Goal: Complete application form: Complete application form

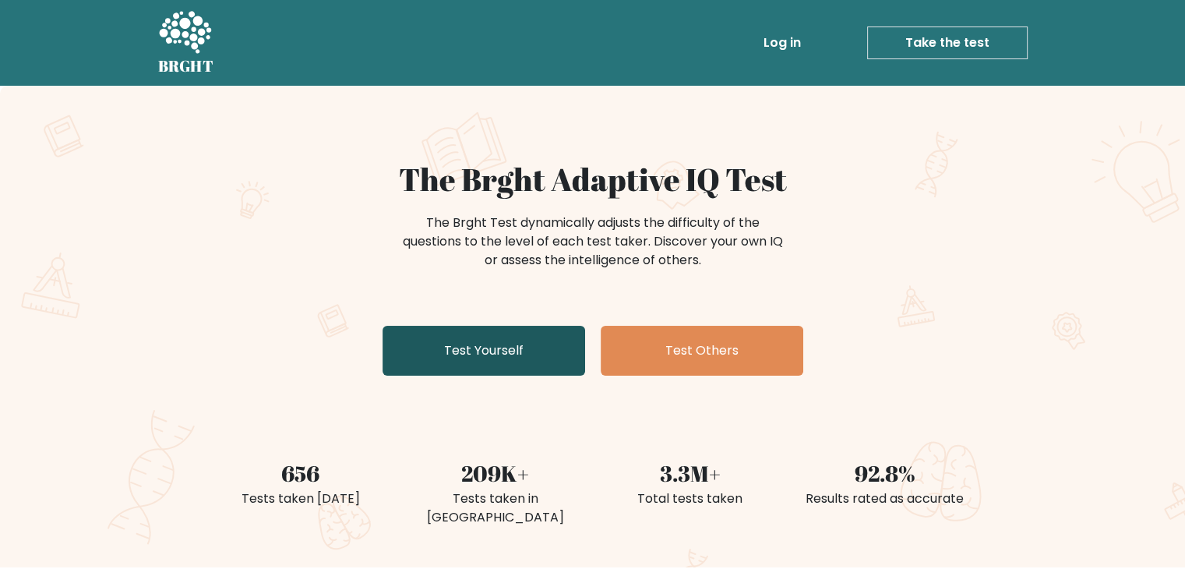
click at [513, 362] on link "Test Yourself" at bounding box center [483, 351] width 203 height 50
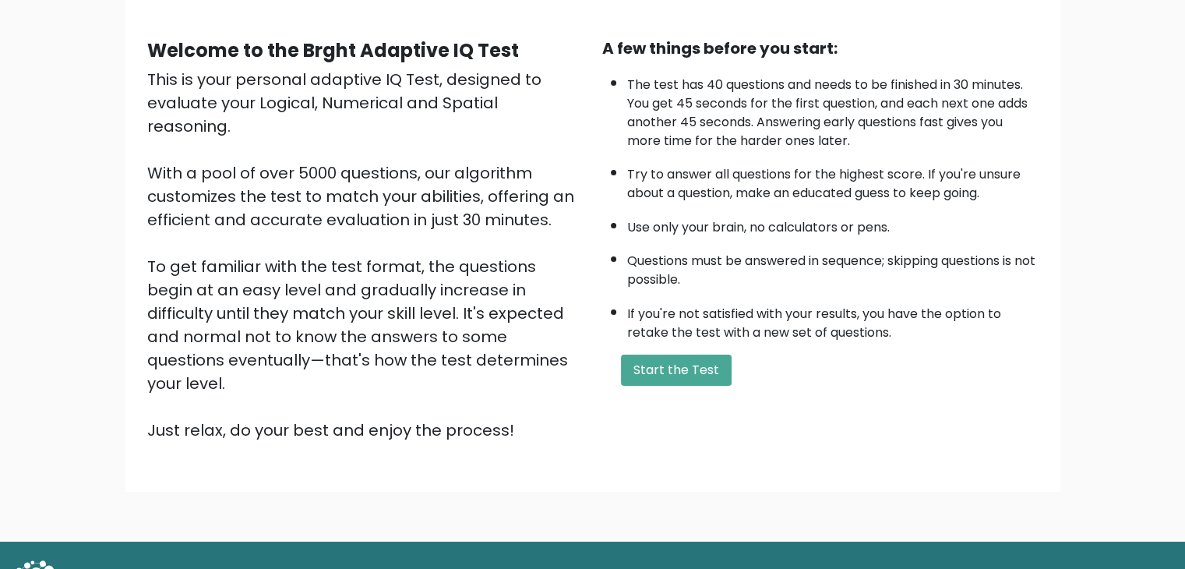
scroll to position [145, 0]
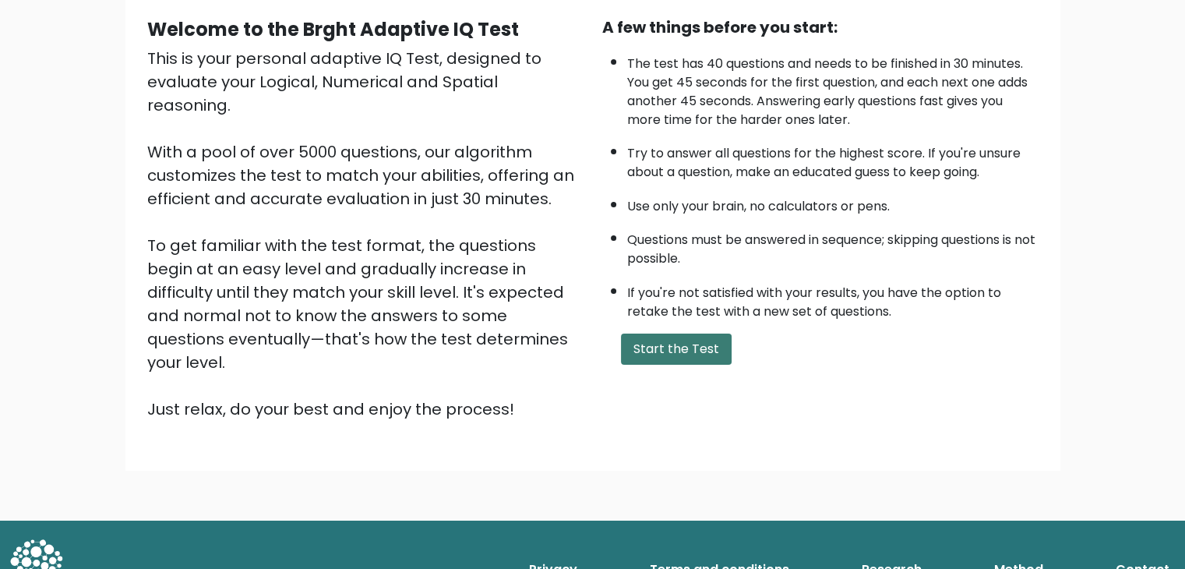
click at [701, 333] on button "Start the Test" at bounding box center [676, 348] width 111 height 31
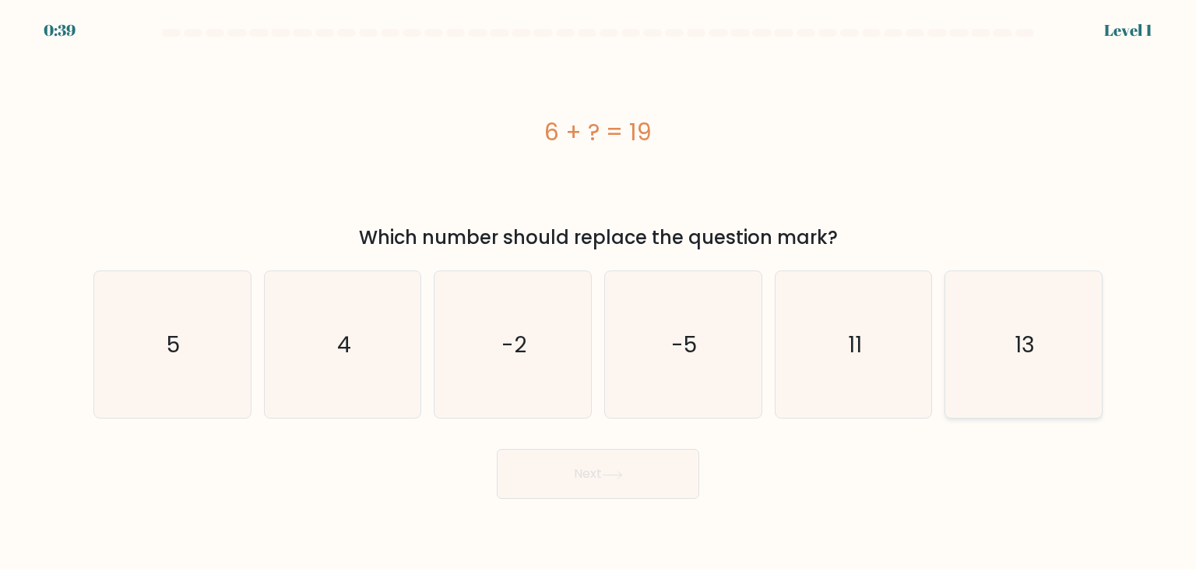
click at [1095, 340] on icon "13" at bounding box center [1023, 344] width 146 height 146
click at [599, 292] on input "f. 13" at bounding box center [598, 288] width 1 height 8
radio input "true"
click at [564, 474] on button "Next" at bounding box center [598, 474] width 203 height 50
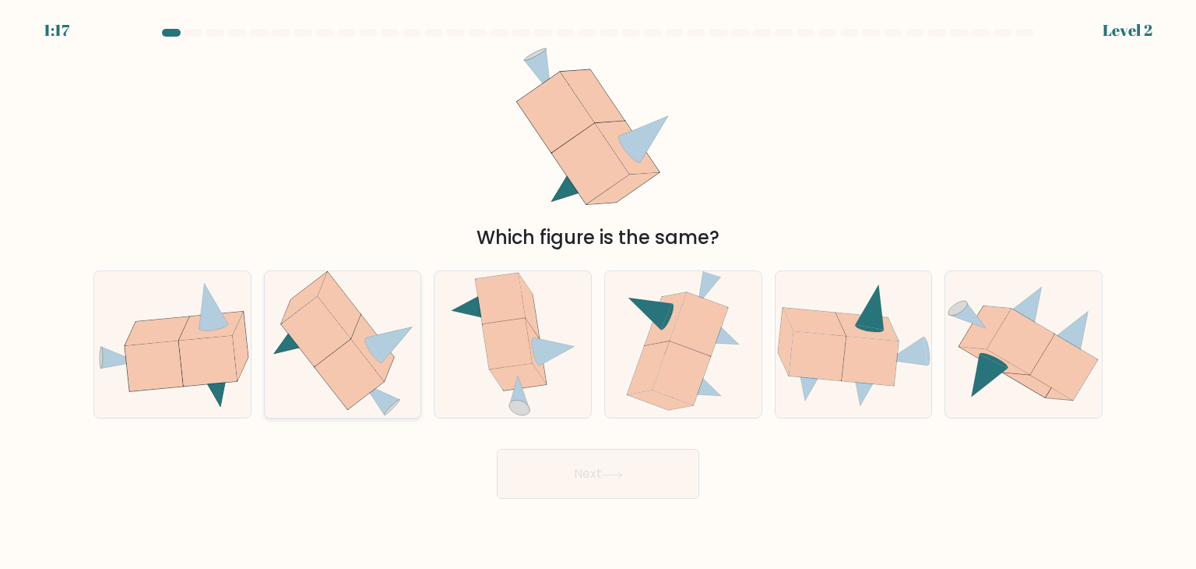
click at [344, 377] on icon at bounding box center [349, 374] width 69 height 70
click at [598, 292] on input "b." at bounding box center [598, 288] width 1 height 8
radio input "true"
click at [597, 463] on button "Next" at bounding box center [598, 474] width 203 height 50
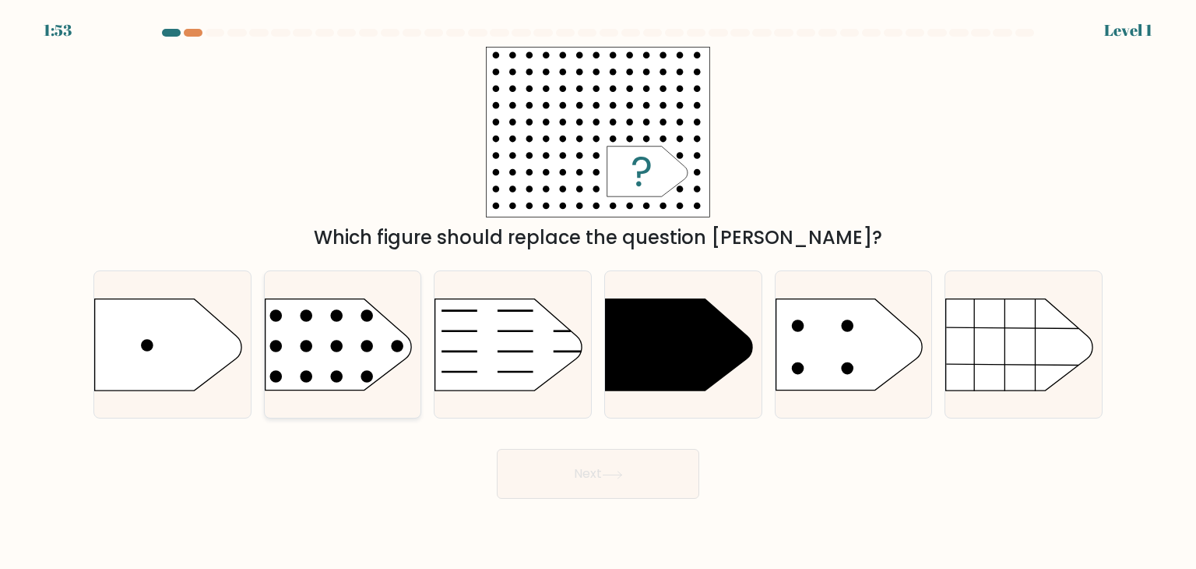
click at [324, 344] on rect at bounding box center [248, 272] width 407 height 309
click at [598, 292] on input "b." at bounding box center [598, 288] width 1 height 8
radio input "true"
click at [575, 459] on button "Next" at bounding box center [598, 474] width 203 height 50
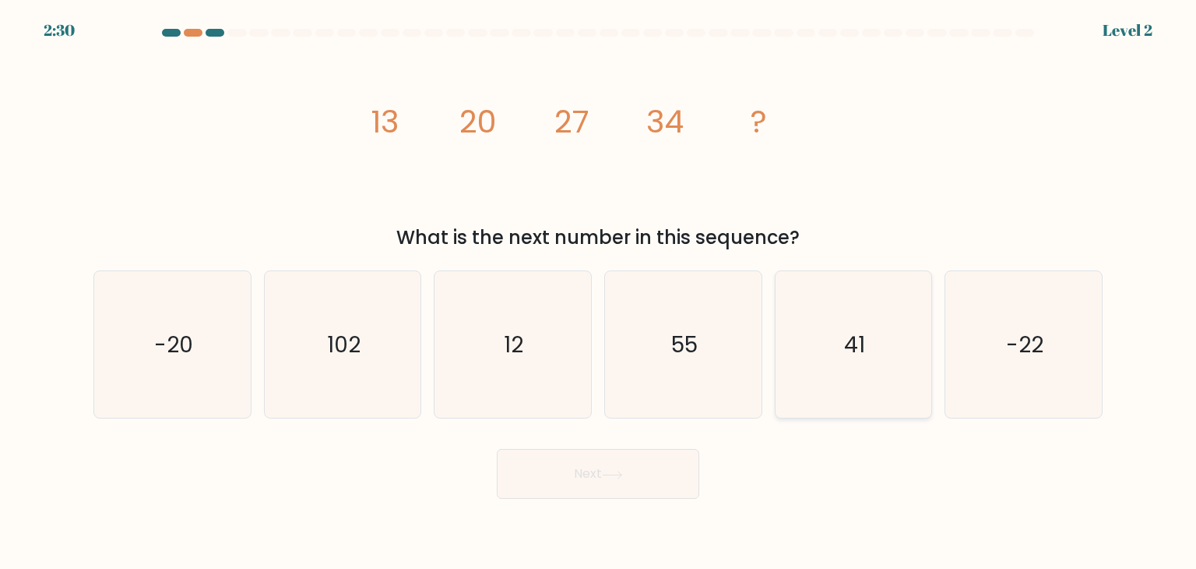
click at [865, 368] on icon "41" at bounding box center [853, 344] width 146 height 146
click at [599, 292] on input "e. 41" at bounding box center [598, 288] width 1 height 8
radio input "true"
click at [636, 472] on button "Next" at bounding box center [598, 474] width 203 height 50
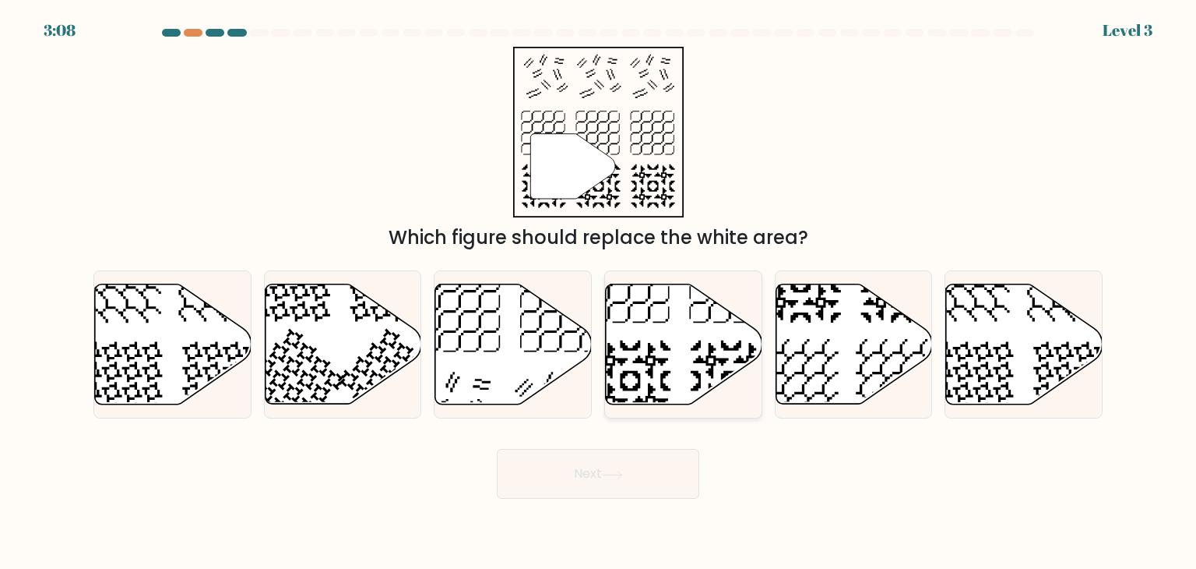
click at [667, 364] on icon at bounding box center [684, 344] width 157 height 120
click at [599, 292] on input "d." at bounding box center [598, 288] width 1 height 8
radio input "true"
click at [663, 474] on button "Next" at bounding box center [598, 474] width 203 height 50
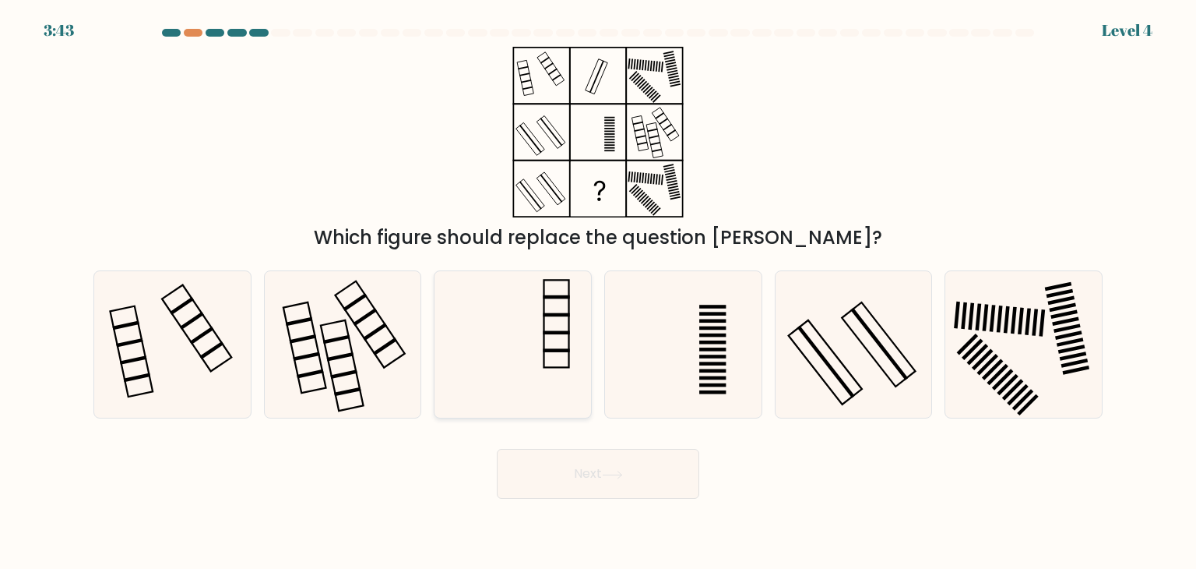
click at [552, 331] on rect at bounding box center [557, 333] width 26 height 4
click at [598, 292] on input "c." at bounding box center [598, 288] width 1 height 8
radio input "true"
click at [604, 469] on button "Next" at bounding box center [598, 474] width 203 height 50
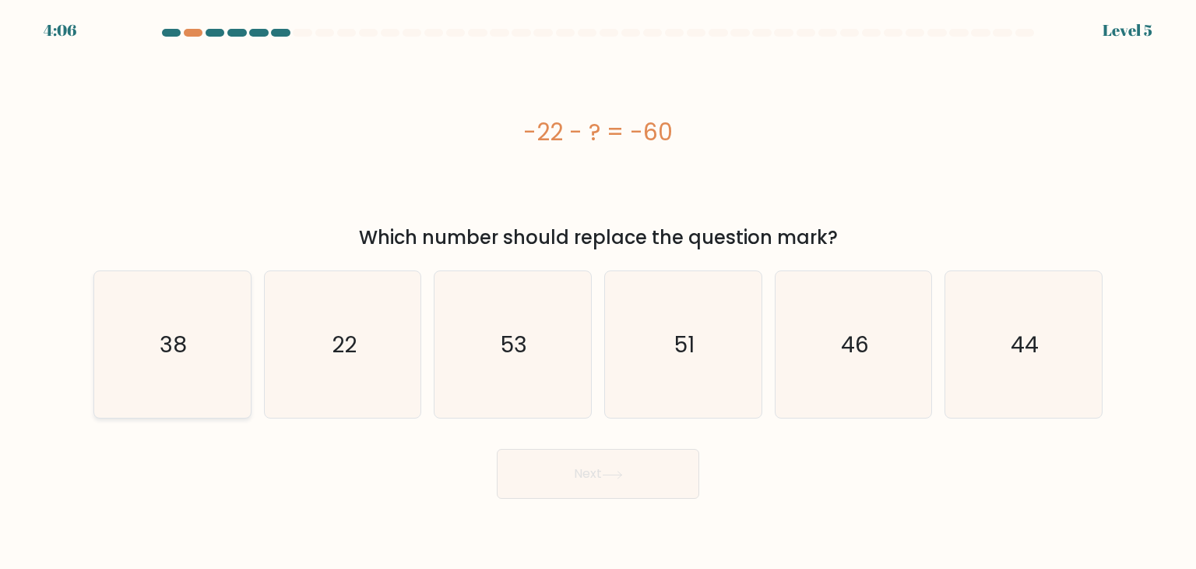
click at [224, 349] on icon "38" at bounding box center [172, 344] width 146 height 146
click at [598, 292] on input "a. 38" at bounding box center [598, 288] width 1 height 8
radio input "true"
click at [631, 471] on button "Next" at bounding box center [598, 474] width 203 height 50
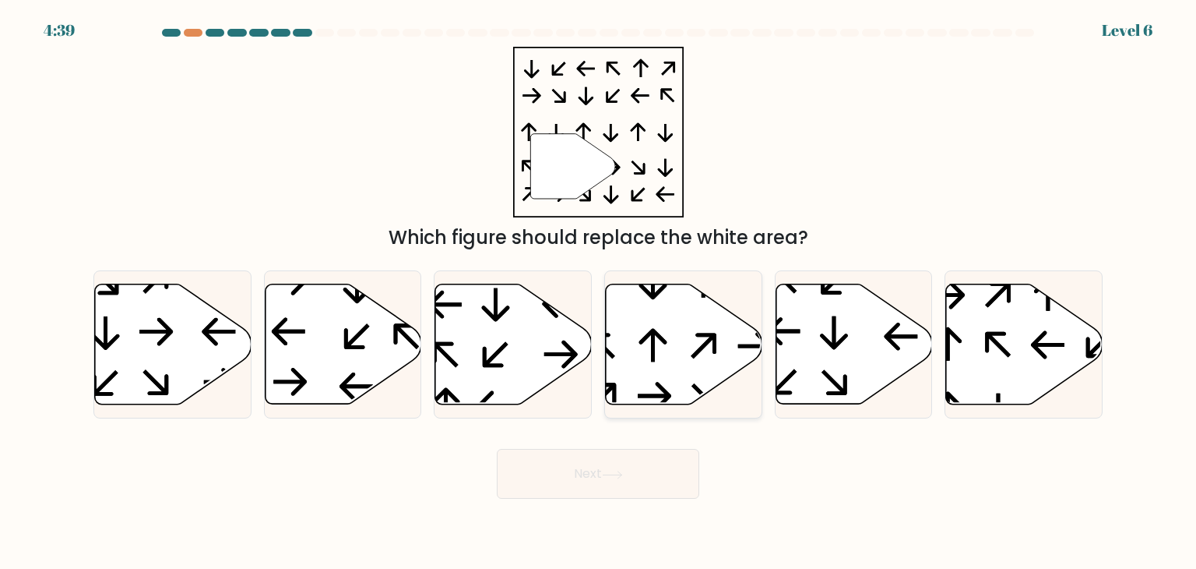
click at [719, 363] on icon at bounding box center [684, 344] width 157 height 120
click at [599, 292] on input "d." at bounding box center [598, 288] width 1 height 8
radio input "true"
click at [673, 477] on button "Next" at bounding box center [598, 474] width 203 height 50
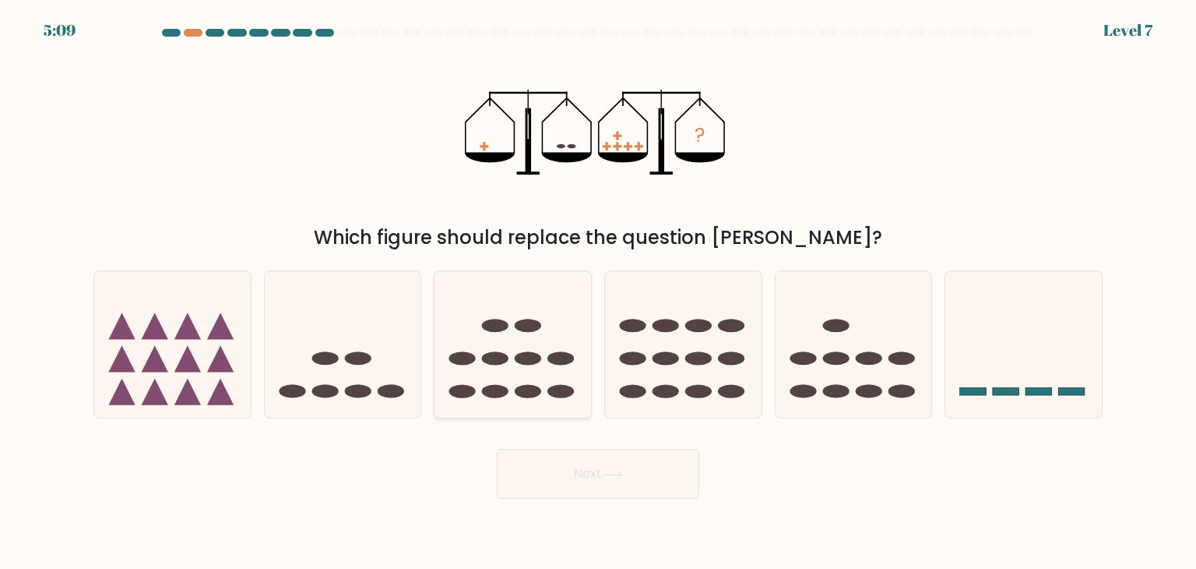
click at [503, 365] on icon at bounding box center [513, 344] width 157 height 129
click at [598, 292] on input "c." at bounding box center [598, 288] width 1 height 8
radio input "true"
click at [599, 490] on button "Next" at bounding box center [598, 474] width 203 height 50
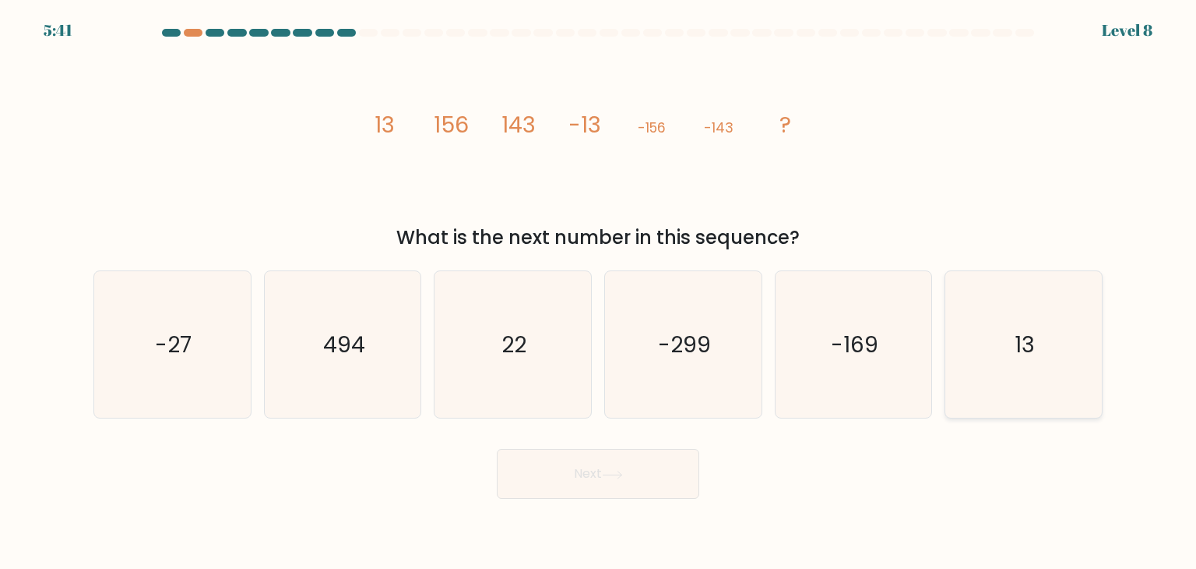
click at [1068, 353] on icon "13" at bounding box center [1023, 344] width 146 height 146
click at [599, 292] on input "f. 13" at bounding box center [598, 288] width 1 height 8
radio input "true"
click at [642, 472] on button "Next" at bounding box center [598, 474] width 203 height 50
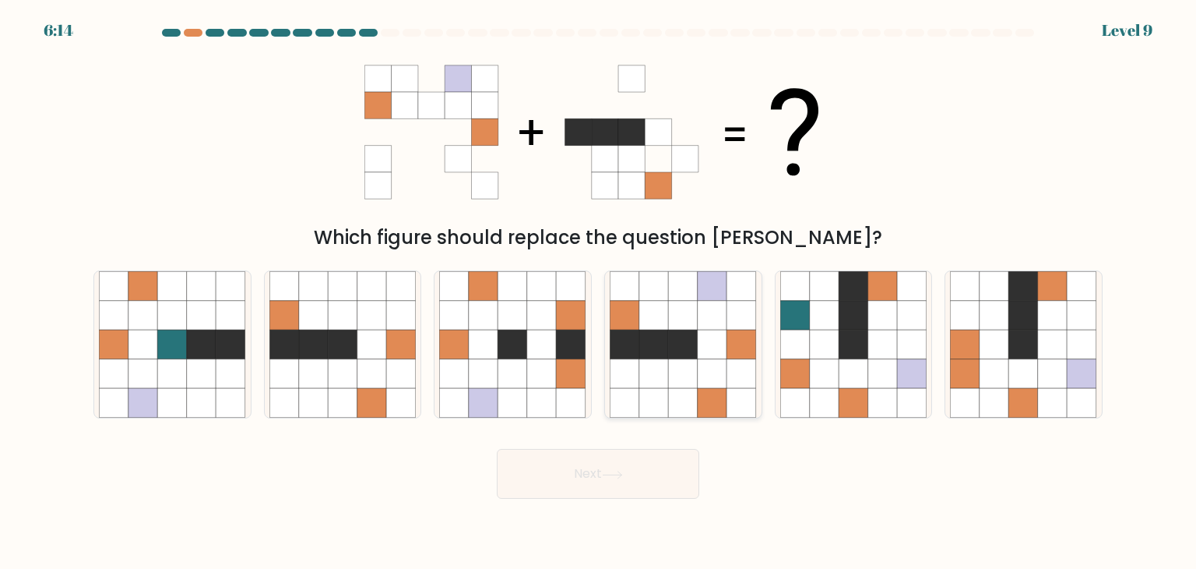
click at [692, 362] on icon at bounding box center [684, 374] width 30 height 30
click at [599, 292] on input "d." at bounding box center [598, 288] width 1 height 8
radio input "true"
click at [659, 477] on button "Next" at bounding box center [598, 474] width 203 height 50
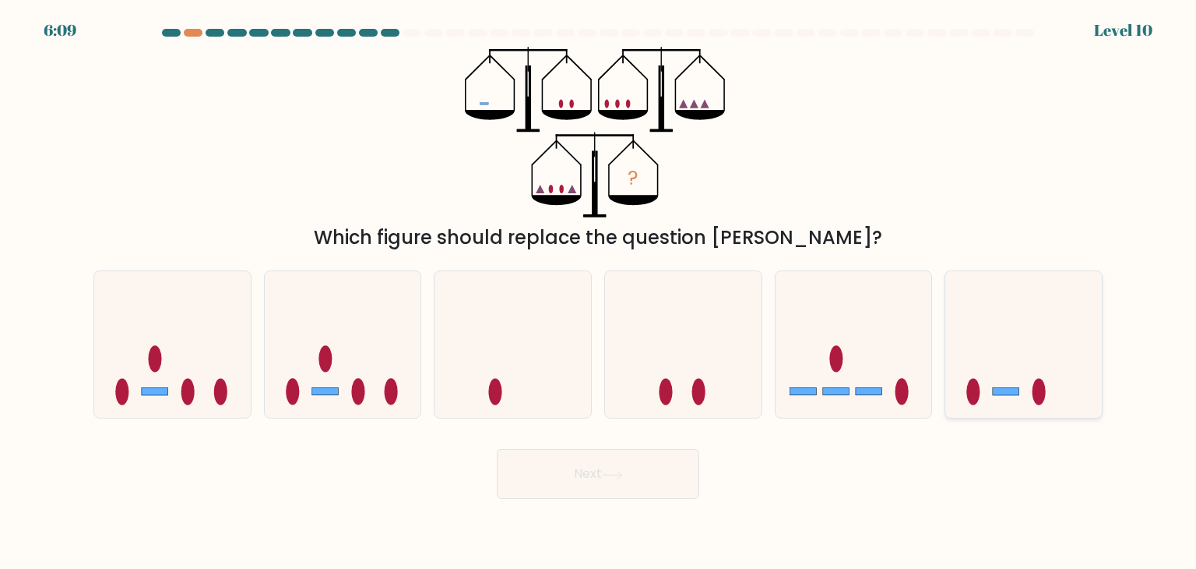
click at [996, 354] on icon at bounding box center [1024, 344] width 157 height 129
click at [599, 292] on input "f." at bounding box center [598, 288] width 1 height 8
radio input "true"
click at [676, 473] on button "Next" at bounding box center [598, 474] width 203 height 50
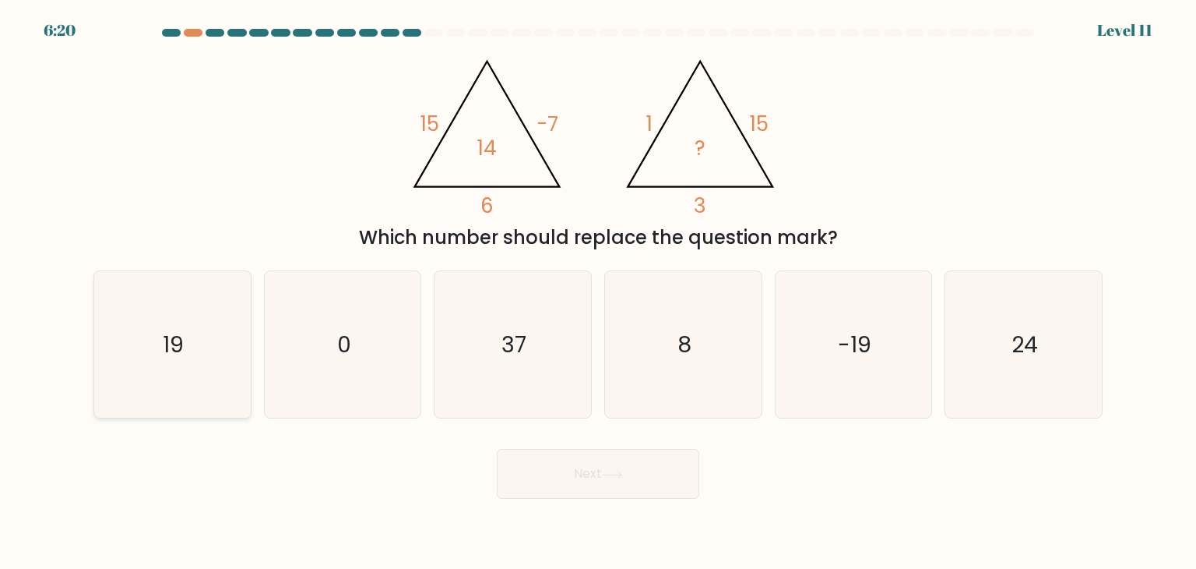
click at [192, 333] on icon "19" at bounding box center [172, 344] width 146 height 146
click at [598, 292] on input "a. 19" at bounding box center [598, 288] width 1 height 8
radio input "true"
click at [679, 468] on button "Next" at bounding box center [598, 474] width 203 height 50
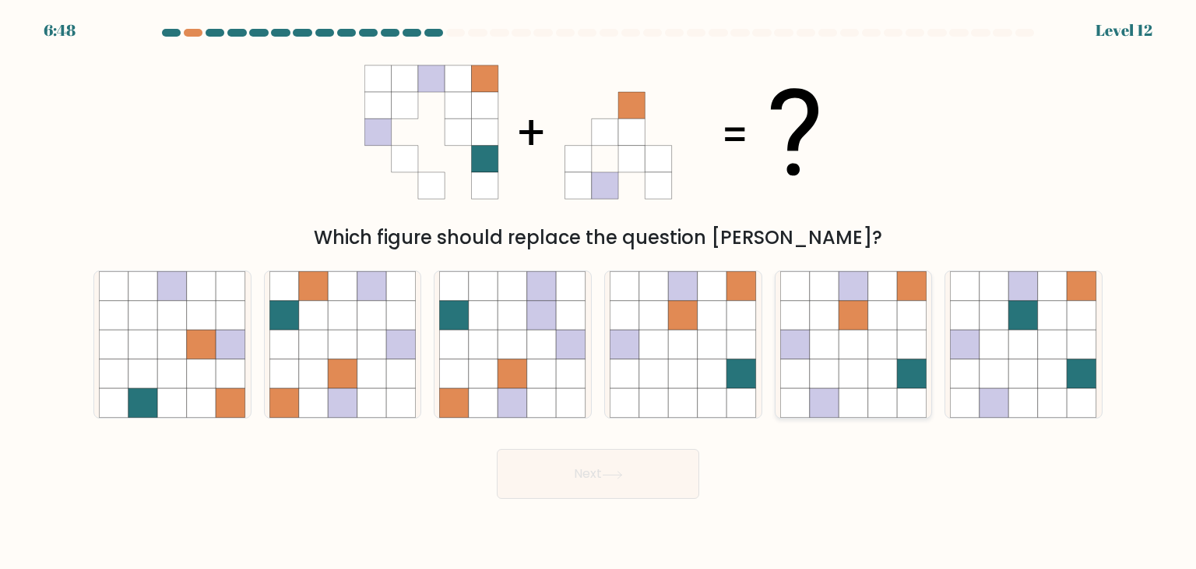
click at [893, 347] on icon at bounding box center [883, 344] width 30 height 30
click at [599, 292] on input "e." at bounding box center [598, 288] width 1 height 8
radio input "true"
click at [614, 470] on icon at bounding box center [612, 474] width 21 height 9
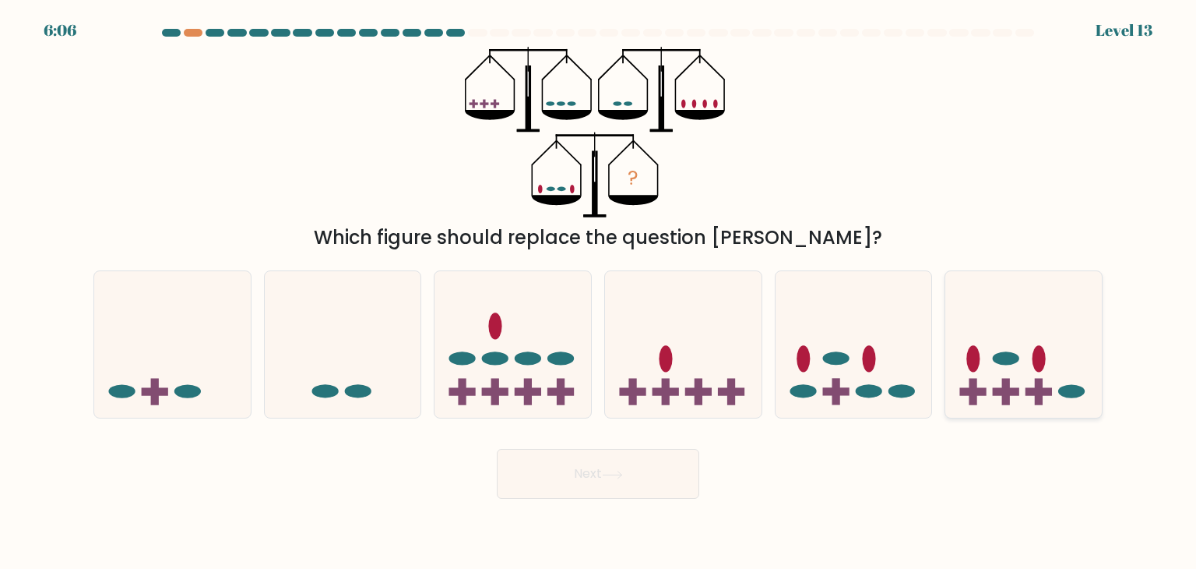
click at [1075, 390] on ellipse at bounding box center [1072, 391] width 26 height 13
click at [599, 292] on input "f." at bounding box center [598, 288] width 1 height 8
radio input "true"
click at [551, 499] on body "6:05 Level 13" at bounding box center [598, 284] width 1196 height 569
click at [589, 472] on button "Next" at bounding box center [598, 474] width 203 height 50
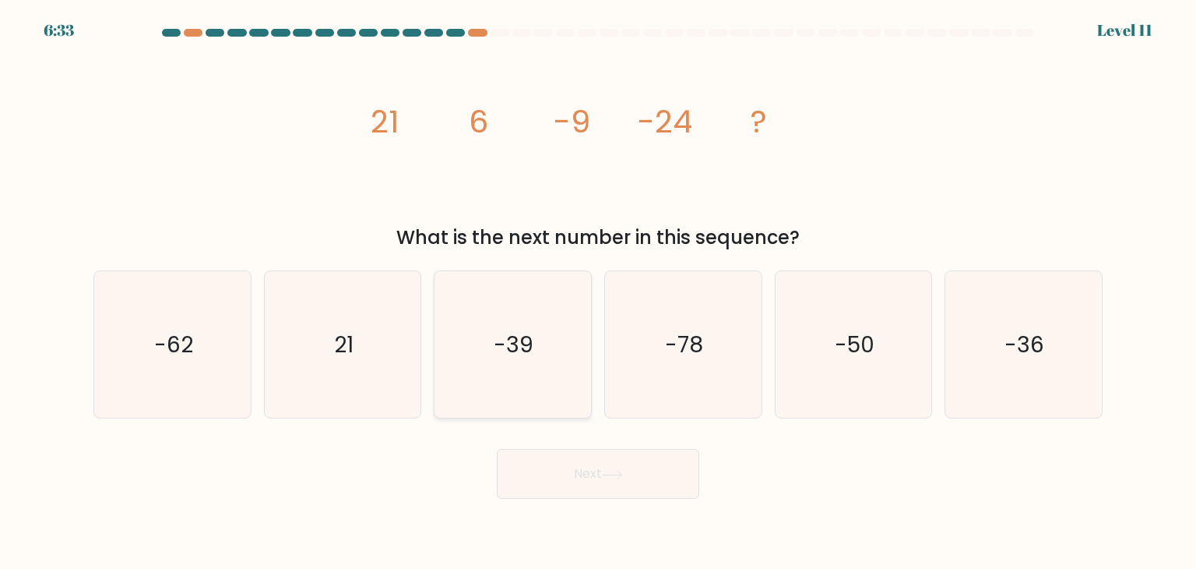
click at [537, 376] on icon "-39" at bounding box center [512, 344] width 146 height 146
click at [598, 292] on input "c. -39" at bounding box center [598, 288] width 1 height 8
radio input "true"
click at [576, 481] on button "Next" at bounding box center [598, 474] width 203 height 50
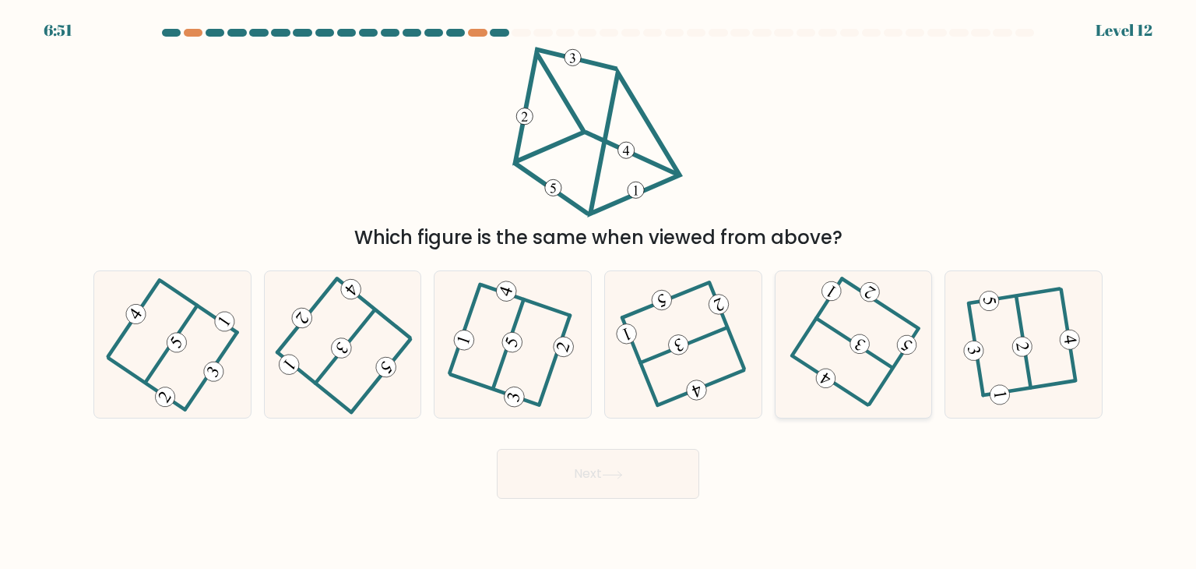
click at [904, 350] on g at bounding box center [855, 339] width 157 height 158
click at [599, 292] on input "e." at bounding box center [598, 288] width 1 height 8
radio input "true"
click at [641, 500] on body "6:51 Level 12" at bounding box center [598, 284] width 1196 height 569
click at [644, 485] on button "Next" at bounding box center [598, 474] width 203 height 50
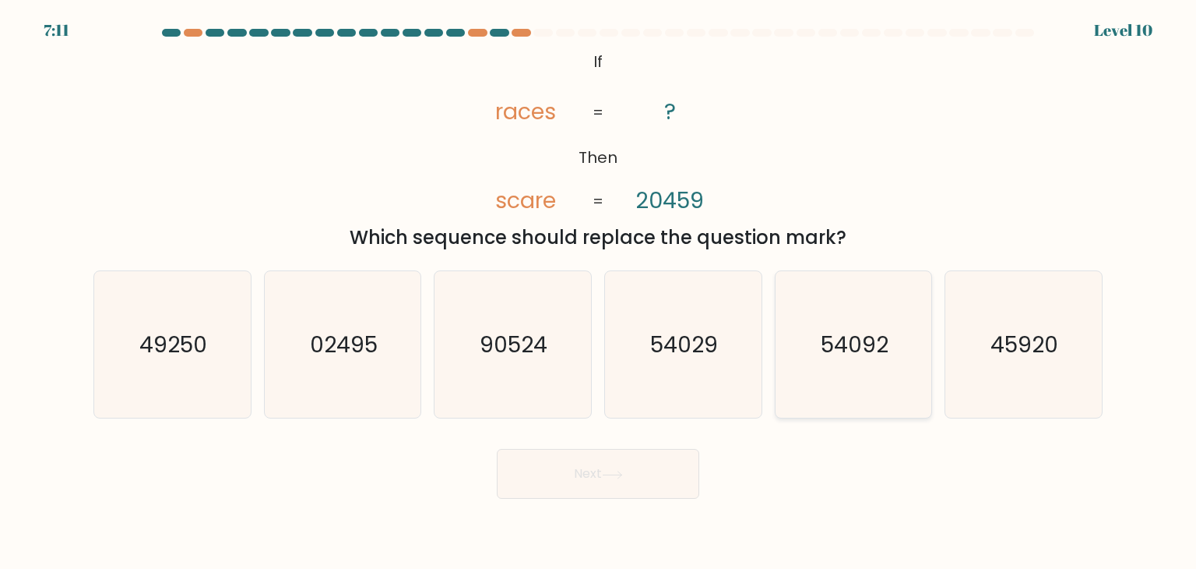
click at [835, 361] on icon "54092" at bounding box center [853, 344] width 146 height 146
click at [599, 292] on input "e. 54092" at bounding box center [598, 288] width 1 height 8
radio input "true"
click at [673, 470] on button "Next" at bounding box center [598, 474] width 203 height 50
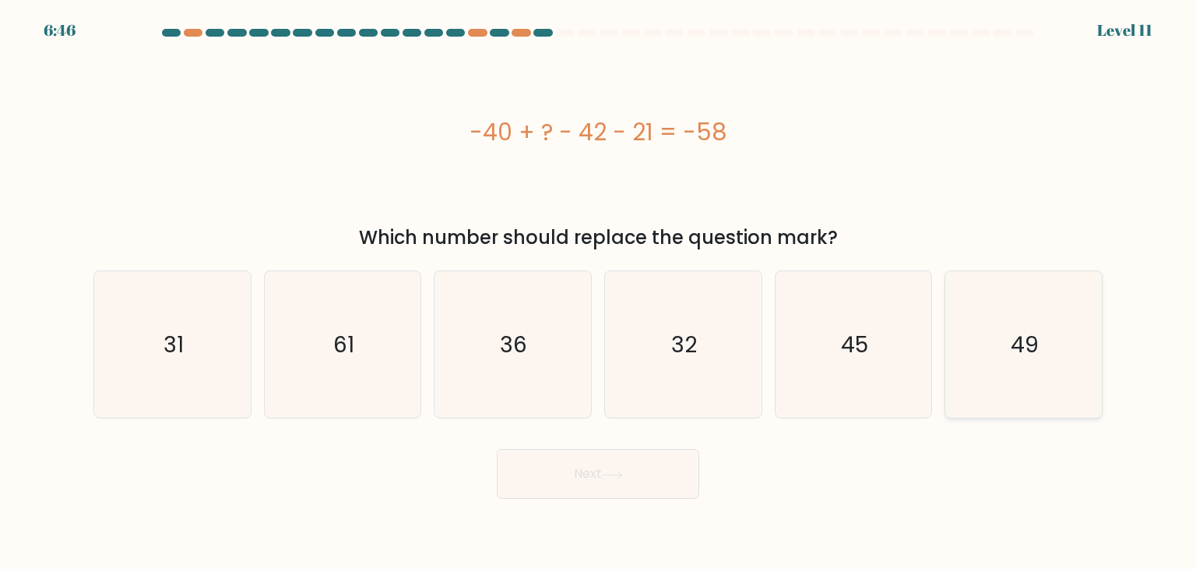
click at [984, 340] on icon "49" at bounding box center [1023, 344] width 146 height 146
click at [599, 292] on input "f. 49" at bounding box center [598, 288] width 1 height 8
radio input "true"
click at [629, 477] on button "Next" at bounding box center [598, 474] width 203 height 50
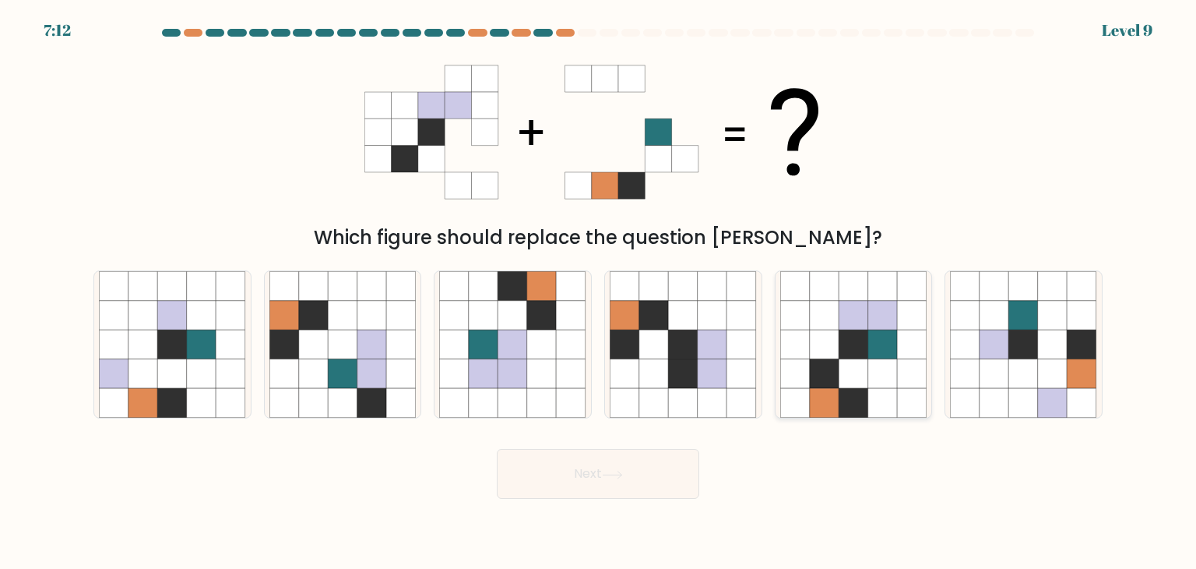
click at [893, 324] on icon at bounding box center [883, 316] width 30 height 30
click at [599, 292] on input "e." at bounding box center [598, 288] width 1 height 8
radio input "true"
click at [669, 463] on button "Next" at bounding box center [598, 474] width 203 height 50
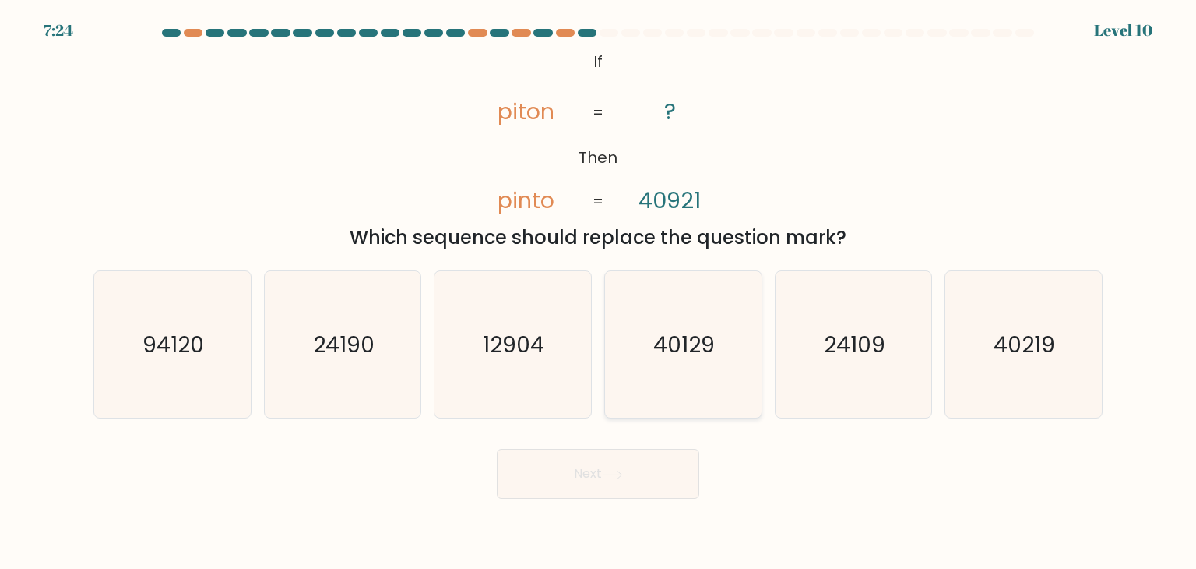
click at [738, 382] on icon "40129" at bounding box center [683, 344] width 146 height 146
click at [599, 292] on input "d. 40129" at bounding box center [598, 288] width 1 height 8
radio input "true"
click at [646, 468] on button "Next" at bounding box center [598, 474] width 203 height 50
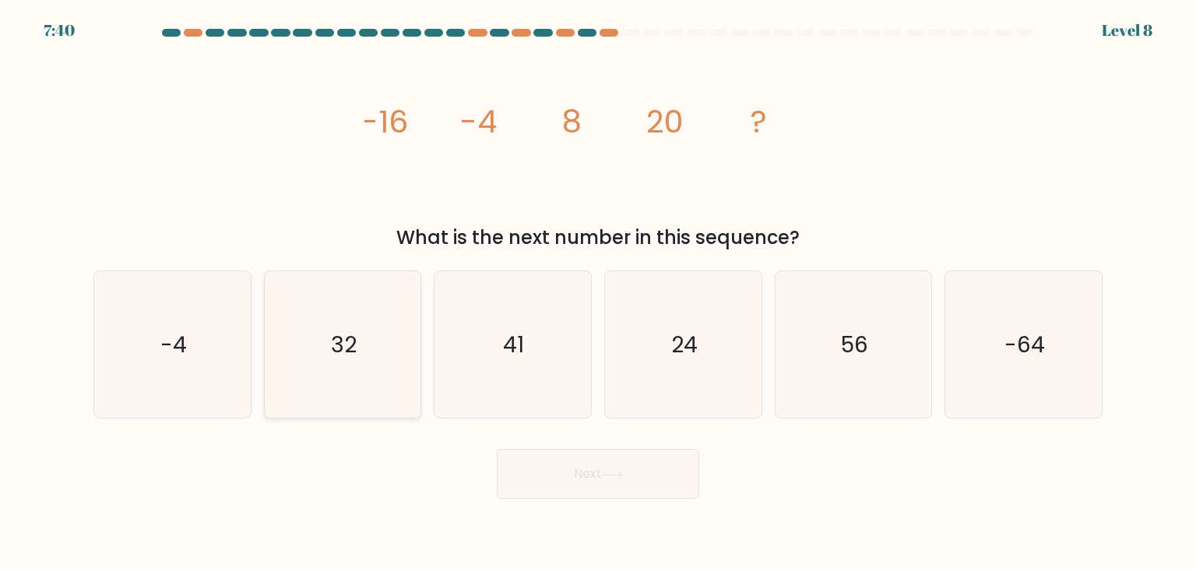
click at [381, 347] on icon "32" at bounding box center [343, 344] width 146 height 146
click at [598, 292] on input "b. 32" at bounding box center [598, 288] width 1 height 8
radio input "true"
click at [552, 473] on button "Next" at bounding box center [598, 474] width 203 height 50
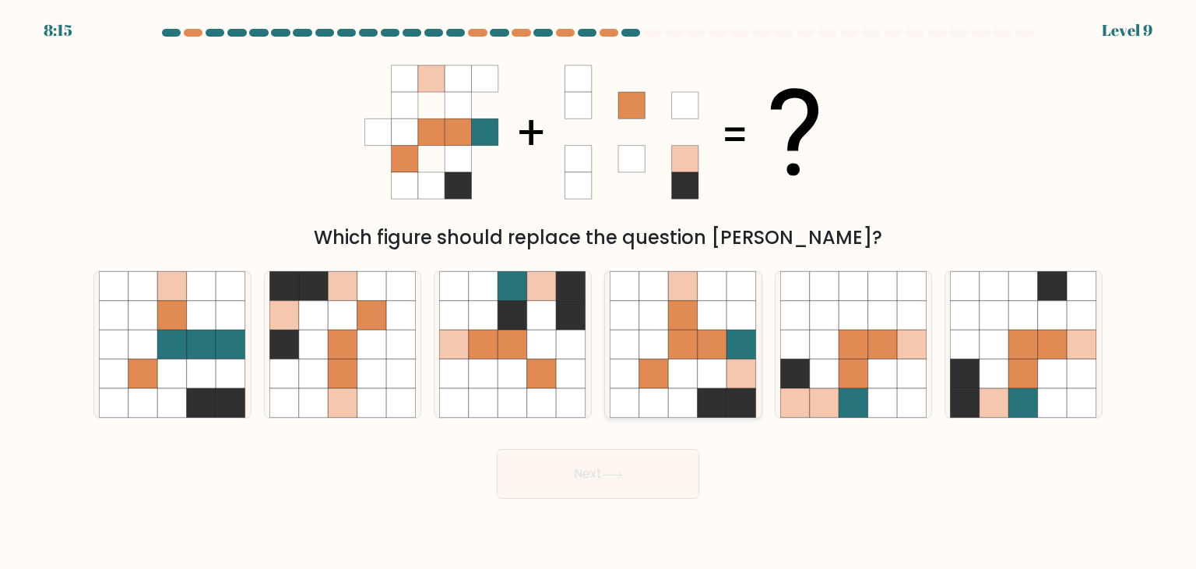
click at [698, 347] on icon at bounding box center [713, 344] width 30 height 30
click at [599, 292] on input "d." at bounding box center [598, 288] width 1 height 8
radio input "true"
click at [662, 486] on button "Next" at bounding box center [598, 474] width 203 height 50
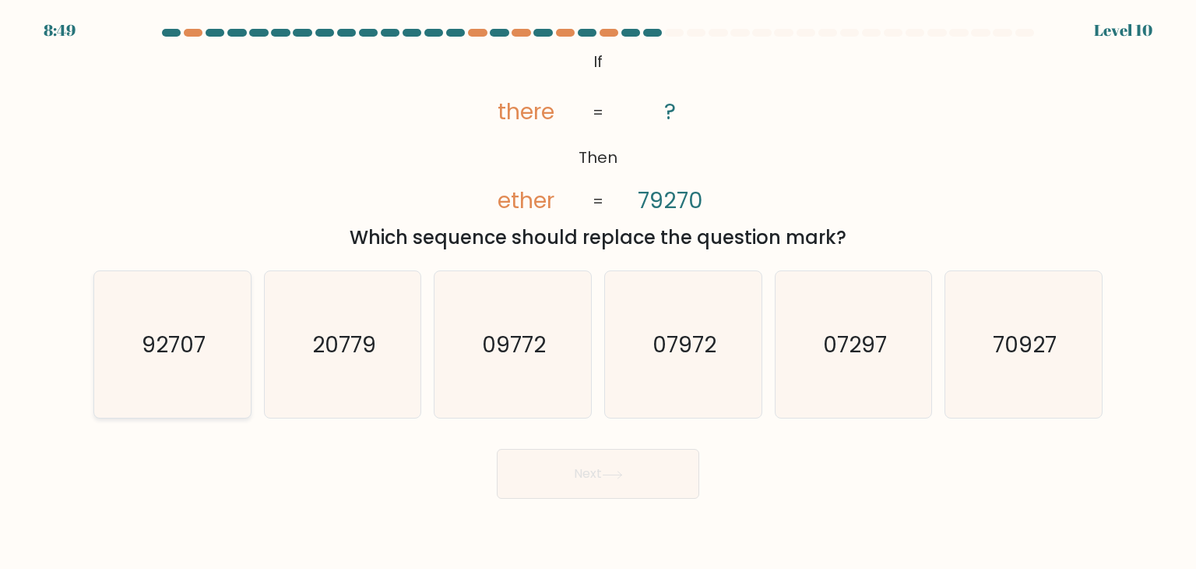
click at [156, 362] on icon "92707" at bounding box center [172, 344] width 146 height 146
click at [598, 292] on input "a. 92707" at bounding box center [598, 288] width 1 height 8
radio input "true"
click at [623, 460] on button "Next" at bounding box center [598, 474] width 203 height 50
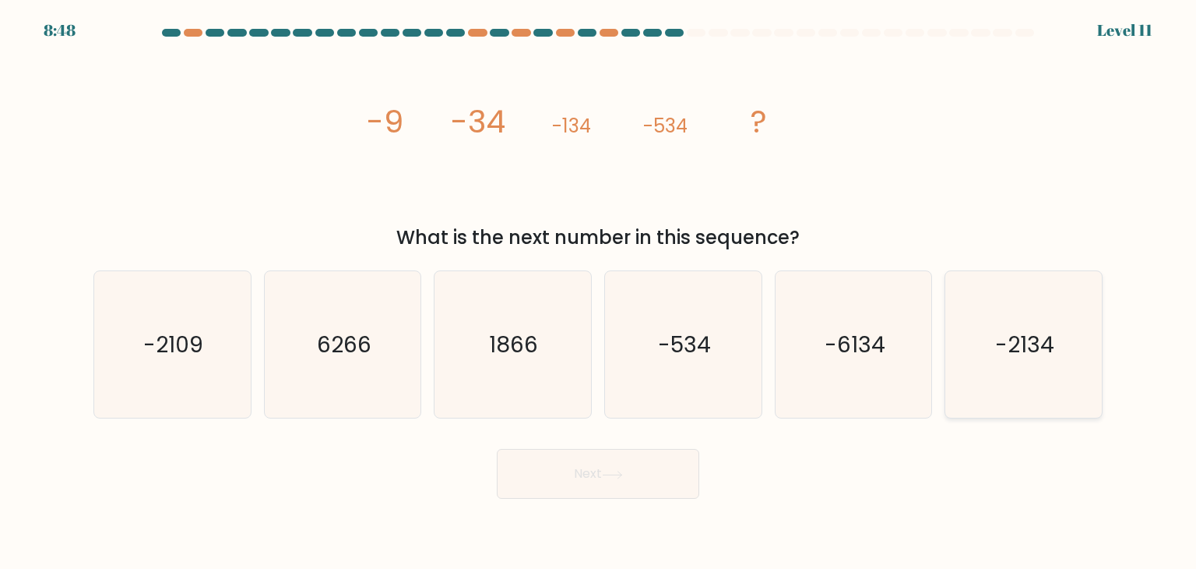
click at [972, 327] on icon "-2134" at bounding box center [1023, 344] width 146 height 146
click at [599, 292] on input "f. -2134" at bounding box center [598, 288] width 1 height 8
radio input "true"
click at [637, 477] on button "Next" at bounding box center [598, 474] width 203 height 50
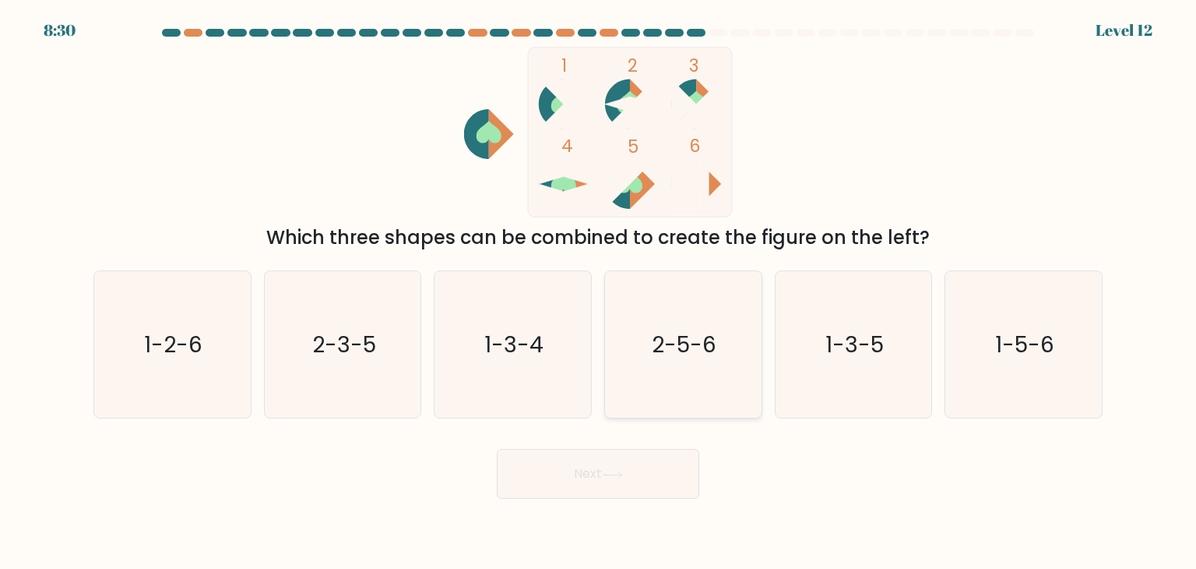
click at [689, 361] on icon "2-5-6" at bounding box center [683, 344] width 146 height 146
click at [599, 292] on input "d. 2-5-6" at bounding box center [598, 288] width 1 height 8
radio input "true"
click at [924, 385] on icon "1-3-5" at bounding box center [853, 344] width 146 height 146
click at [599, 292] on input "e. 1-3-5" at bounding box center [598, 288] width 1 height 8
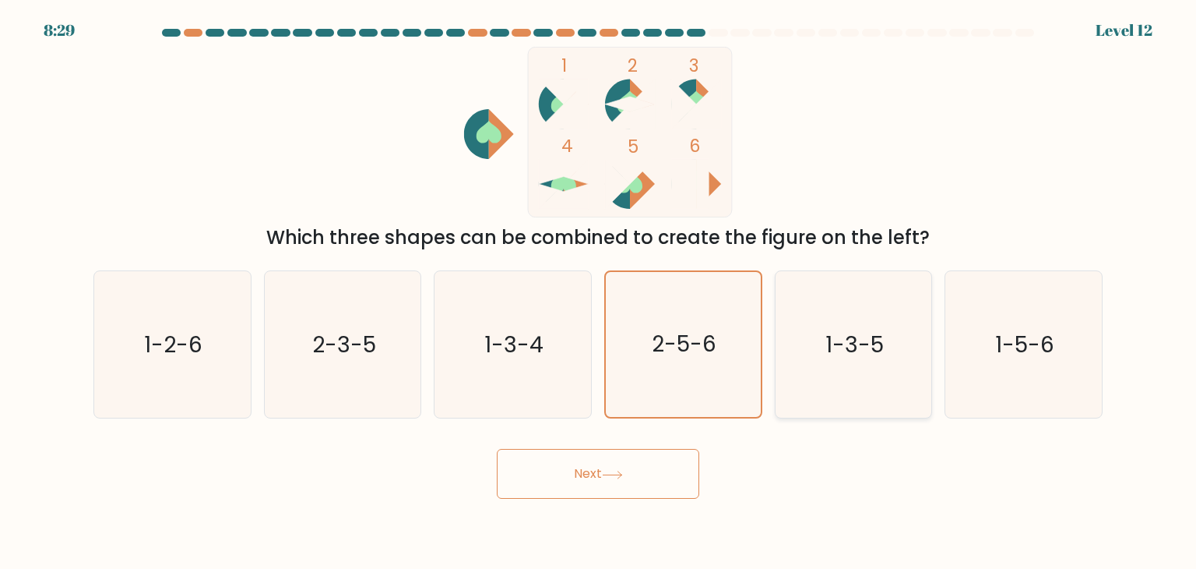
radio input "true"
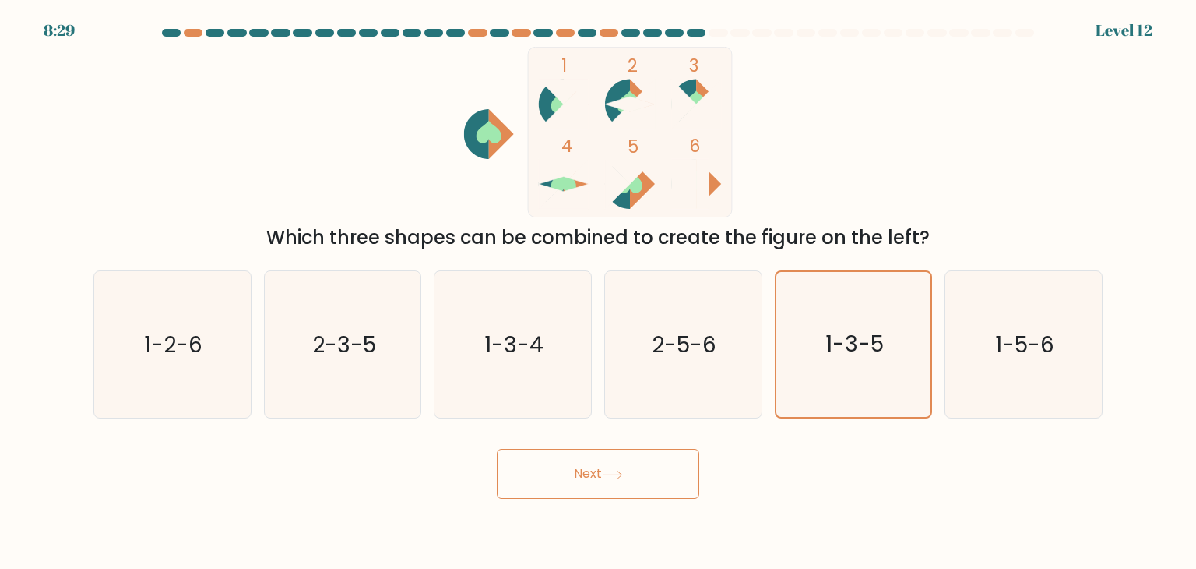
click at [615, 480] on button "Next" at bounding box center [598, 474] width 203 height 50
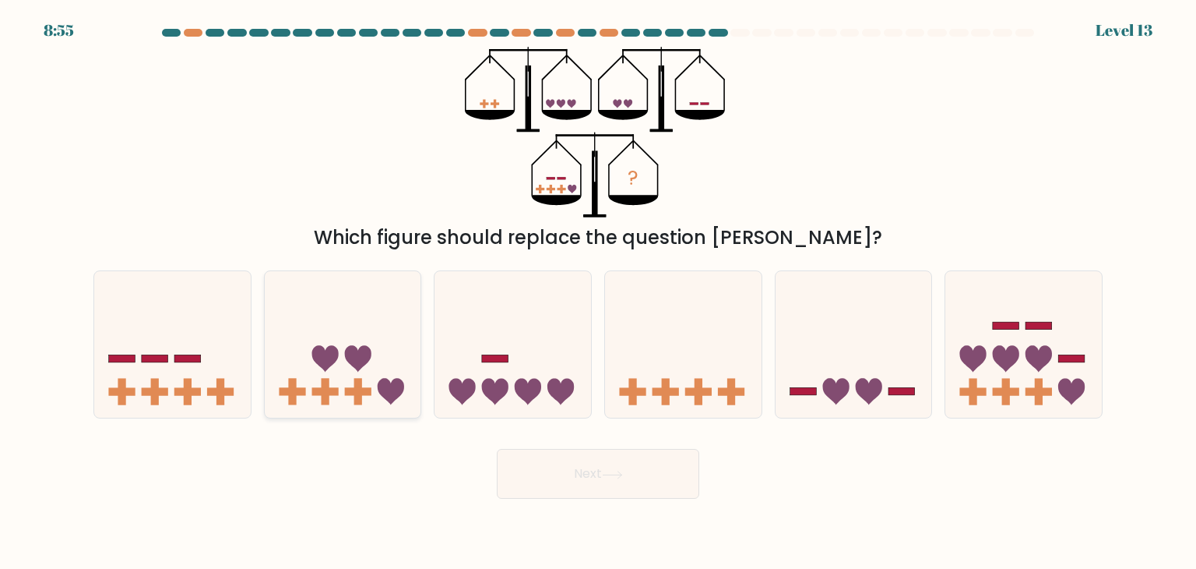
click at [340, 336] on icon at bounding box center [343, 344] width 157 height 129
click at [598, 292] on input "b." at bounding box center [598, 288] width 1 height 8
radio input "true"
click at [589, 502] on body "8:55 Level 13" at bounding box center [598, 284] width 1196 height 569
click at [601, 481] on button "Next" at bounding box center [598, 474] width 203 height 50
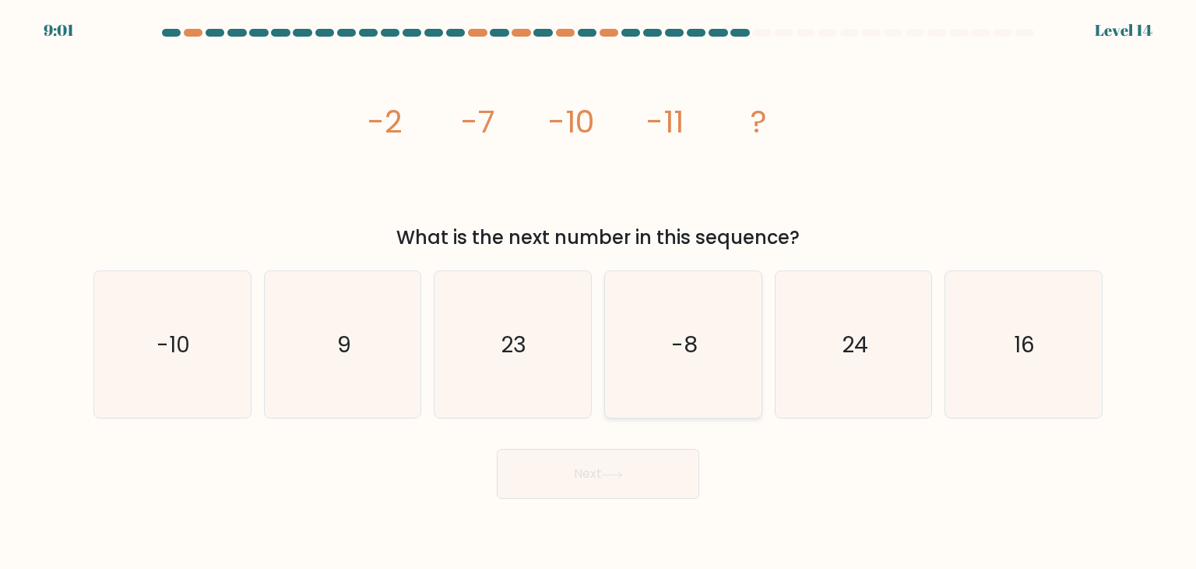
click at [710, 352] on icon "-8" at bounding box center [683, 344] width 146 height 146
click at [599, 292] on input "d. -8" at bounding box center [598, 288] width 1 height 8
radio input "true"
click at [632, 465] on button "Next" at bounding box center [598, 474] width 203 height 50
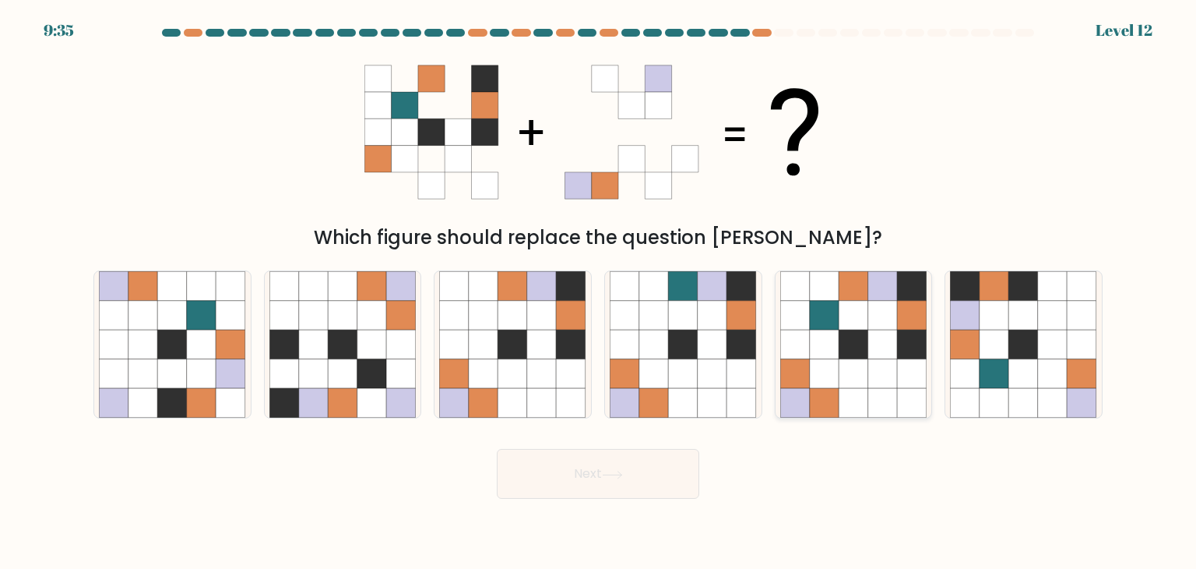
click at [893, 316] on icon at bounding box center [883, 316] width 30 height 30
click at [599, 292] on input "e." at bounding box center [598, 288] width 1 height 8
radio input "true"
click at [676, 484] on button "Next" at bounding box center [598, 474] width 203 height 50
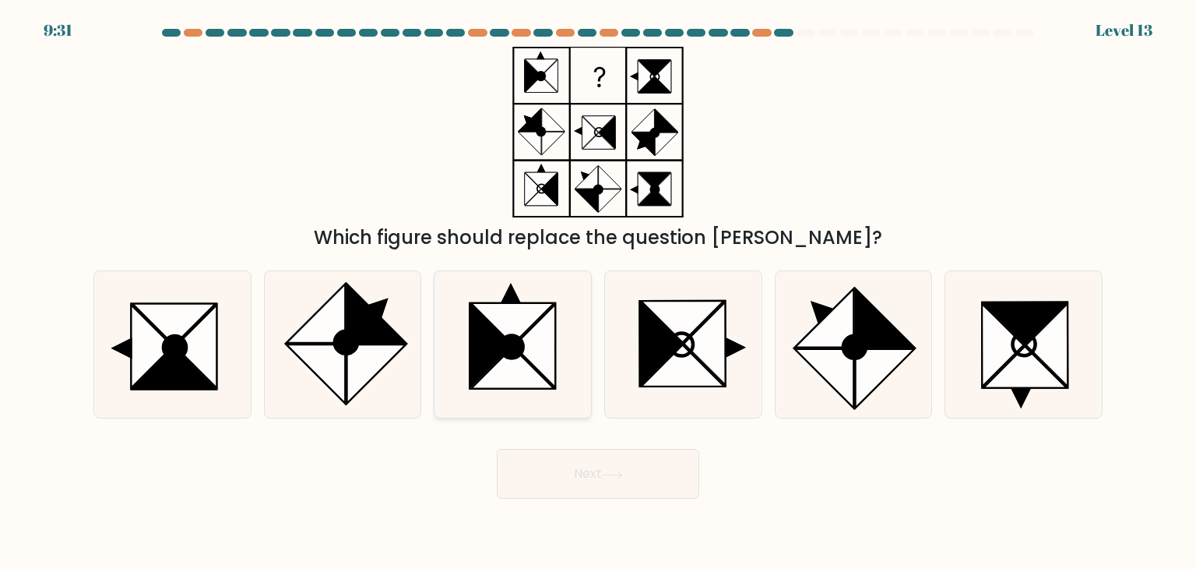
click at [516, 361] on icon at bounding box center [512, 367] width 83 height 41
click at [598, 292] on input "c." at bounding box center [598, 288] width 1 height 8
radio input "true"
click at [598, 481] on button "Next" at bounding box center [598, 474] width 203 height 50
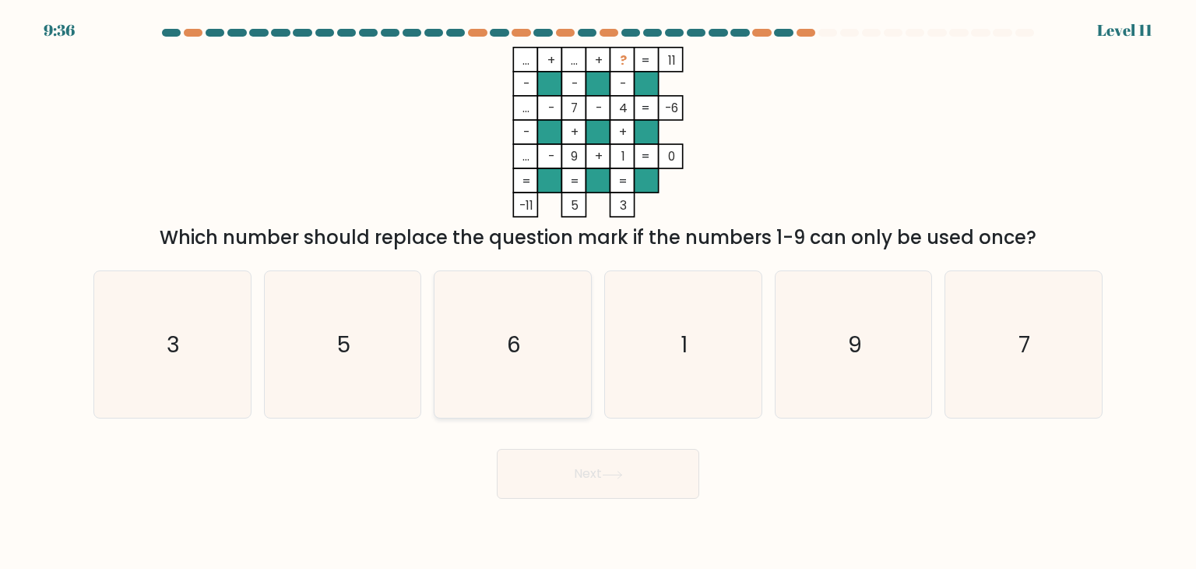
click at [510, 375] on icon "6" at bounding box center [512, 344] width 146 height 146
click at [598, 292] on input "c. 6" at bounding box center [598, 288] width 1 height 8
radio input "true"
click at [562, 454] on button "Next" at bounding box center [598, 474] width 203 height 50
click at [564, 496] on button "Next" at bounding box center [598, 474] width 203 height 50
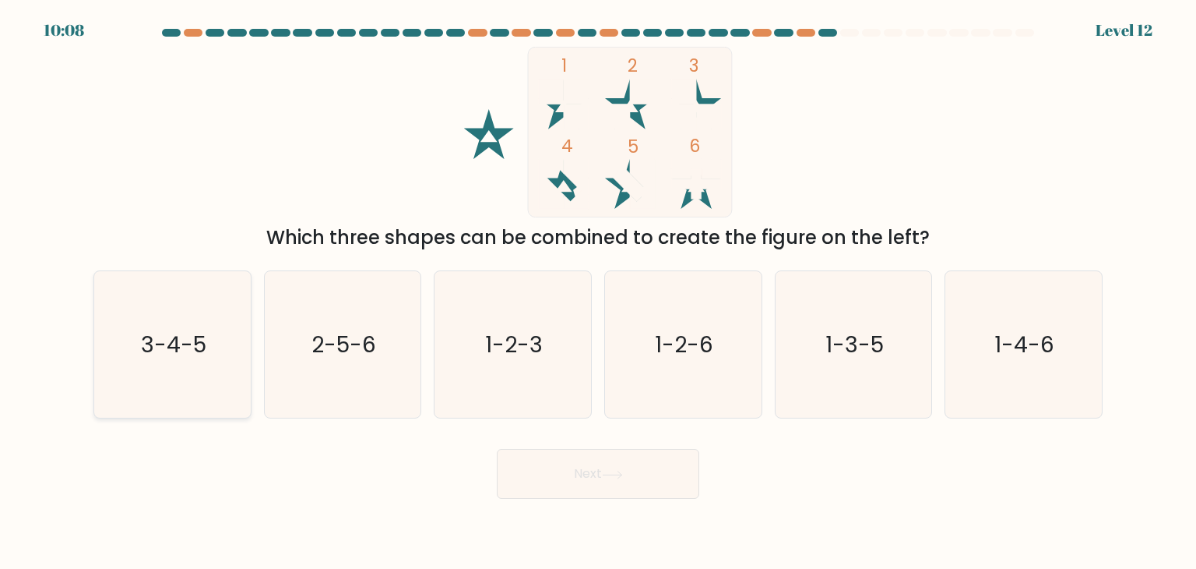
click at [153, 353] on text "3-4-5" at bounding box center [173, 344] width 65 height 31
click at [598, 292] on input "a. 3-4-5" at bounding box center [598, 288] width 1 height 8
radio input "true"
click at [563, 477] on button "Next" at bounding box center [598, 474] width 203 height 50
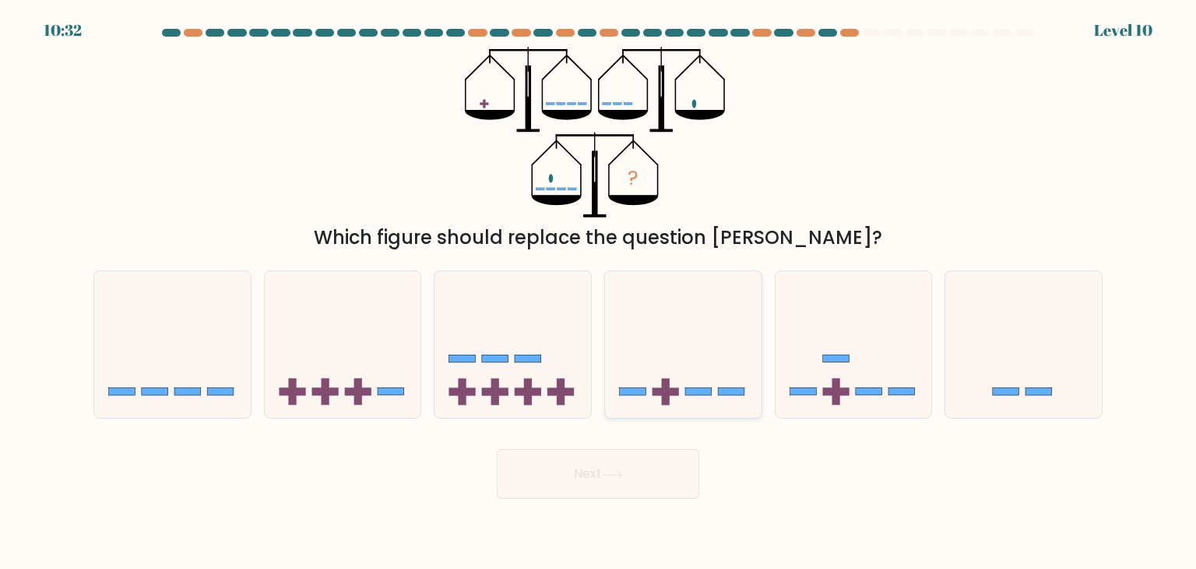
click at [699, 324] on icon at bounding box center [683, 344] width 157 height 129
click at [599, 292] on input "d." at bounding box center [598, 288] width 1 height 8
radio input "true"
click at [623, 470] on icon at bounding box center [612, 474] width 21 height 9
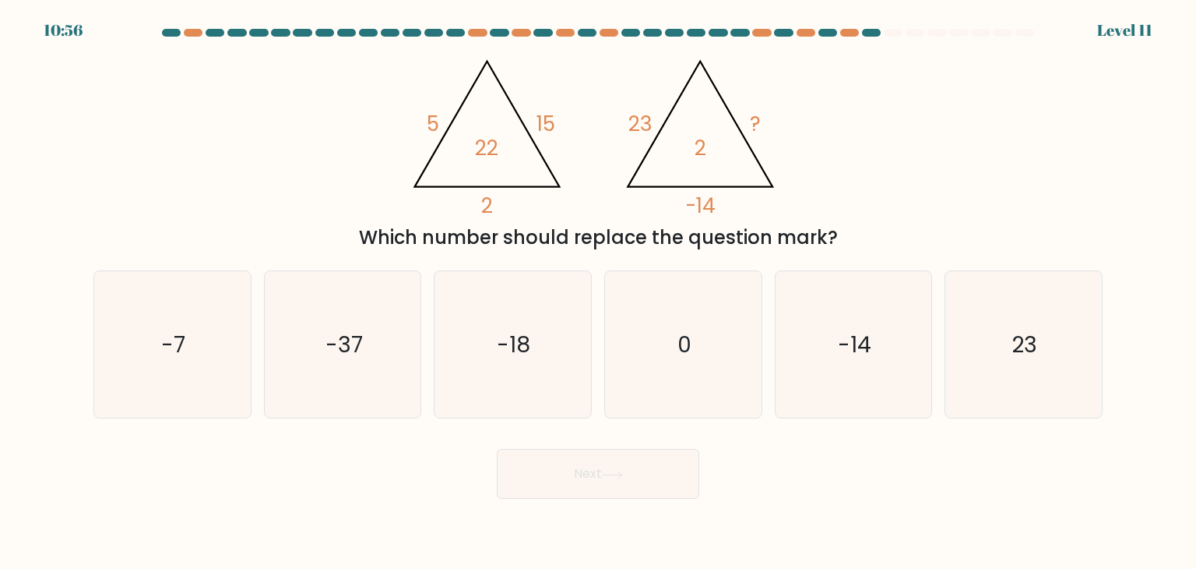
drag, startPoint x: 123, startPoint y: 299, endPoint x: 368, endPoint y: 481, distance: 305.6
click at [124, 299] on icon "-7" at bounding box center [172, 344] width 146 height 146
click at [598, 292] on input "a. -7" at bounding box center [598, 288] width 1 height 8
radio input "true"
click at [583, 464] on button "Next" at bounding box center [598, 474] width 203 height 50
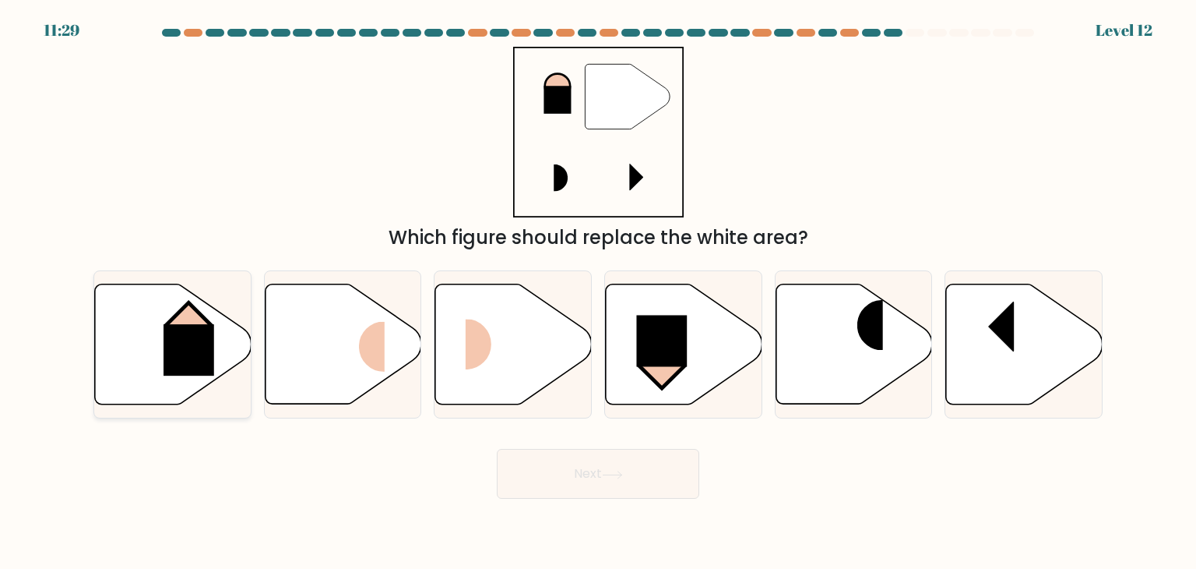
click at [224, 353] on icon at bounding box center [173, 344] width 157 height 120
click at [598, 292] on input "a." at bounding box center [598, 288] width 1 height 8
radio input "true"
click at [558, 452] on button "Next" at bounding box center [598, 474] width 203 height 50
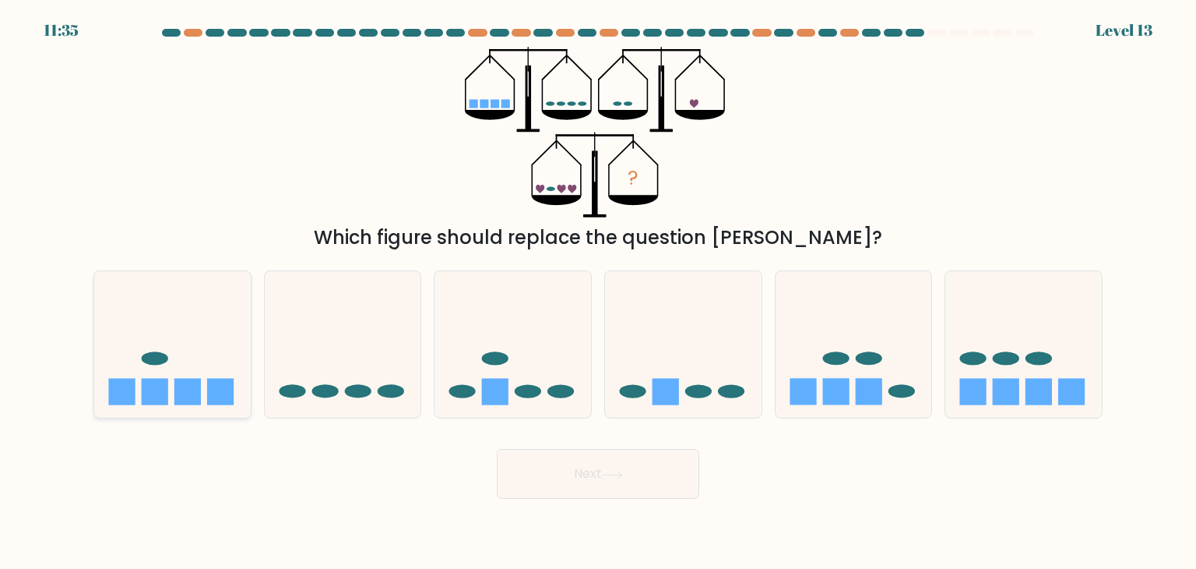
click at [186, 354] on icon at bounding box center [172, 344] width 157 height 129
click at [598, 292] on input "a." at bounding box center [598, 288] width 1 height 8
radio input "true"
click at [555, 455] on button "Next" at bounding box center [598, 474] width 203 height 50
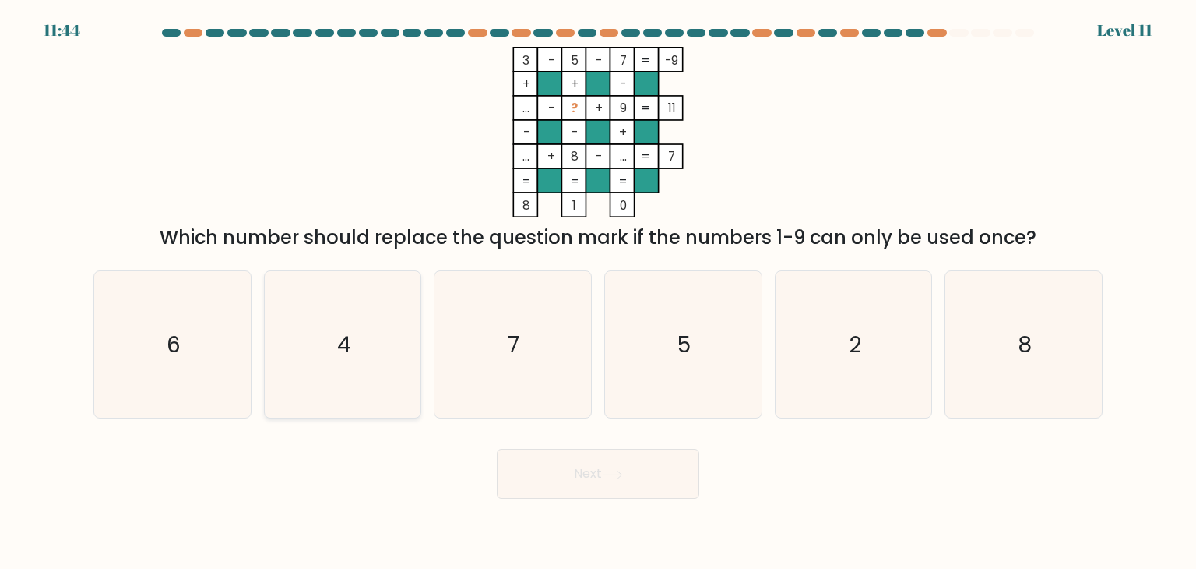
click at [360, 378] on icon "4" at bounding box center [343, 344] width 146 height 146
click at [598, 292] on input "b. 4" at bounding box center [598, 288] width 1 height 8
radio input "true"
click at [565, 484] on button "Next" at bounding box center [598, 474] width 203 height 50
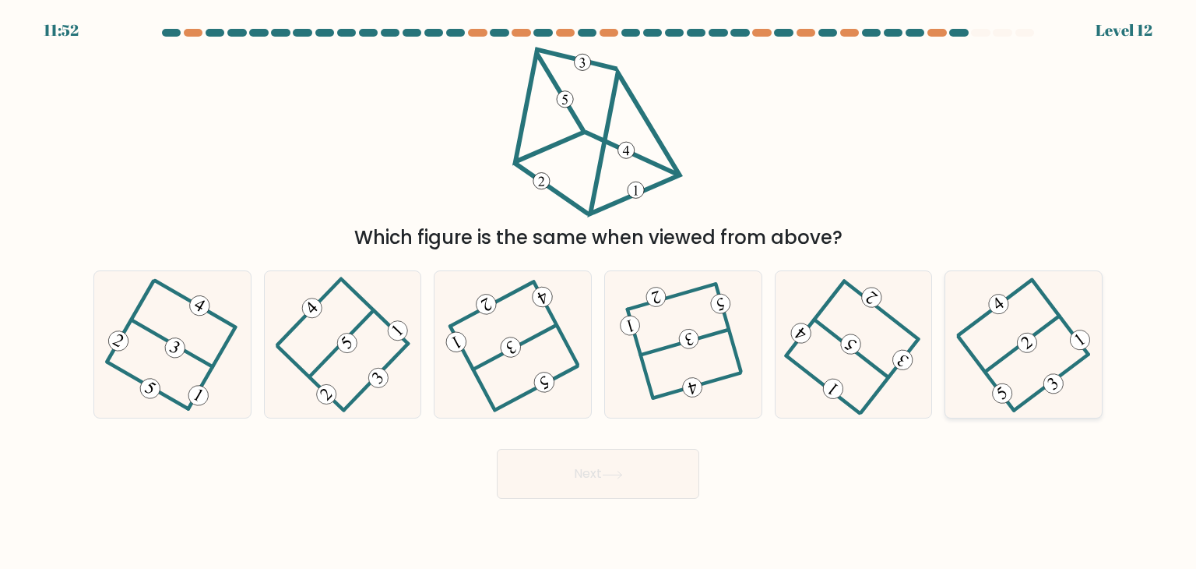
click at [1031, 350] on 232 at bounding box center [1027, 342] width 27 height 27
click at [599, 292] on input "f." at bounding box center [598, 288] width 1 height 8
radio input "true"
click at [704, 378] on icon at bounding box center [683, 345] width 113 height 118
click at [599, 292] on input "d." at bounding box center [598, 288] width 1 height 8
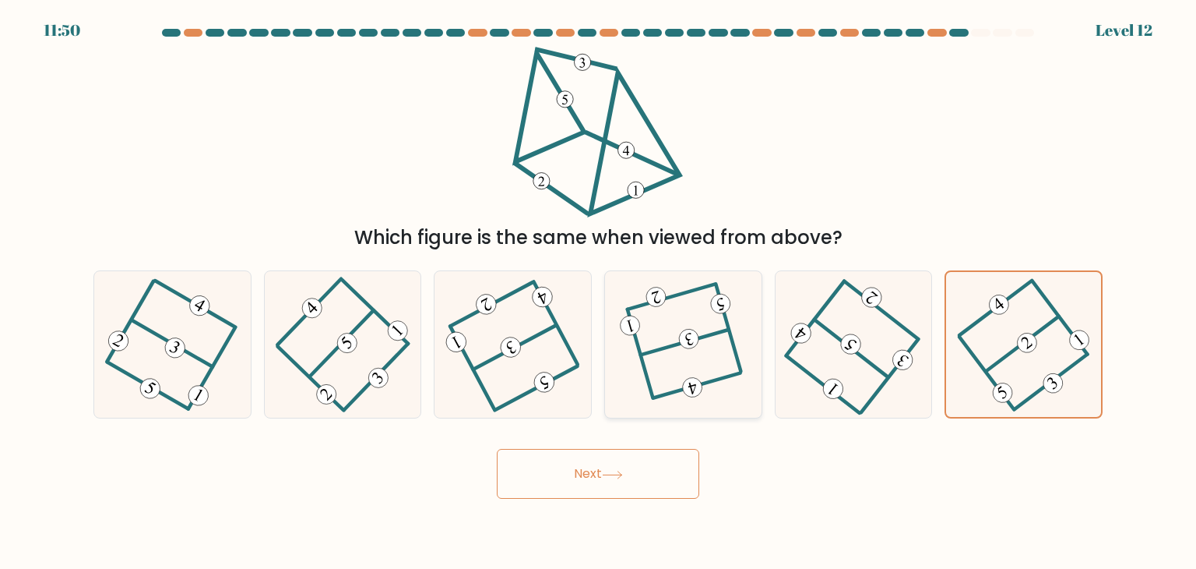
radio input "true"
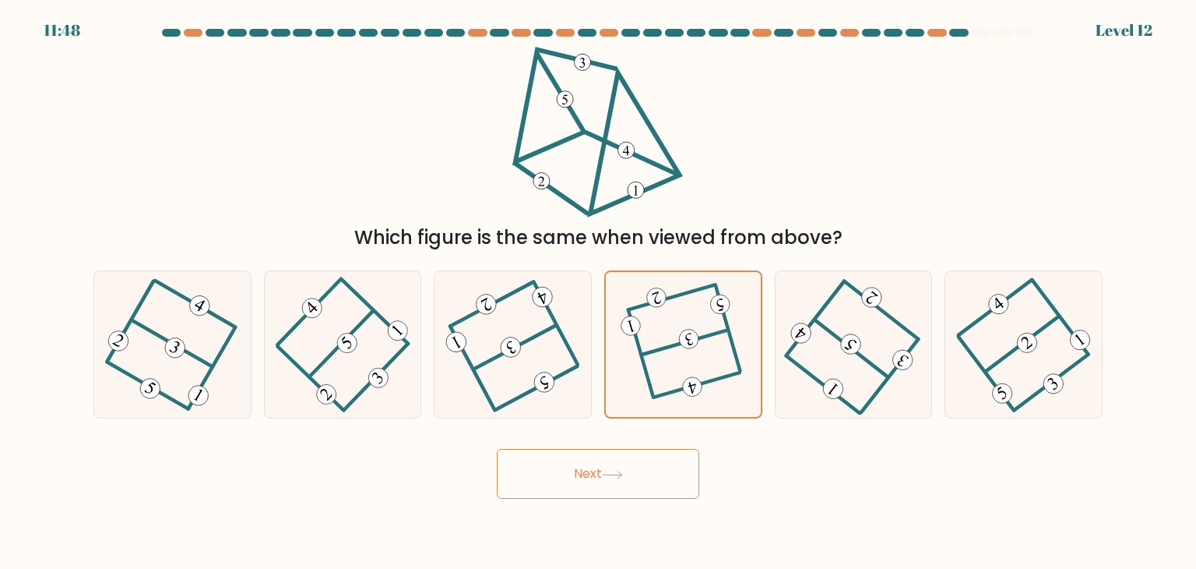
click at [617, 467] on button "Next" at bounding box center [598, 474] width 203 height 50
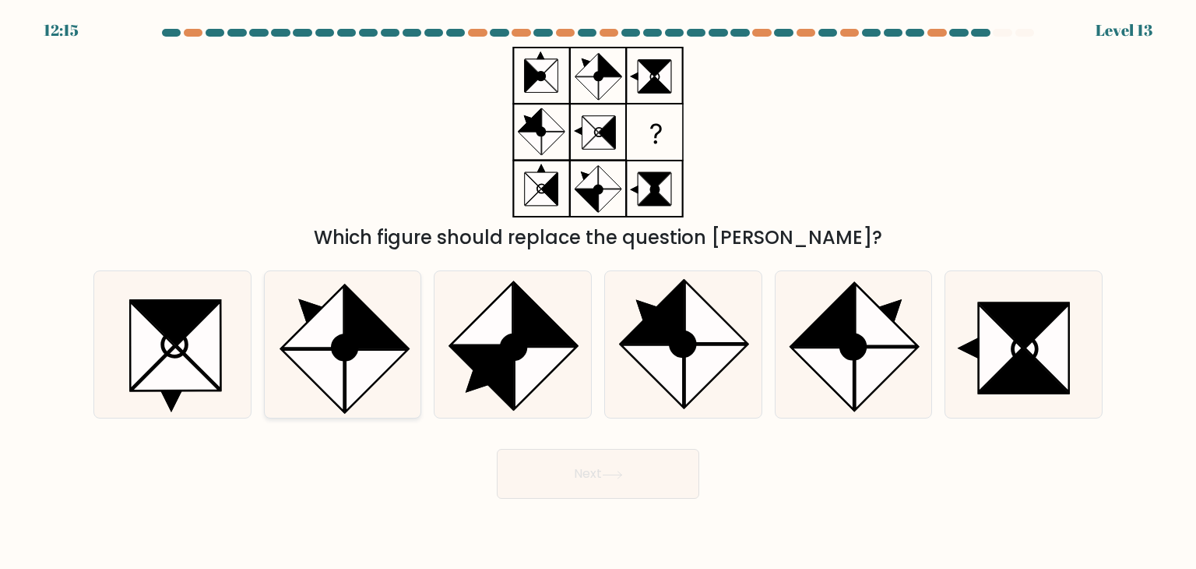
click at [349, 365] on icon at bounding box center [377, 381] width 62 height 62
click at [598, 292] on input "b." at bounding box center [598, 288] width 1 height 8
radio input "true"
click at [532, 453] on button "Next" at bounding box center [598, 474] width 203 height 50
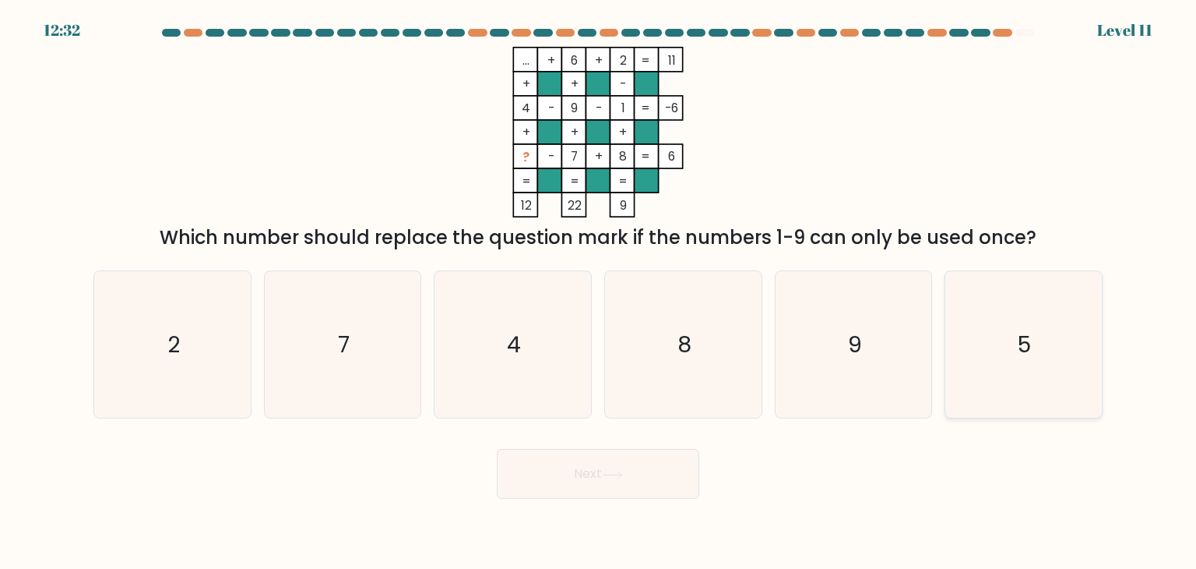
click at [970, 322] on icon "5" at bounding box center [1023, 344] width 146 height 146
click at [599, 292] on input "f. 5" at bounding box center [598, 288] width 1 height 8
radio input "true"
click at [639, 481] on button "Next" at bounding box center [598, 474] width 203 height 50
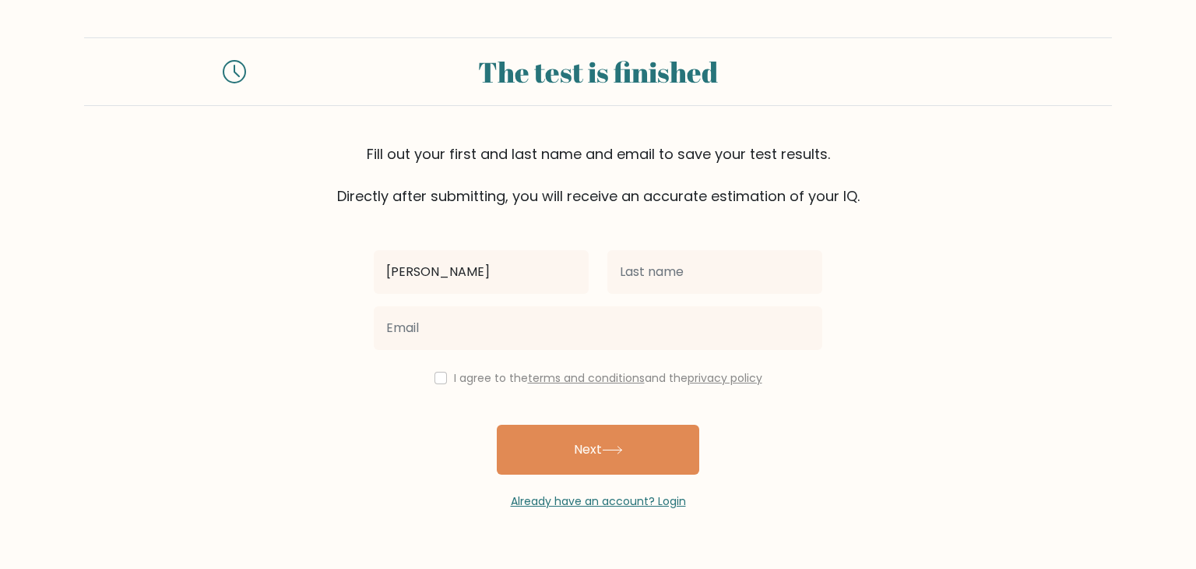
type input "Kiersten"
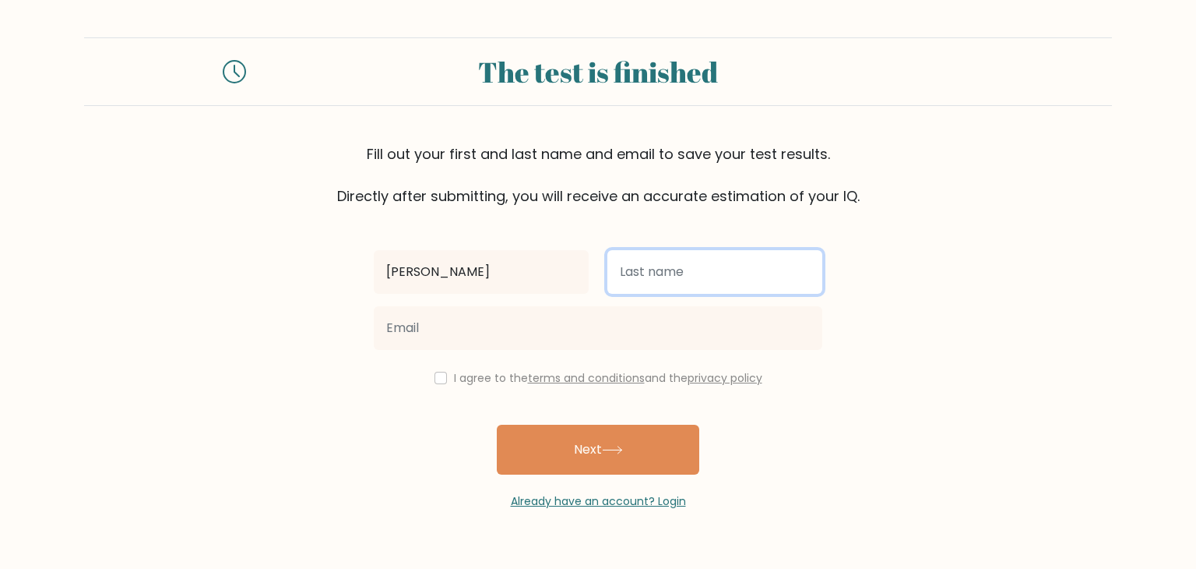
click at [678, 275] on input "text" at bounding box center [715, 272] width 215 height 44
type input "Gaviola"
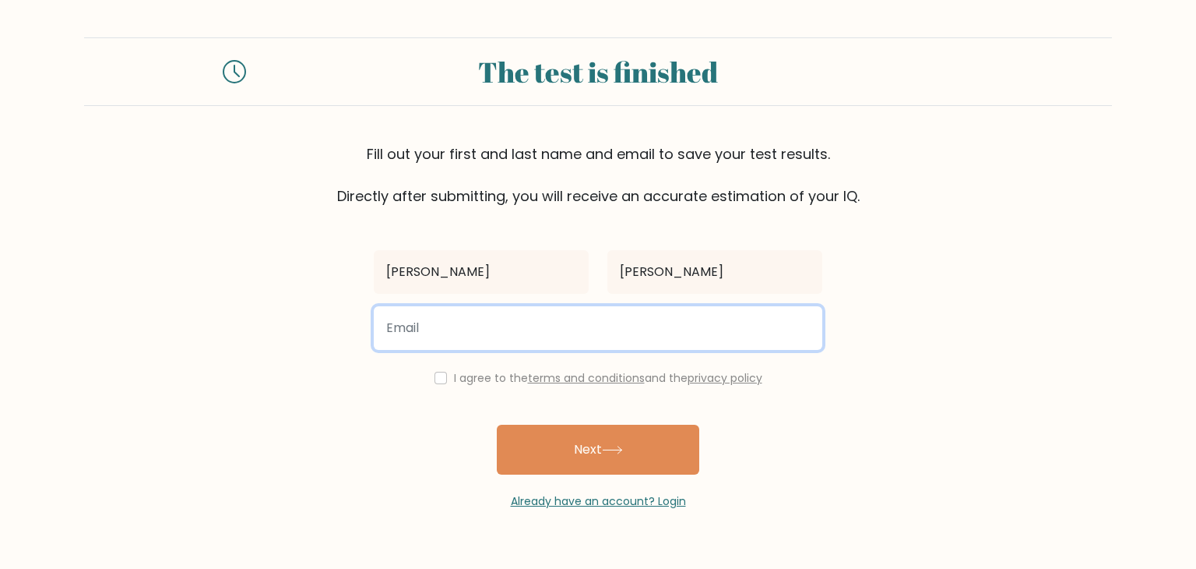
click at [658, 325] on input "email" at bounding box center [598, 328] width 449 height 44
type input "kiersten.gaviola09@gmail.com"
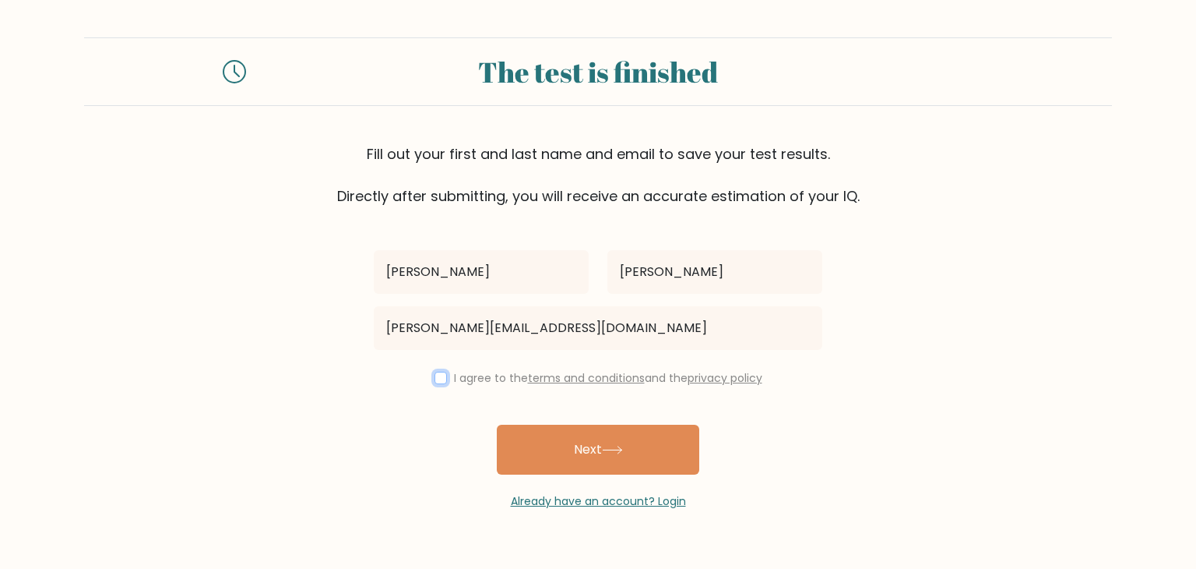
click at [435, 372] on input "checkbox" at bounding box center [441, 378] width 12 height 12
checkbox input "true"
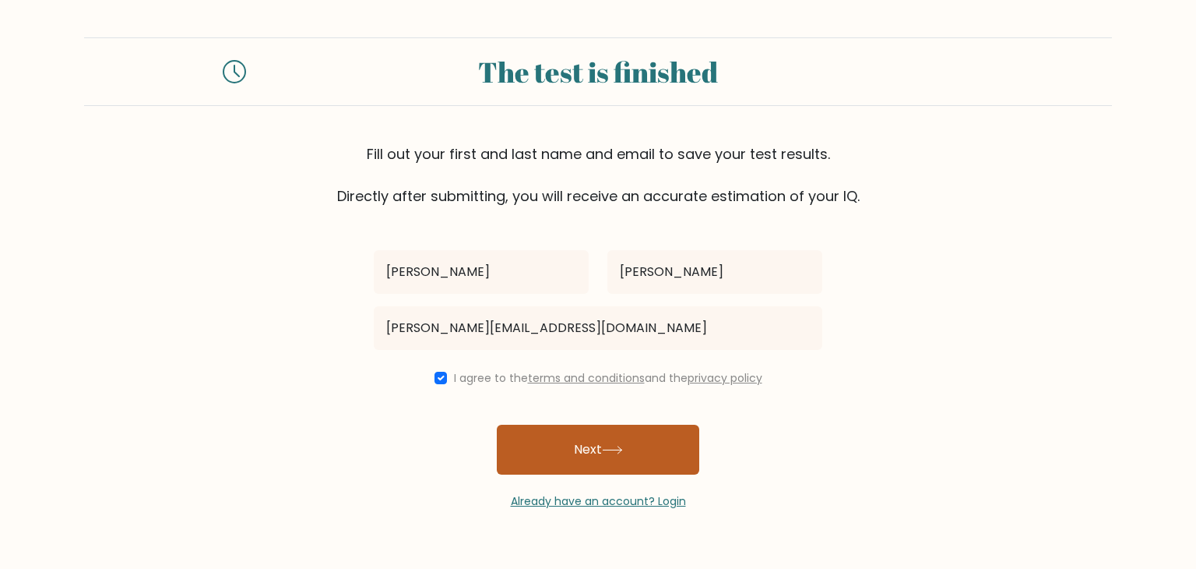
click at [569, 449] on button "Next" at bounding box center [598, 450] width 203 height 50
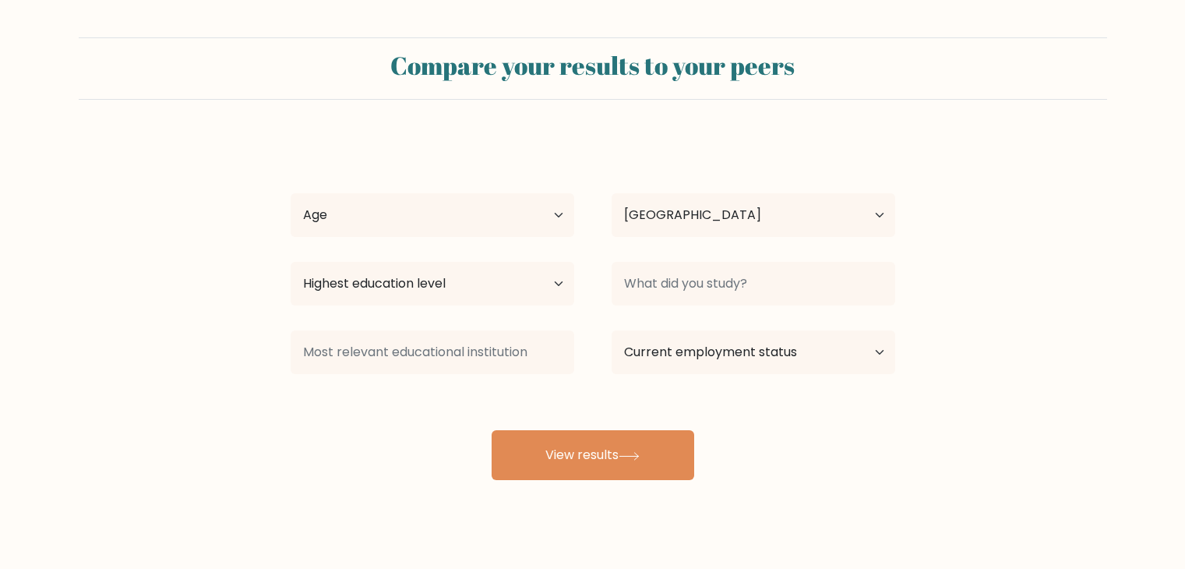
select select "PH"
click at [535, 225] on select "Age Under 18 years old 18-24 years old 25-34 years old 35-44 years old 45-54 ye…" at bounding box center [433, 215] width 284 height 44
select select "18_24"
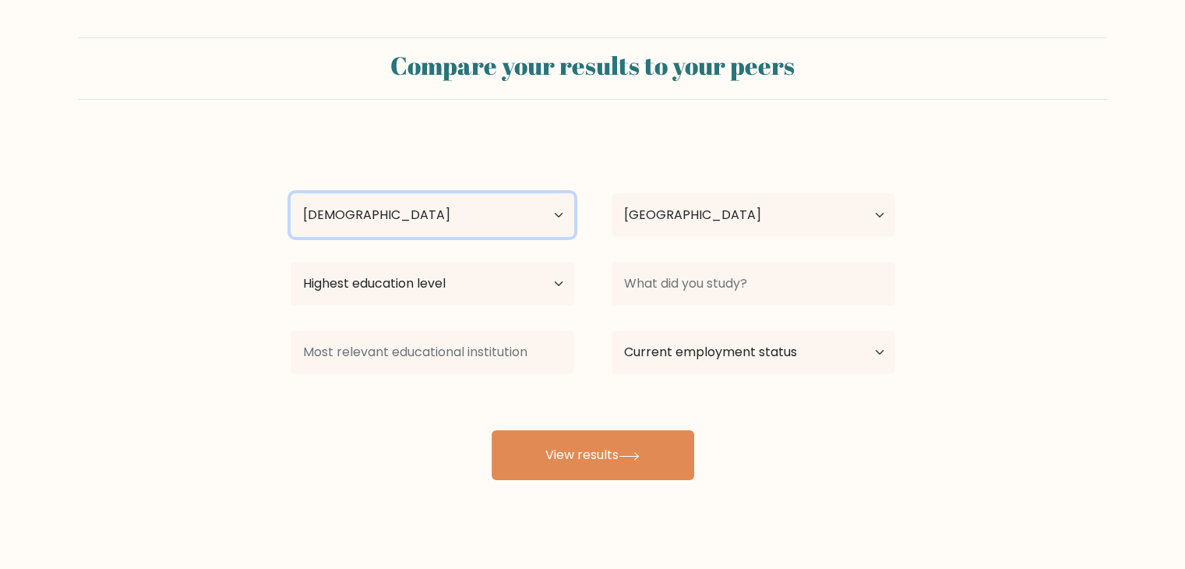
click at [291, 193] on select "Age Under 18 years old 18-24 years old 25-34 years old 35-44 years old 45-54 ye…" at bounding box center [433, 215] width 284 height 44
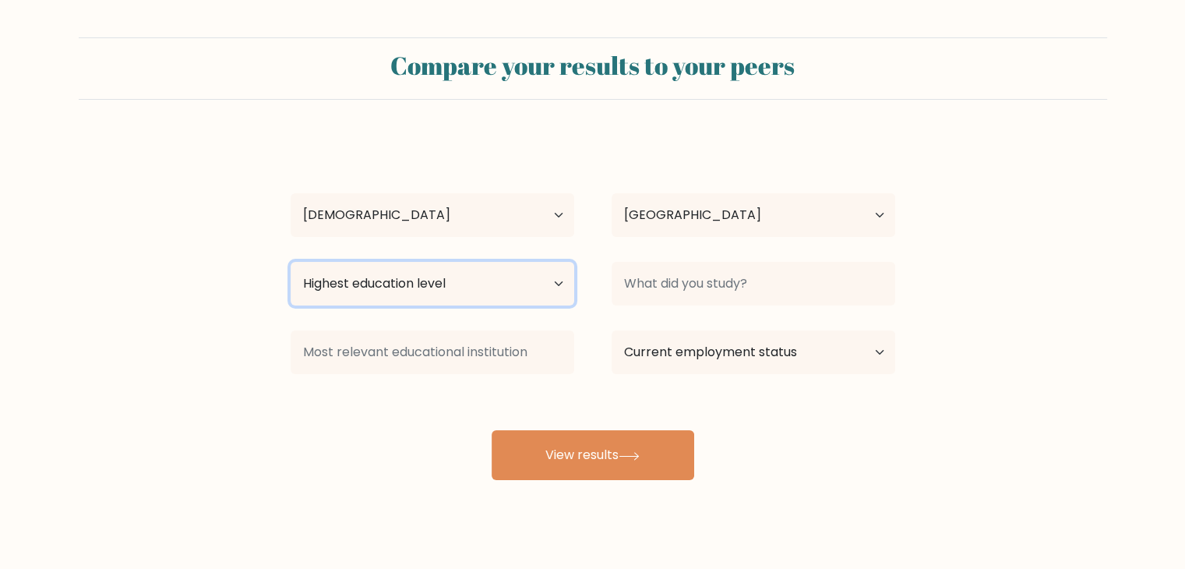
click at [449, 283] on select "Highest education level No schooling Primary Lower Secondary Upper Secondary Oc…" at bounding box center [433, 284] width 284 height 44
select select "bachelors_degree"
click at [291, 262] on select "Highest education level No schooling Primary Lower Secondary Upper Secondary Oc…" at bounding box center [433, 284] width 284 height 44
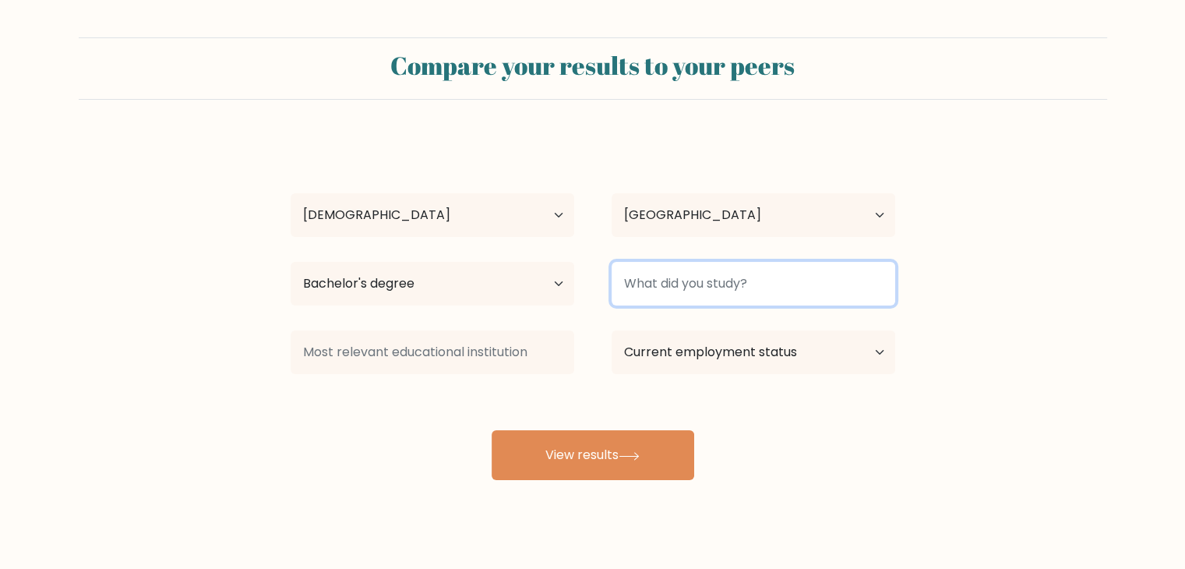
click at [695, 279] on input at bounding box center [753, 284] width 284 height 44
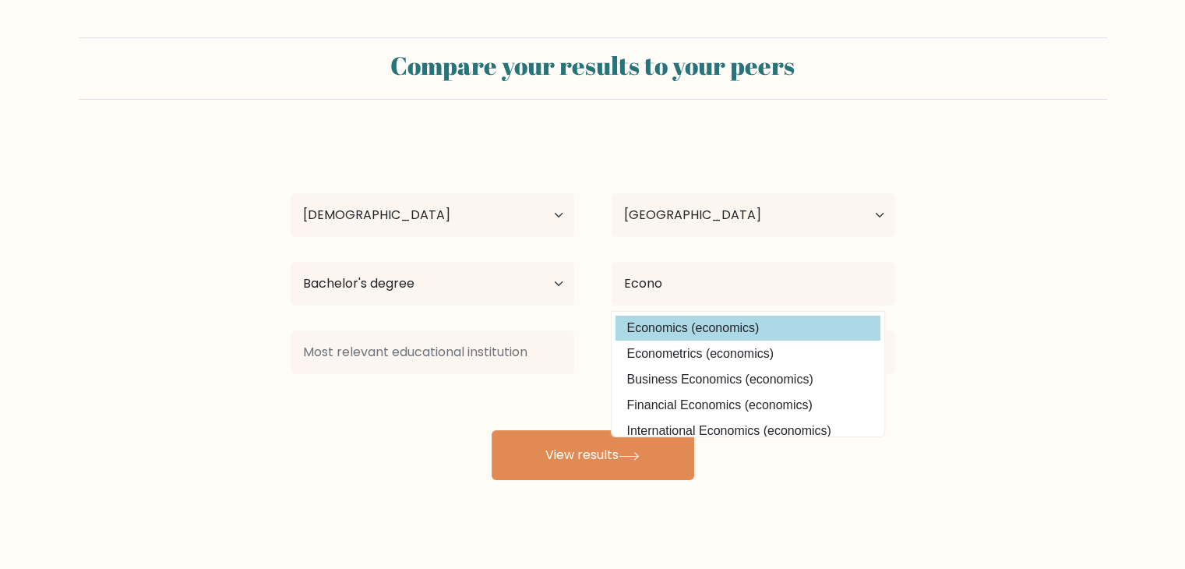
click at [698, 339] on option "Economics (economics)" at bounding box center [747, 327] width 265 height 25
type input "Economics"
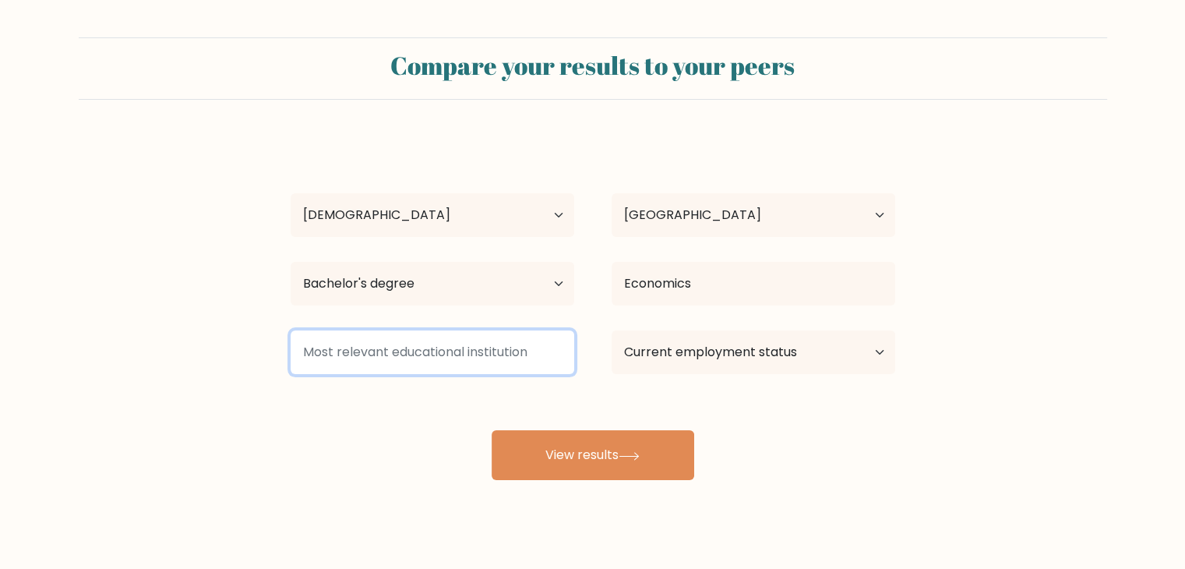
click at [410, 336] on input at bounding box center [433, 352] width 284 height 44
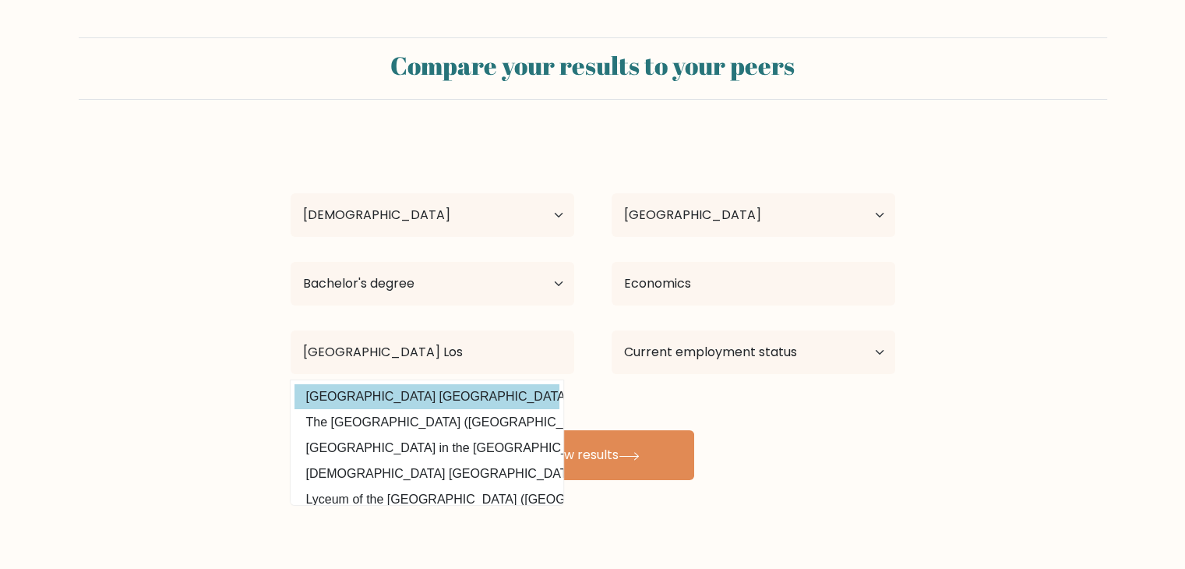
click at [488, 393] on option "University of the Philippines Los Baños (Philippines)" at bounding box center [426, 396] width 265 height 25
type input "University of the Philippines Los Baños"
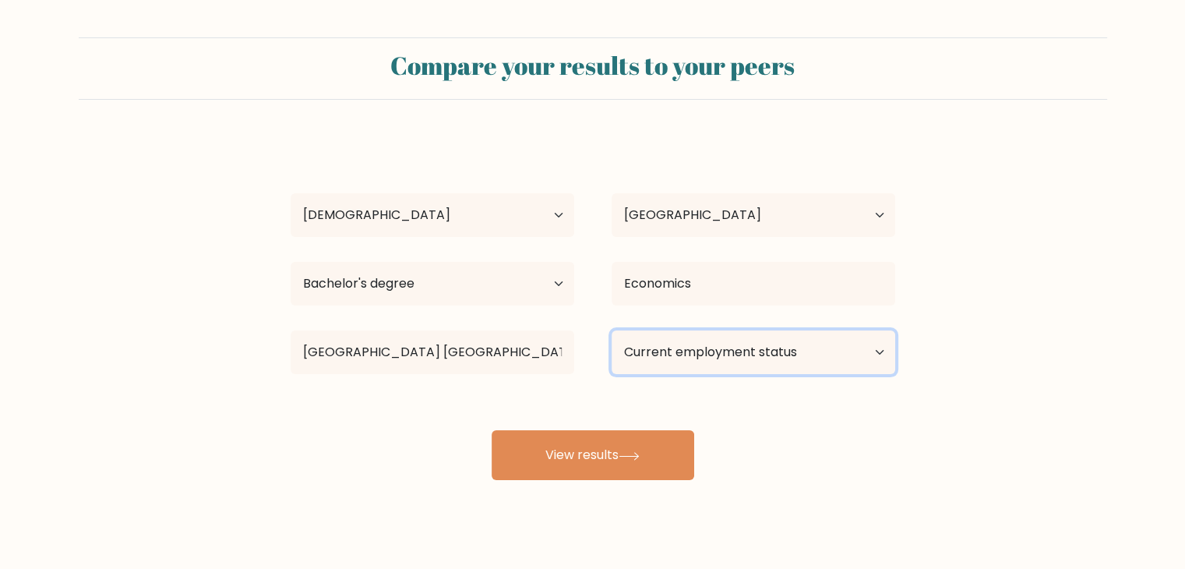
click at [686, 344] on select "Current employment status Employed Student Retired Other / prefer not to answer" at bounding box center [753, 352] width 284 height 44
select select "employed"
click at [611, 330] on select "Current employment status Employed Student Retired Other / prefer not to answer" at bounding box center [753, 352] width 284 height 44
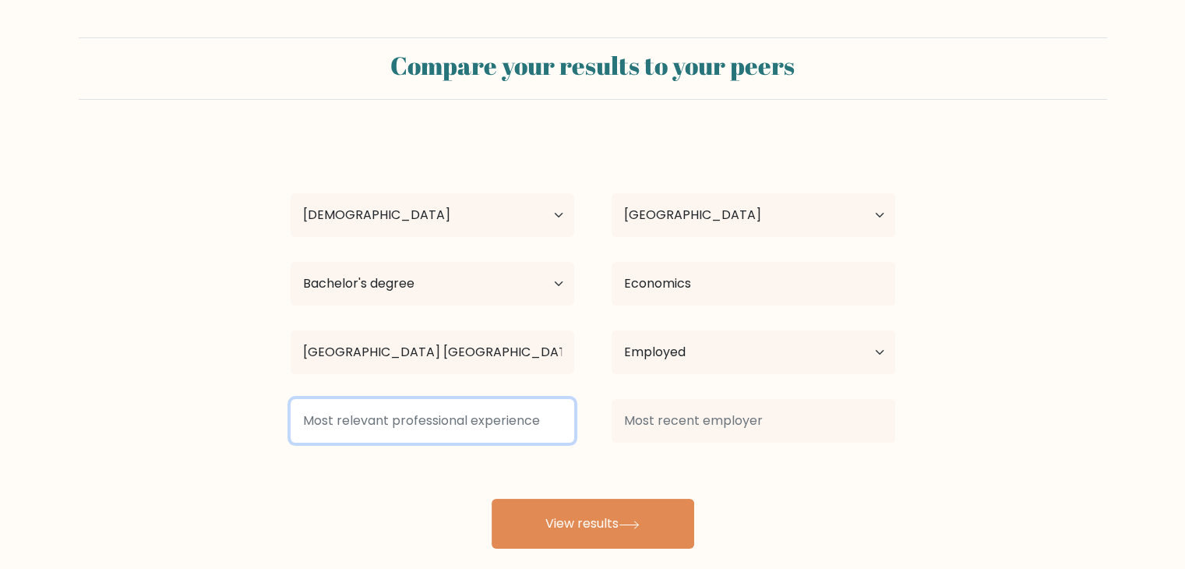
click at [530, 435] on input at bounding box center [433, 421] width 284 height 44
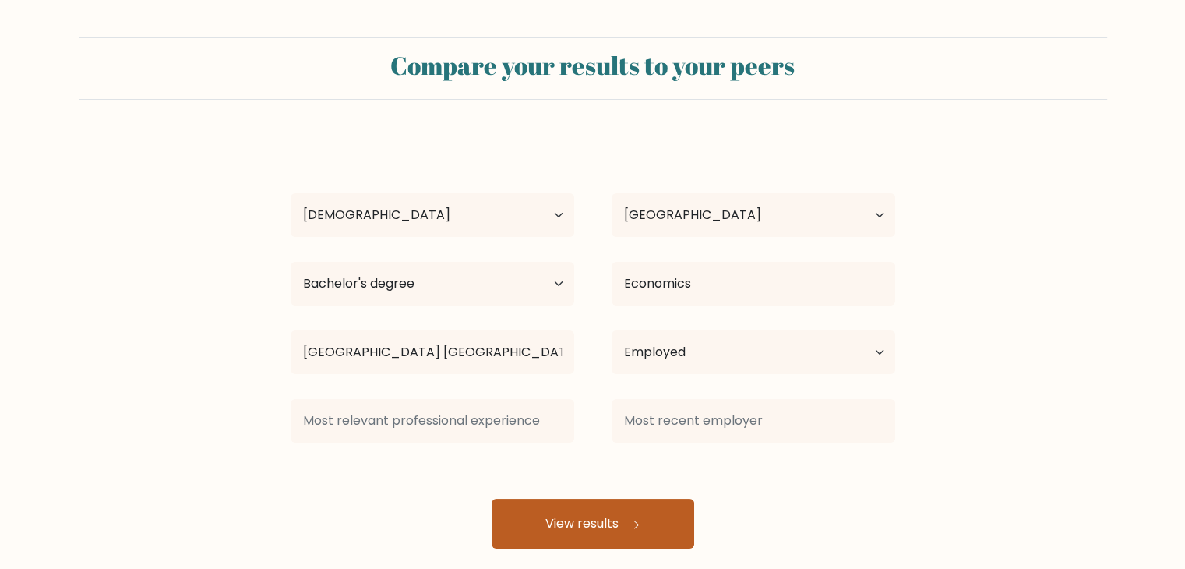
click at [620, 514] on button "View results" at bounding box center [592, 524] width 203 height 50
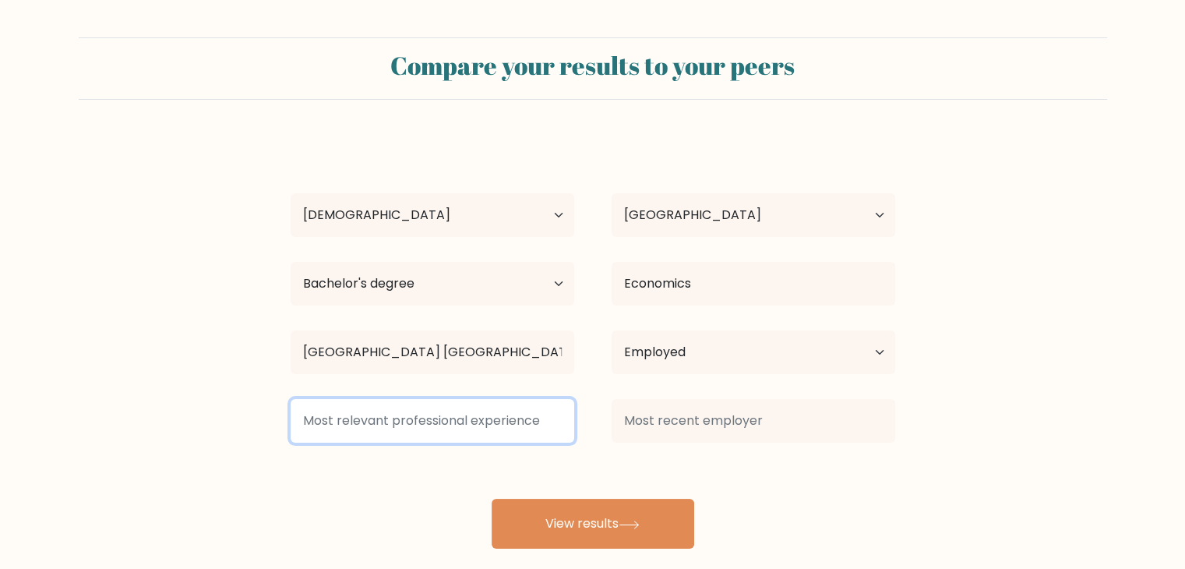
click at [436, 427] on input at bounding box center [433, 421] width 284 height 44
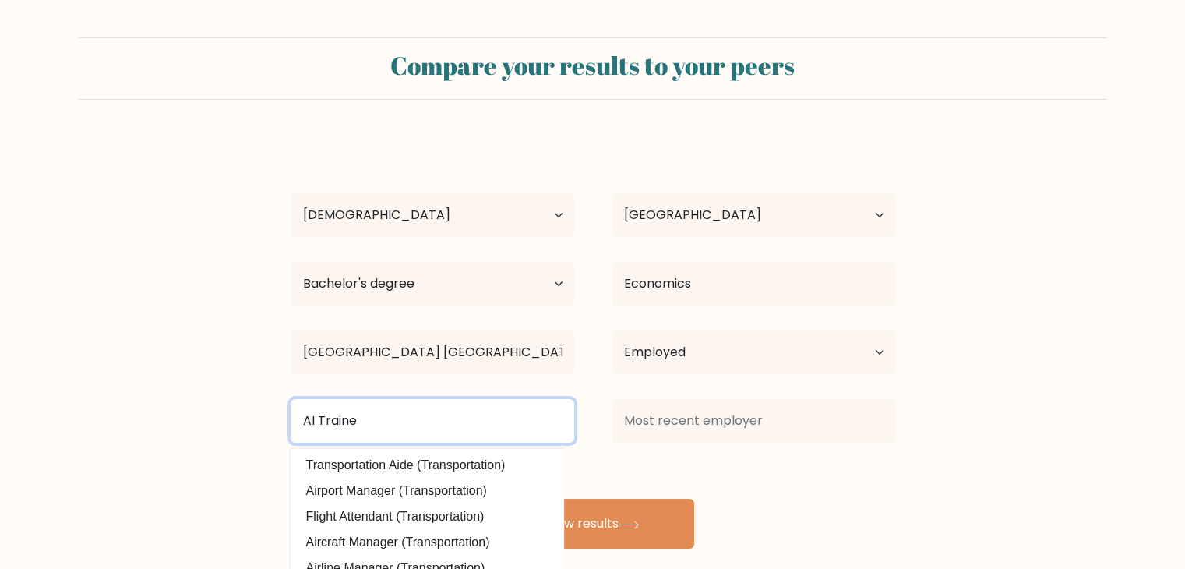
type input "AI Trainer"
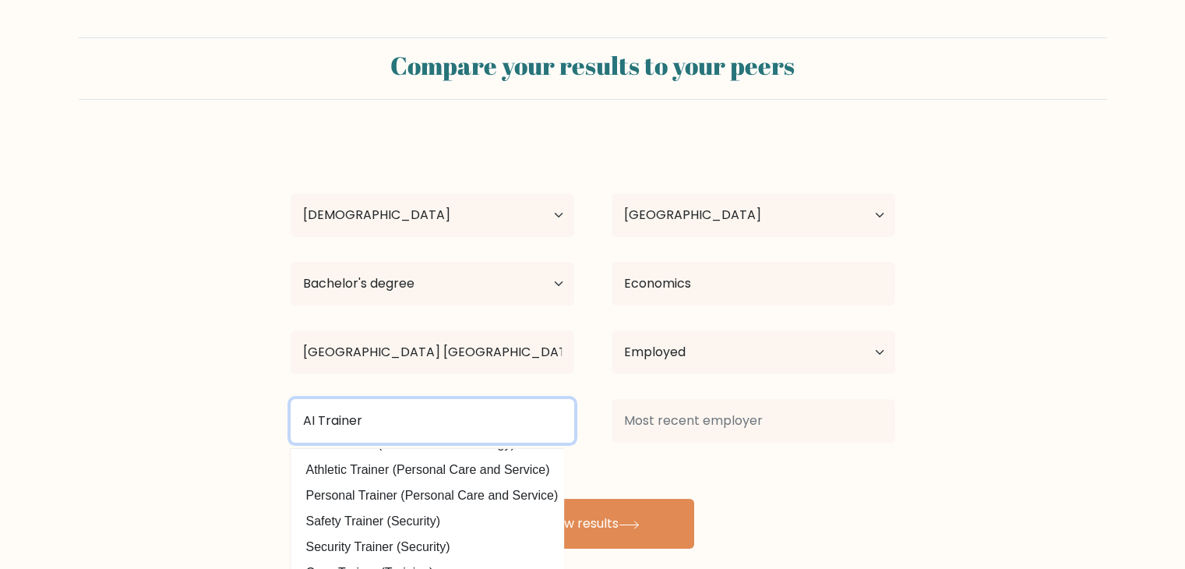
scroll to position [74, 0]
click at [456, 421] on input "AI Trainer" at bounding box center [433, 421] width 284 height 44
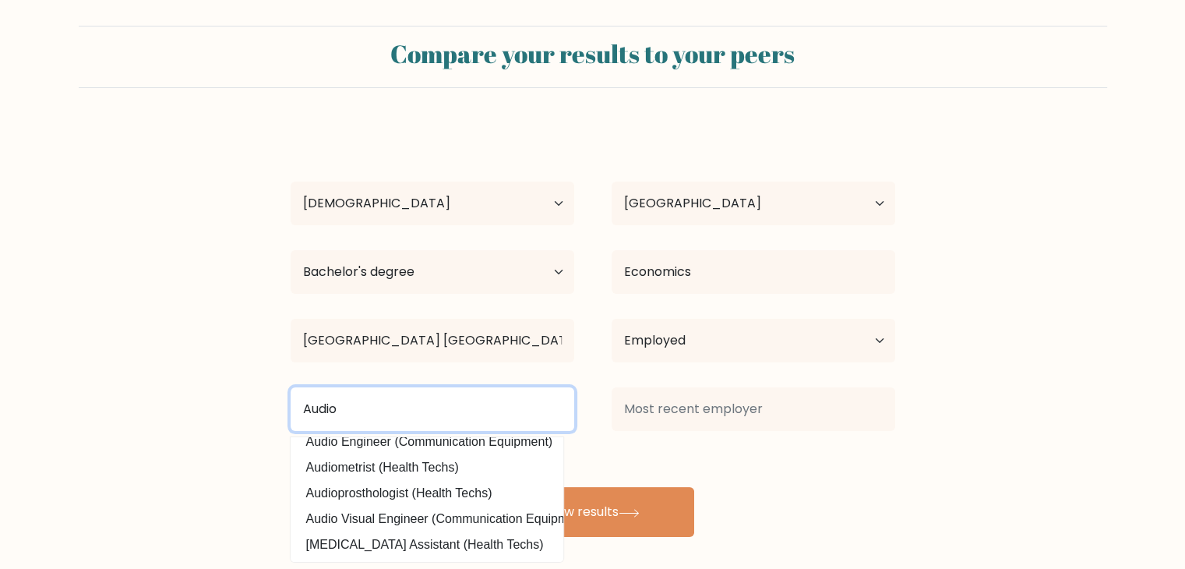
scroll to position [22, 0]
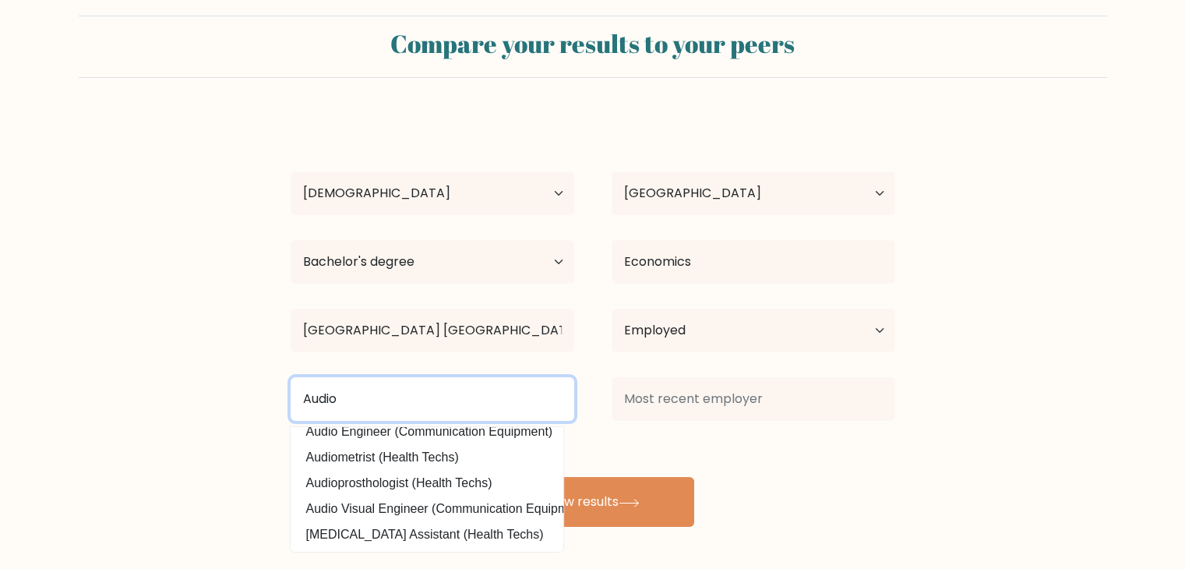
click at [449, 400] on input "Audio" at bounding box center [433, 399] width 284 height 44
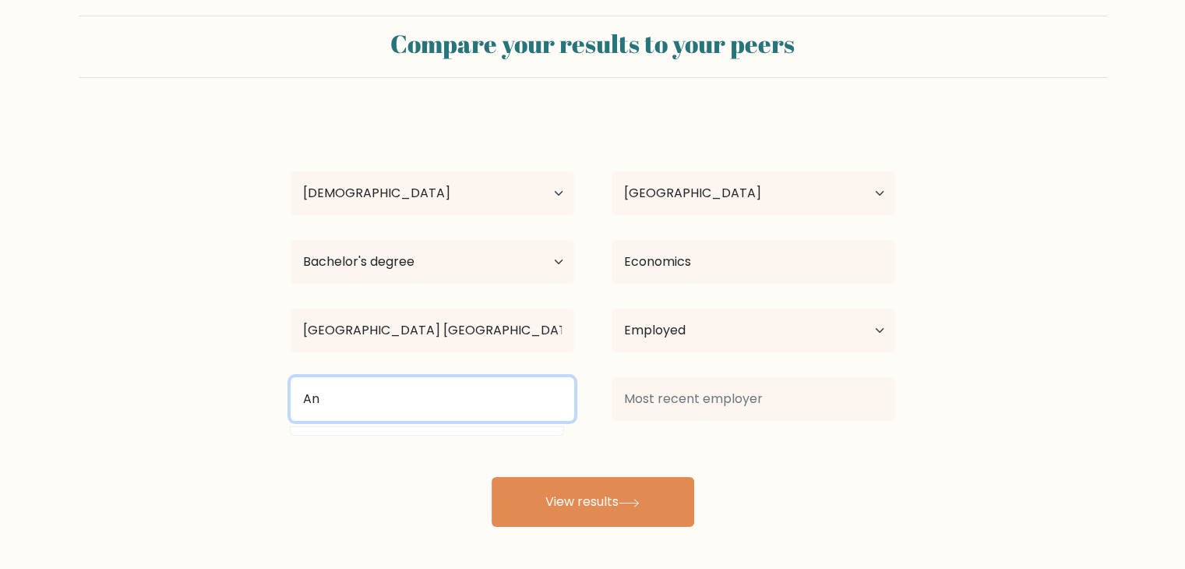
type input "A"
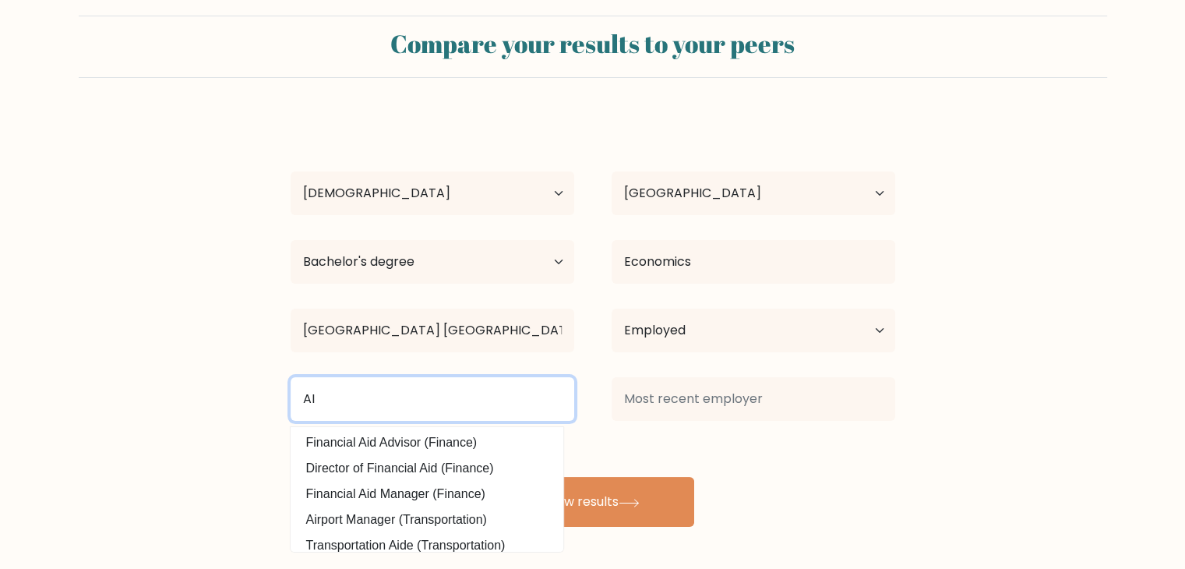
scroll to position [152, 0]
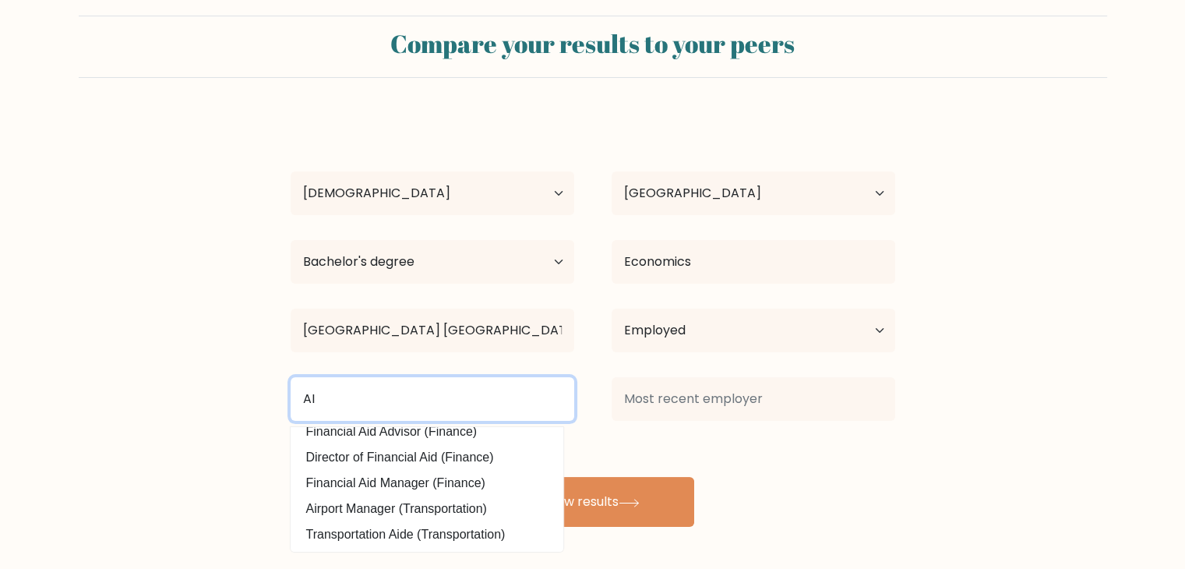
click at [452, 410] on input "AI" at bounding box center [433, 399] width 284 height 44
type input "AI"
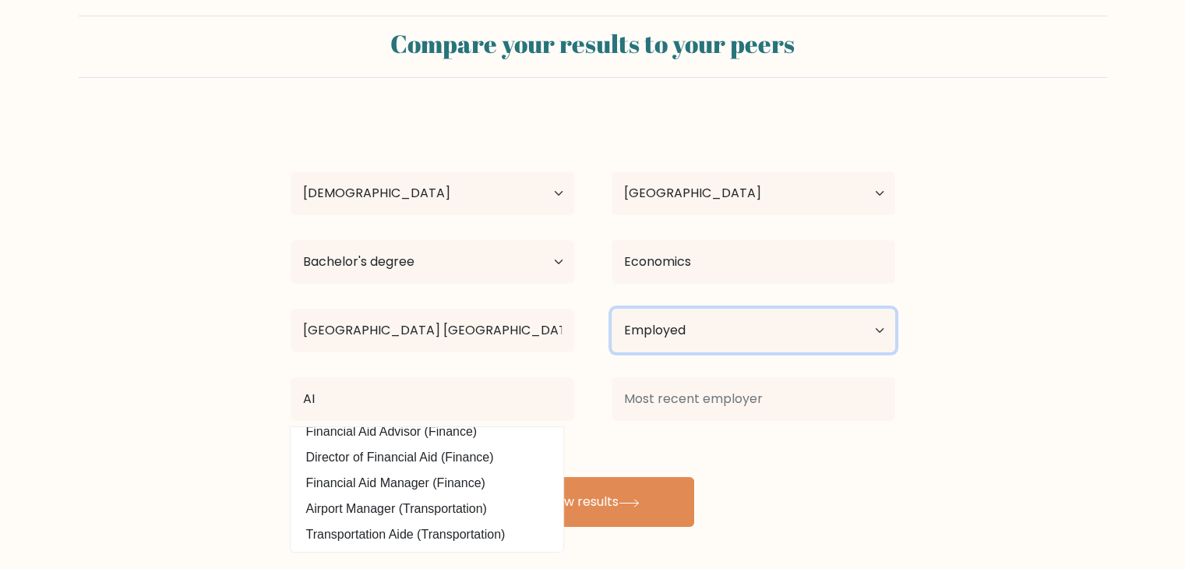
click at [681, 339] on select "Current employment status Employed Student Retired Other / prefer not to answer" at bounding box center [753, 330] width 284 height 44
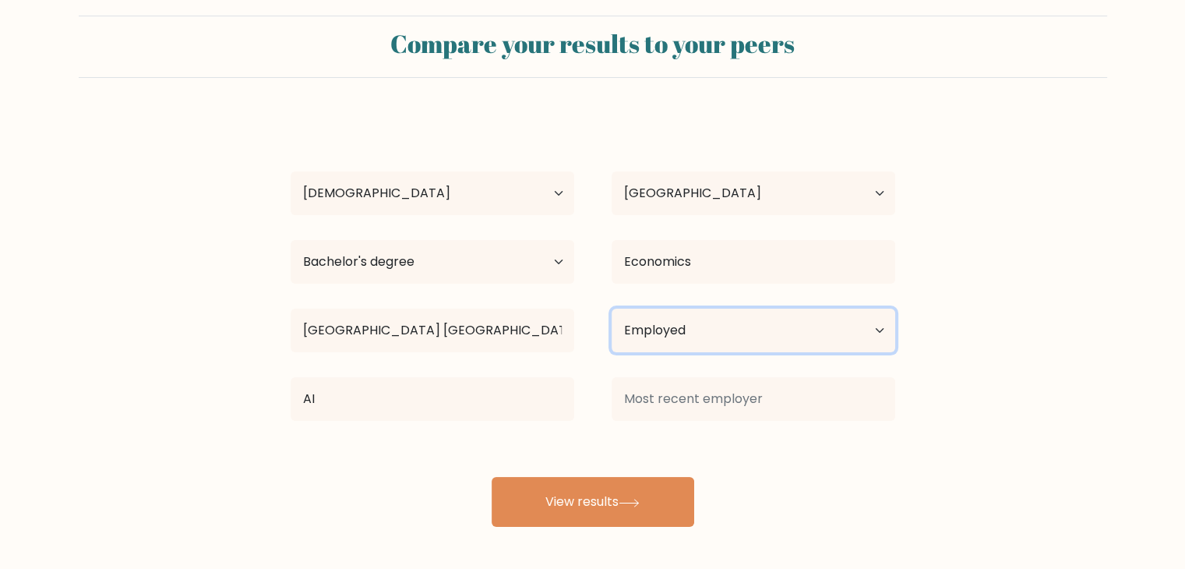
select select "other"
click at [611, 308] on select "Current employment status Employed Student Retired Other / prefer not to answer" at bounding box center [753, 330] width 284 height 44
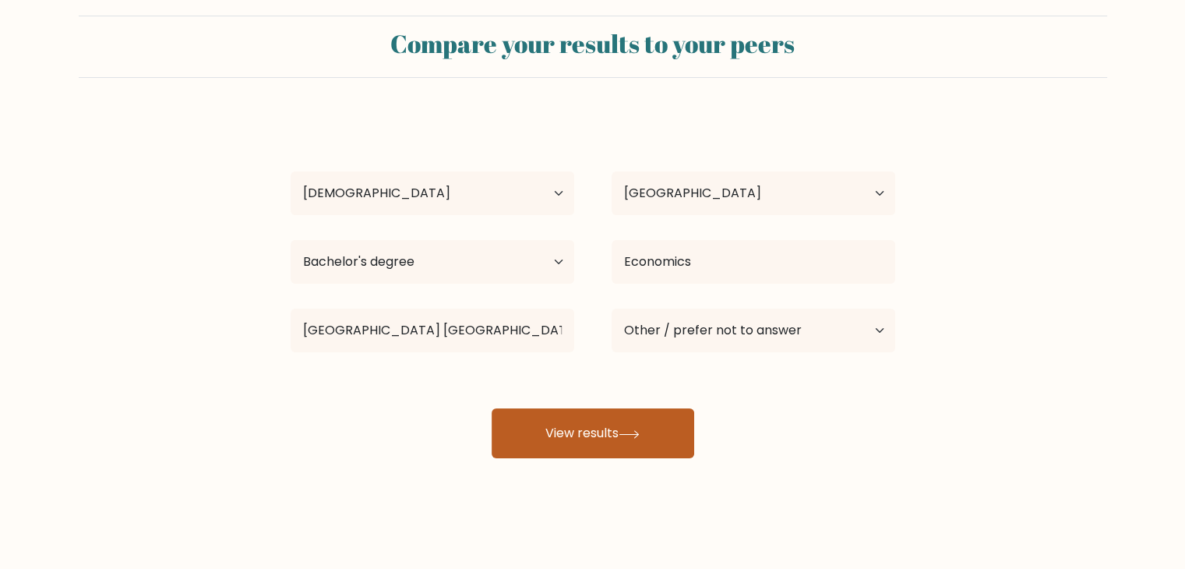
click at [637, 428] on button "View results" at bounding box center [592, 433] width 203 height 50
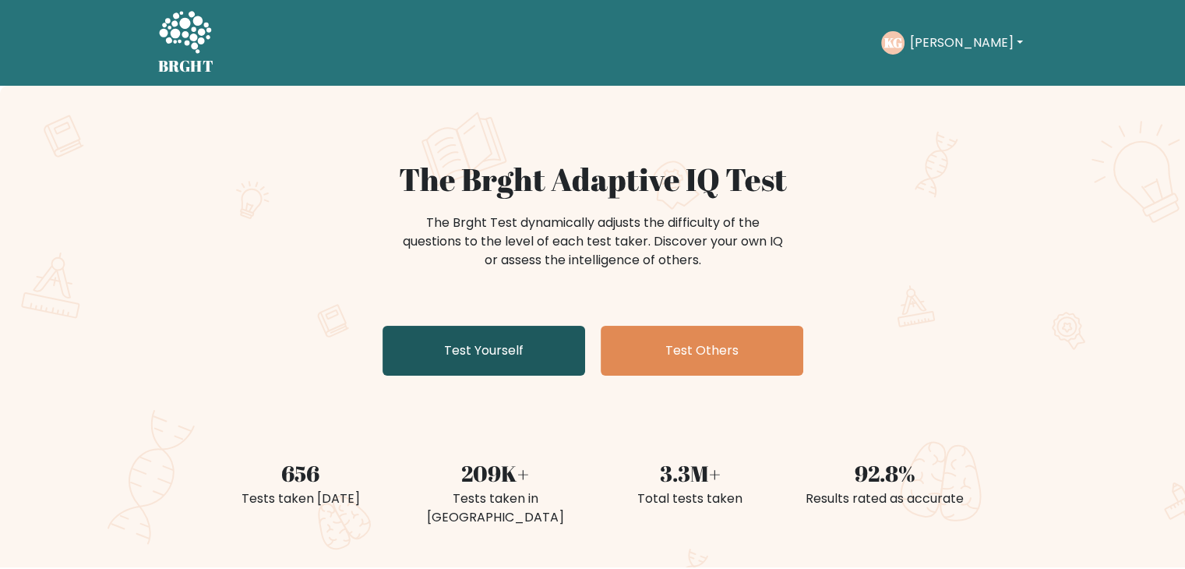
click at [512, 328] on link "Test Yourself" at bounding box center [483, 351] width 203 height 50
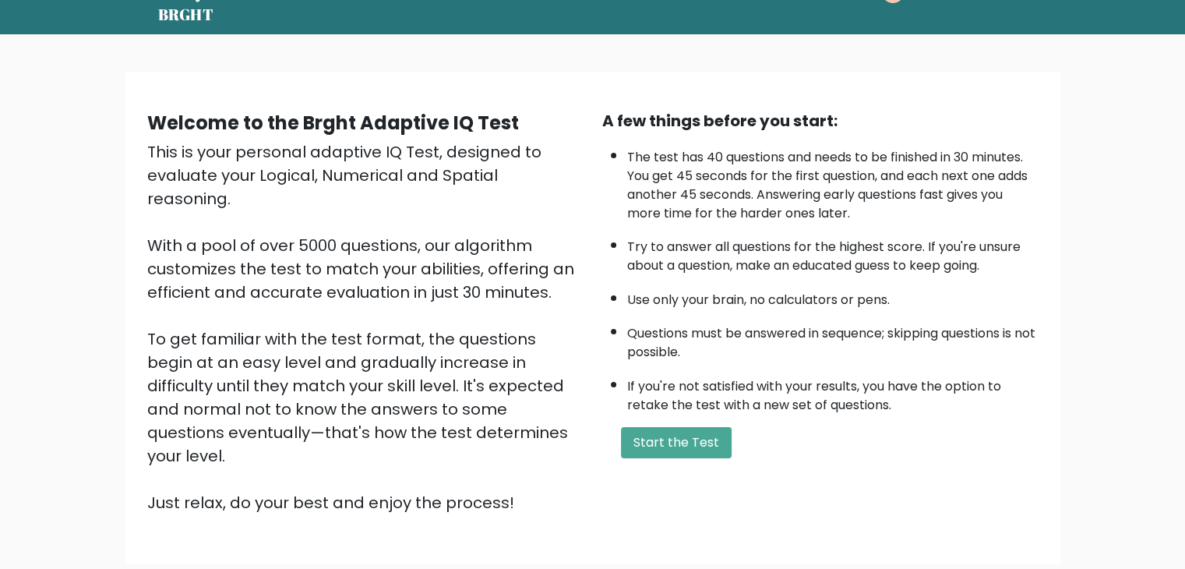
scroll to position [78, 0]
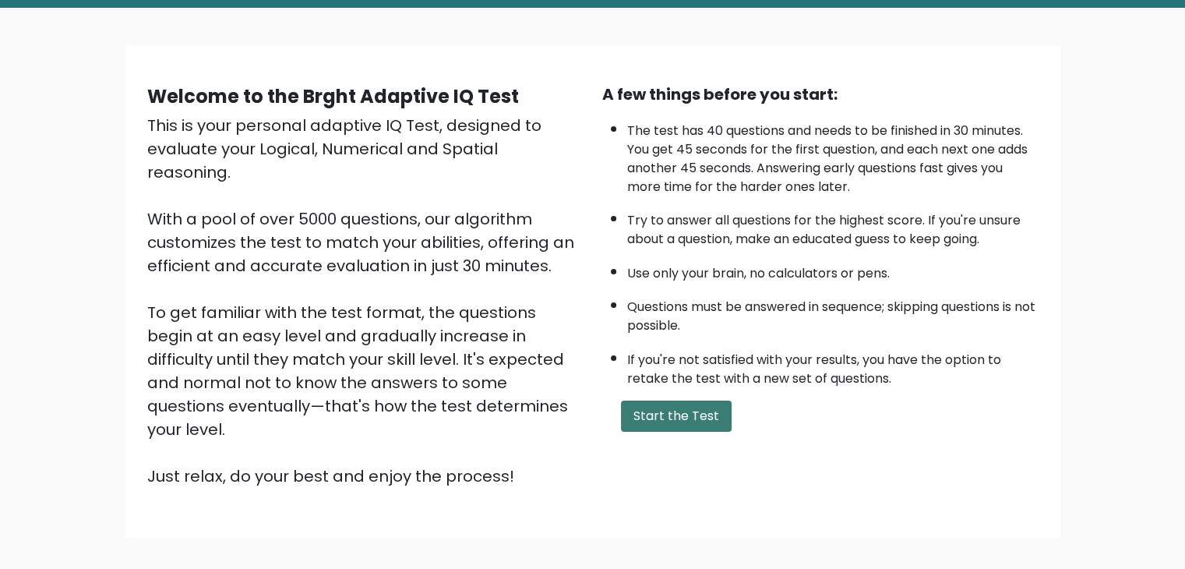
click at [681, 410] on button "Start the Test" at bounding box center [676, 415] width 111 height 31
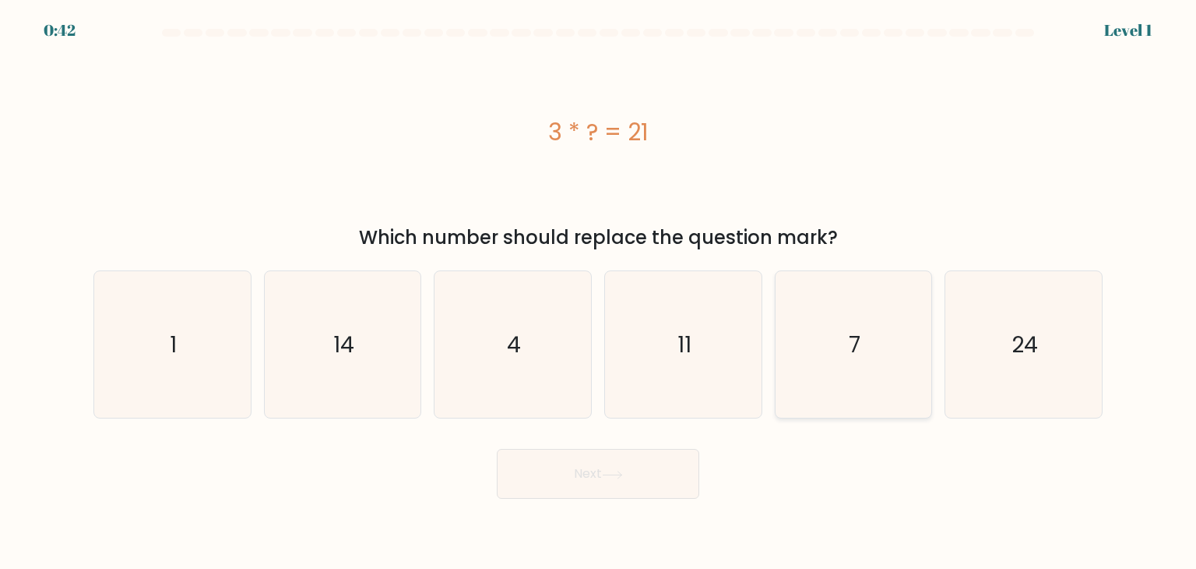
click at [886, 333] on icon "7" at bounding box center [853, 344] width 146 height 146
click at [599, 292] on input "e. 7" at bounding box center [598, 288] width 1 height 8
radio input "true"
click at [621, 488] on button "Next" at bounding box center [598, 474] width 203 height 50
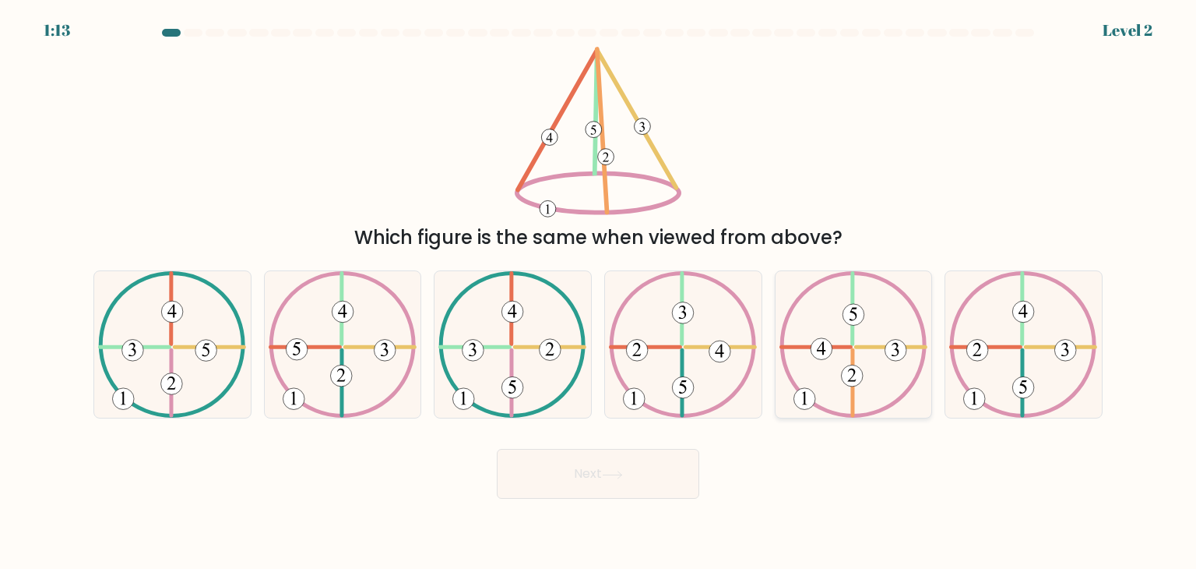
click at [847, 375] on 734 at bounding box center [852, 376] width 22 height 22
click at [599, 292] on input "e." at bounding box center [598, 288] width 1 height 8
radio input "true"
click at [636, 477] on button "Next" at bounding box center [598, 474] width 203 height 50
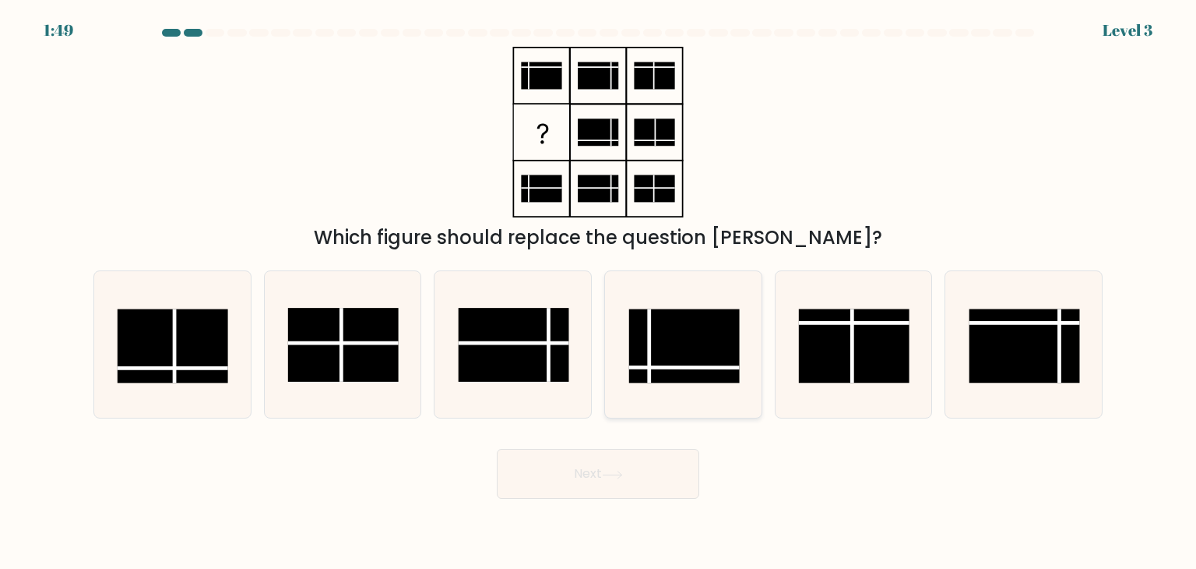
click at [706, 368] on line at bounding box center [684, 368] width 111 height 0
click at [599, 292] on input "d." at bounding box center [598, 288] width 1 height 8
radio input "true"
click at [636, 471] on button "Next" at bounding box center [598, 474] width 203 height 50
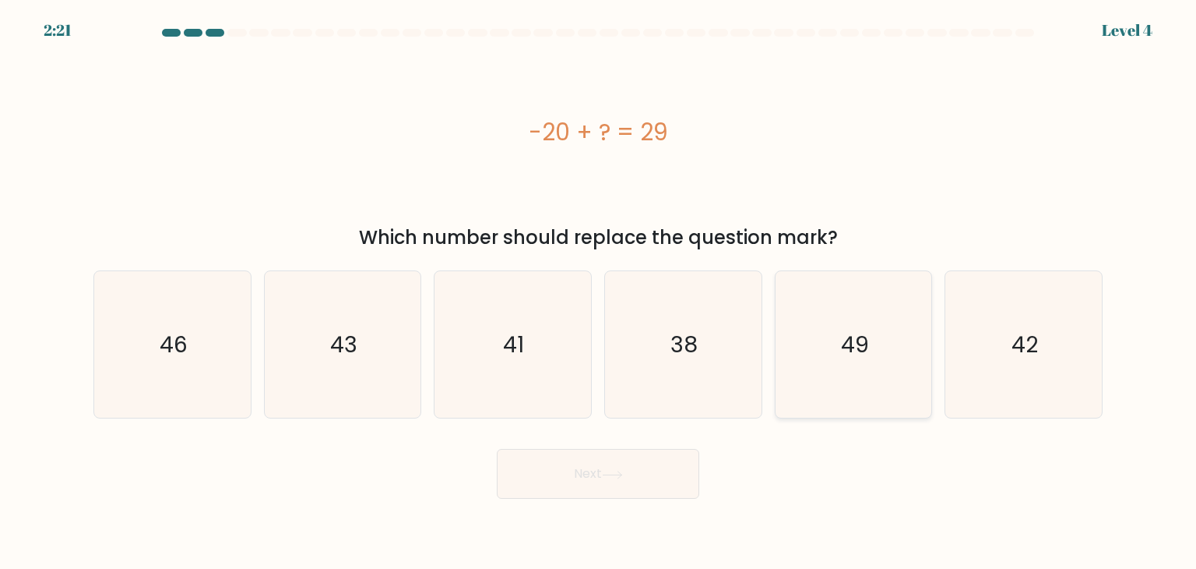
click at [917, 333] on icon "49" at bounding box center [853, 344] width 146 height 146
click at [599, 292] on input "e. 49" at bounding box center [598, 288] width 1 height 8
radio input "true"
click at [656, 484] on button "Next" at bounding box center [598, 474] width 203 height 50
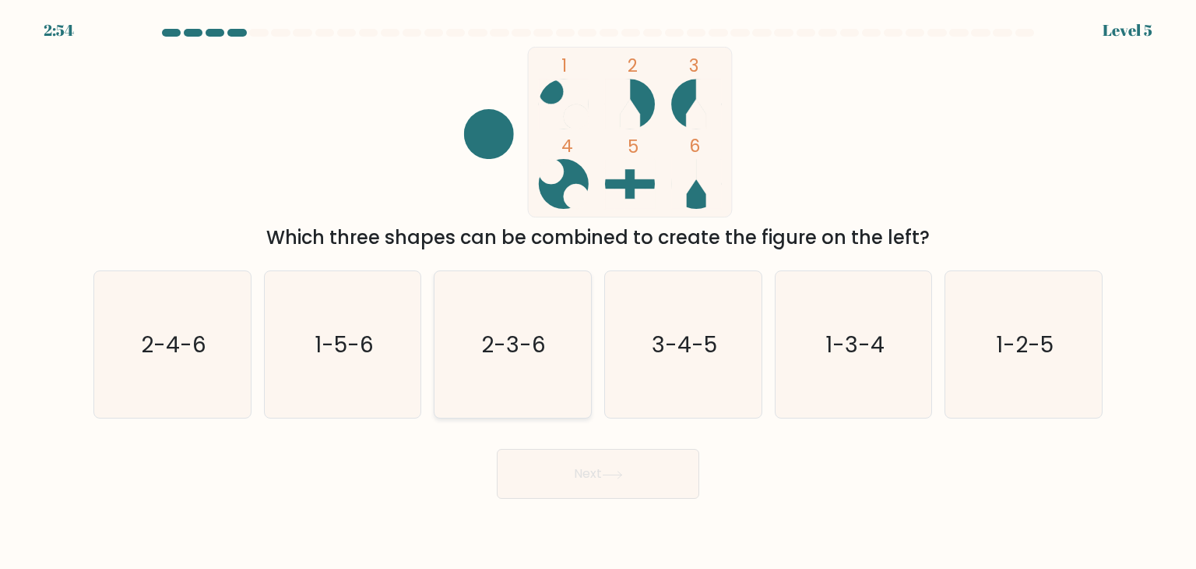
click at [510, 357] on text "2-3-6" at bounding box center [514, 344] width 65 height 31
click at [598, 292] on input "c. 2-3-6" at bounding box center [598, 288] width 1 height 8
radio input "true"
click at [590, 453] on button "Next" at bounding box center [598, 474] width 203 height 50
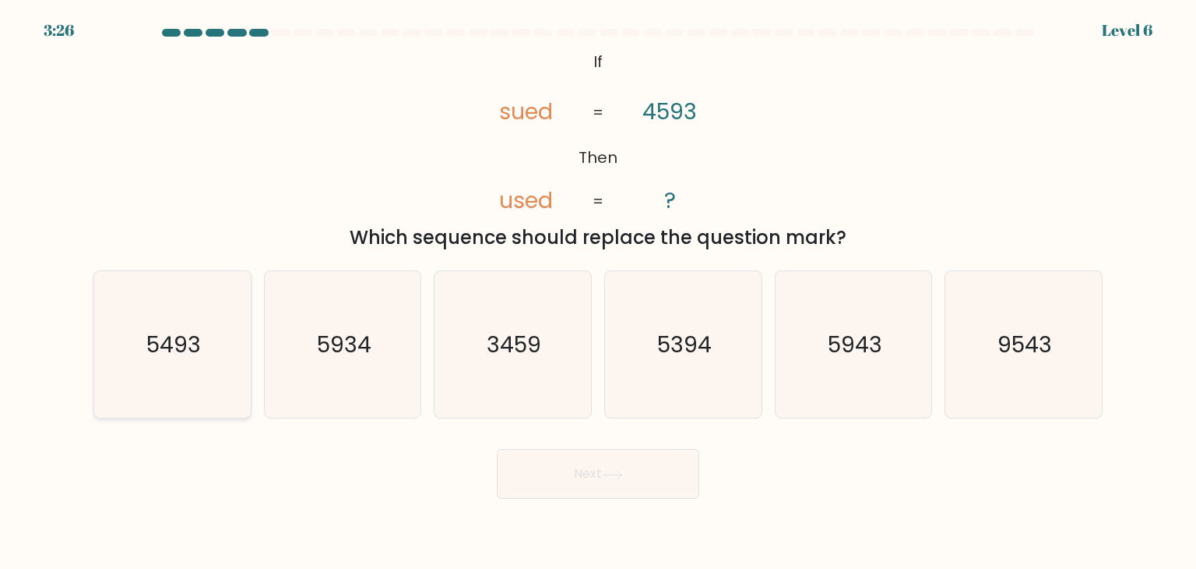
click at [162, 347] on text "5493" at bounding box center [173, 344] width 55 height 31
click at [598, 292] on input "a. 5493" at bounding box center [598, 288] width 1 height 8
radio input "true"
click at [671, 467] on button "Next" at bounding box center [598, 474] width 203 height 50
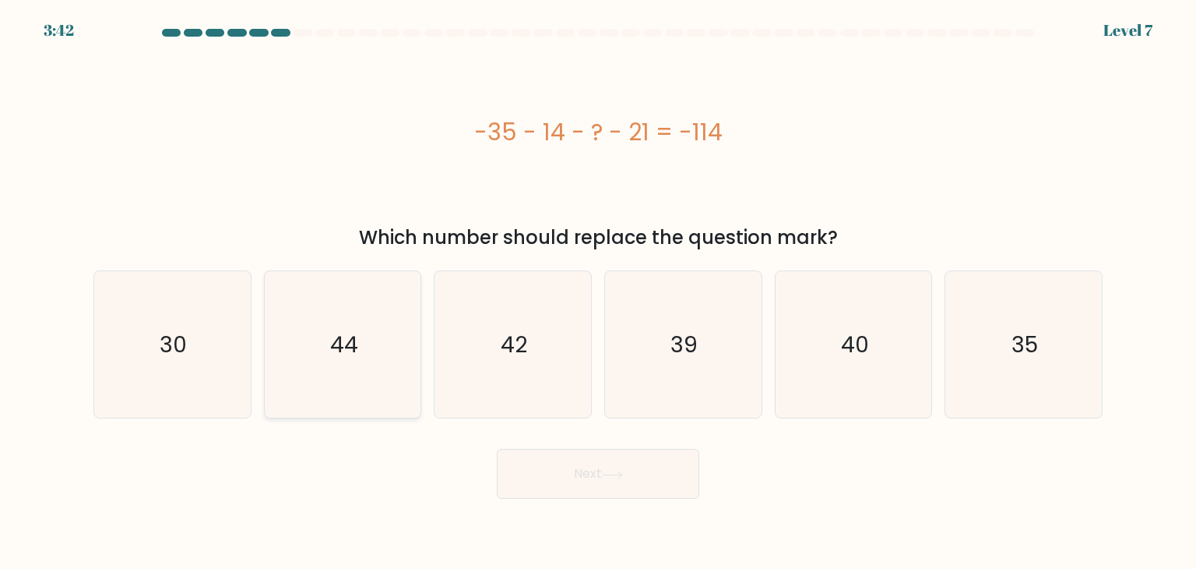
click at [401, 331] on icon "44" at bounding box center [343, 344] width 146 height 146
click at [598, 292] on input "b. 44" at bounding box center [598, 288] width 1 height 8
radio input "true"
click at [575, 466] on button "Next" at bounding box center [598, 474] width 203 height 50
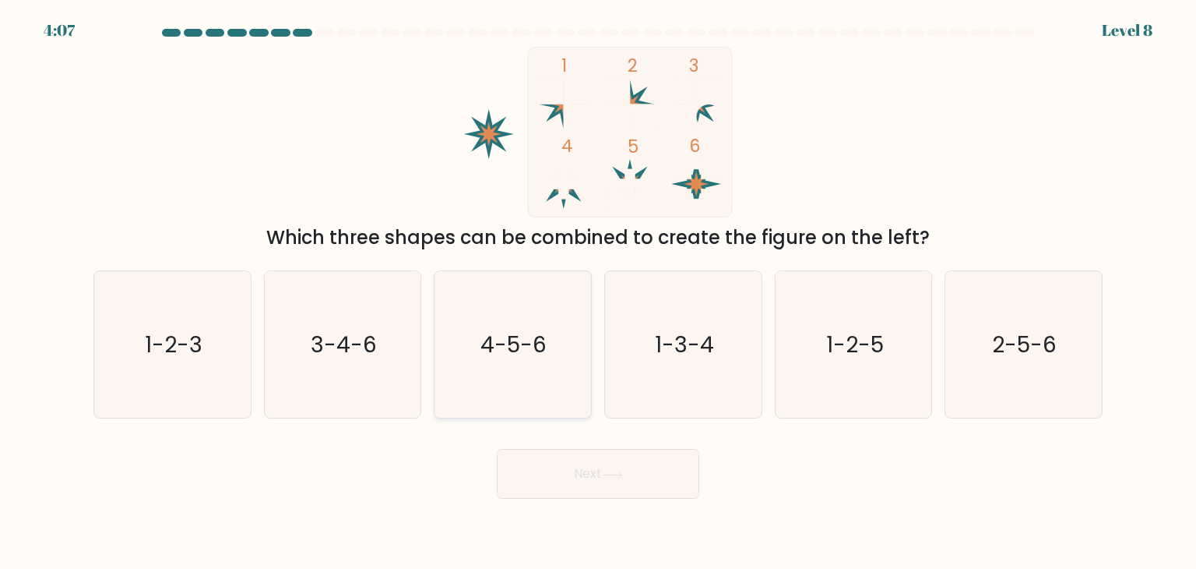
click at [532, 384] on icon "4-5-6" at bounding box center [512, 344] width 146 height 146
click at [598, 292] on input "c. 4-5-6" at bounding box center [598, 288] width 1 height 8
radio input "true"
click at [575, 465] on button "Next" at bounding box center [598, 474] width 203 height 50
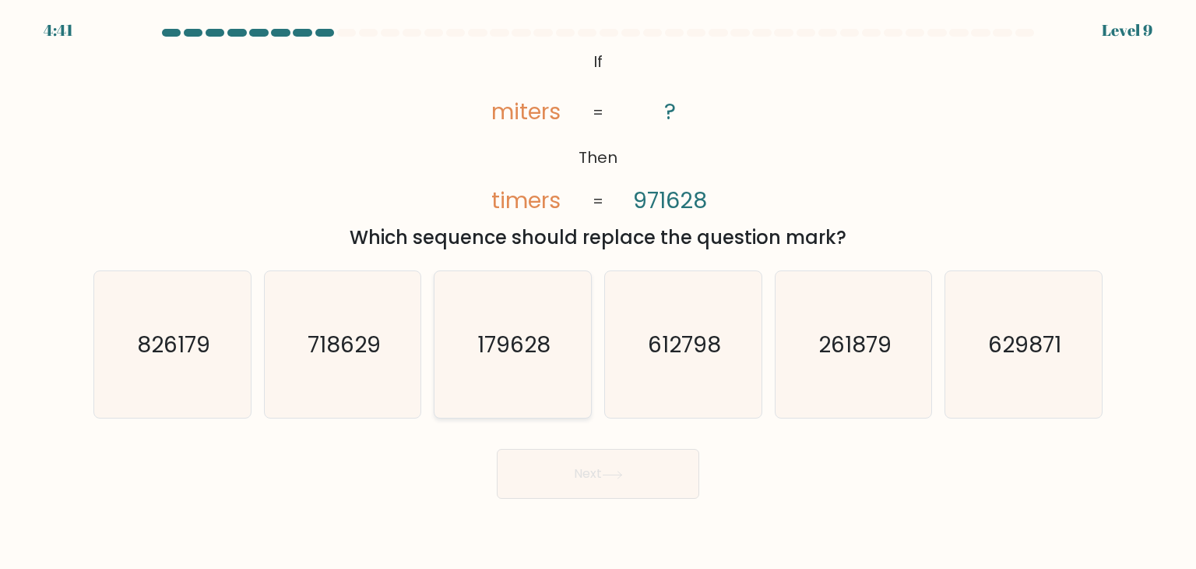
click at [476, 343] on icon "179628" at bounding box center [512, 344] width 146 height 146
click at [598, 292] on input "c. 179628" at bounding box center [598, 288] width 1 height 8
radio input "true"
click at [548, 465] on button "Next" at bounding box center [598, 474] width 203 height 50
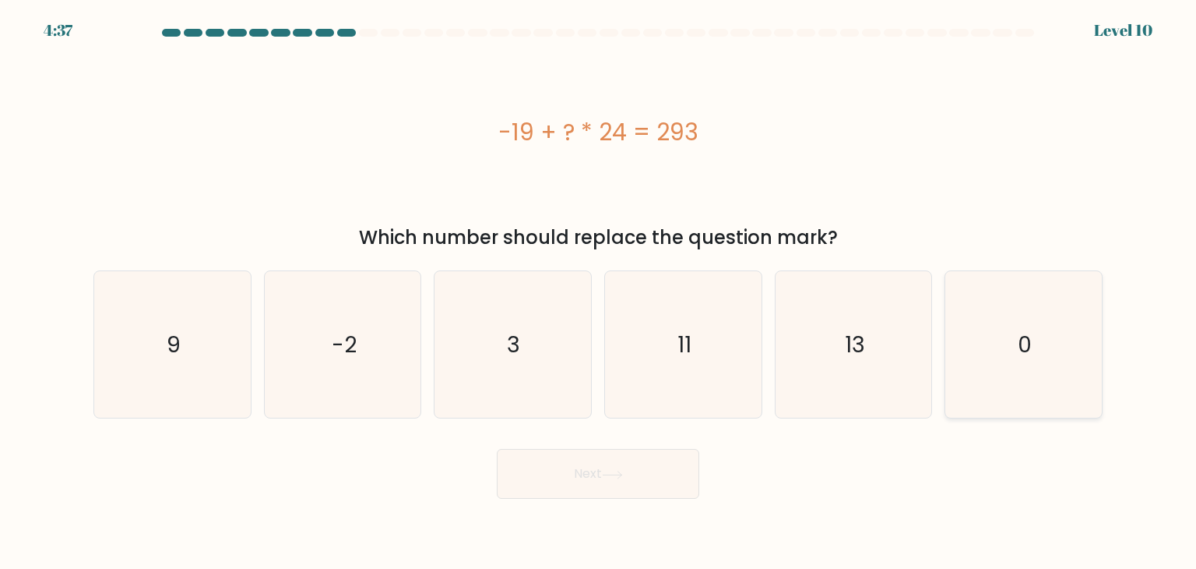
click at [998, 328] on icon "0" at bounding box center [1023, 344] width 146 height 146
click at [599, 292] on input "f. 0" at bounding box center [598, 288] width 1 height 8
radio input "true"
click at [657, 482] on button "Next" at bounding box center [598, 474] width 203 height 50
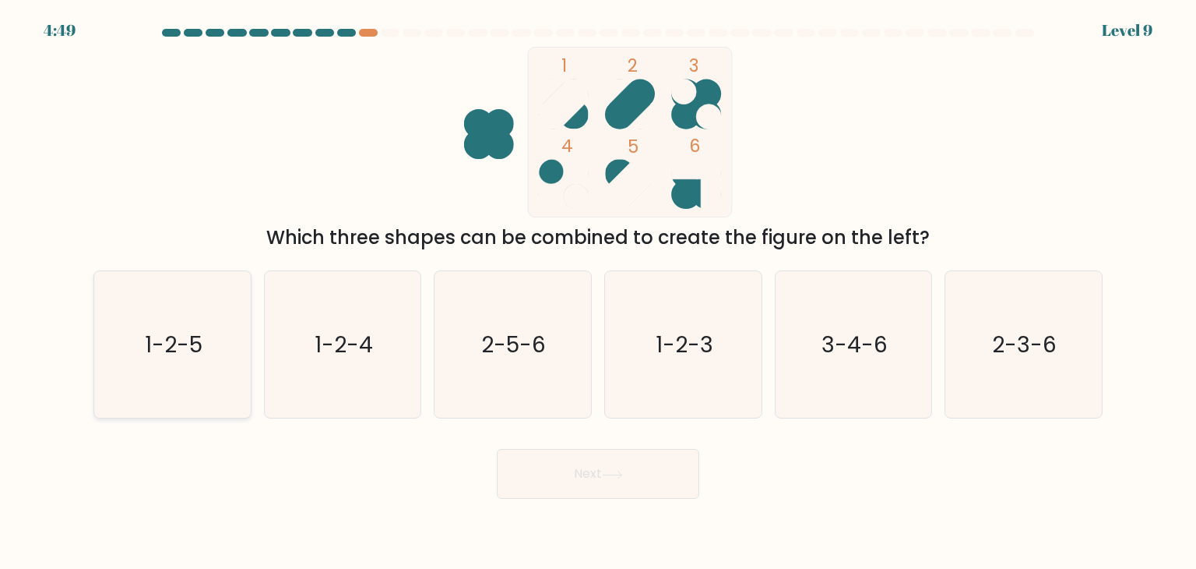
click at [141, 329] on icon "1-2-5" at bounding box center [172, 344] width 146 height 146
click at [598, 292] on input "a. 1-2-5" at bounding box center [598, 288] width 1 height 8
radio input "true"
click at [589, 484] on button "Next" at bounding box center [598, 474] width 203 height 50
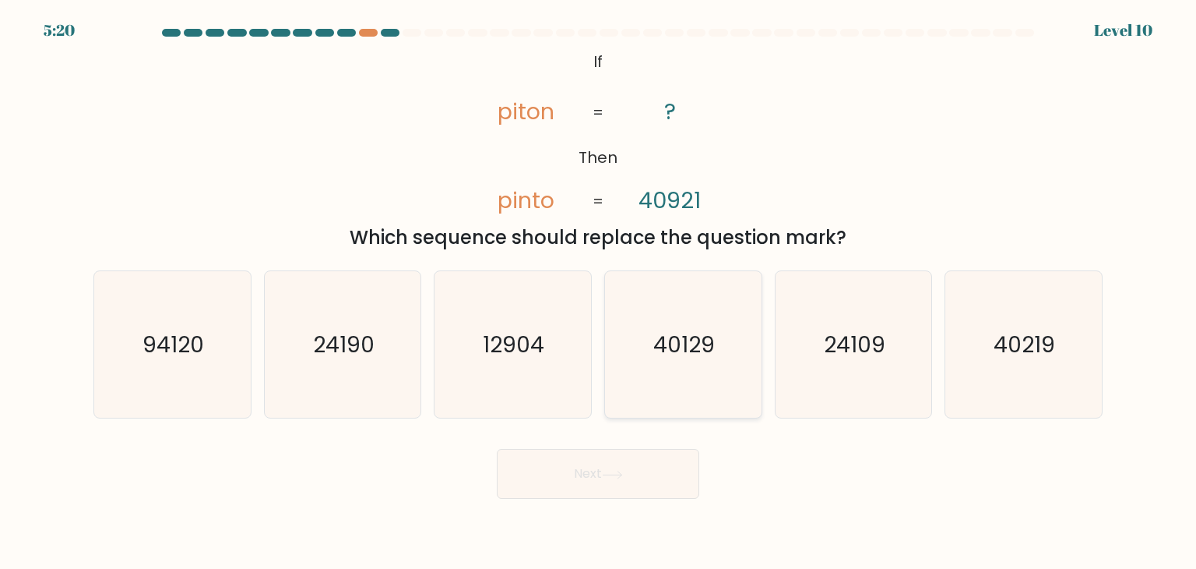
click at [660, 374] on icon "40129" at bounding box center [683, 344] width 146 height 146
click at [599, 292] on input "d. 40129" at bounding box center [598, 288] width 1 height 8
radio input "true"
click at [640, 468] on button "Next" at bounding box center [598, 474] width 203 height 50
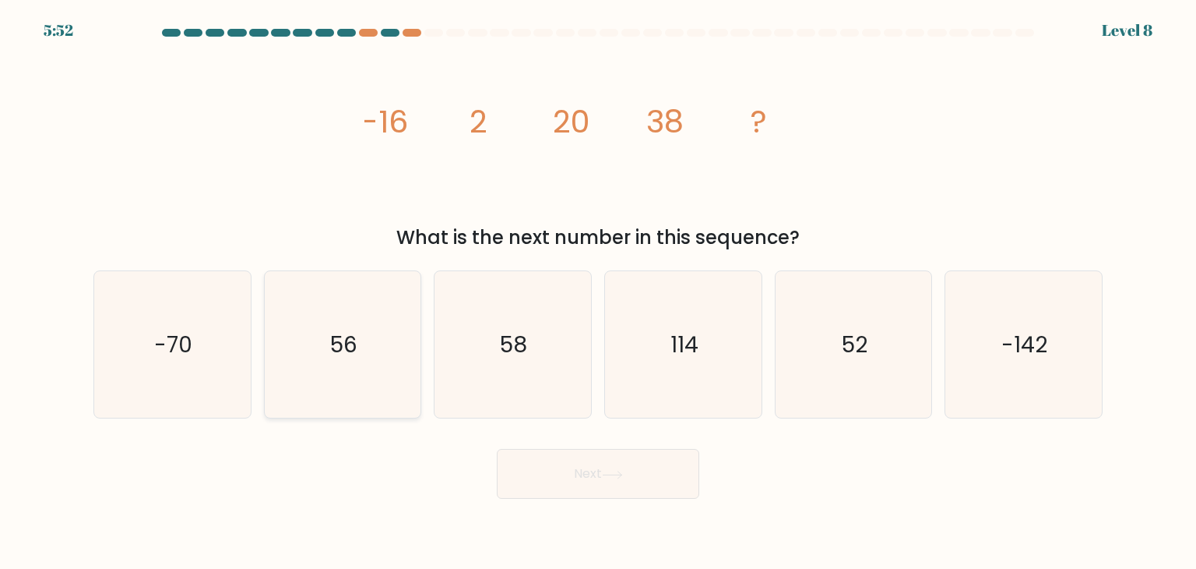
click at [377, 363] on icon "56" at bounding box center [343, 344] width 146 height 146
click at [598, 292] on input "b. 56" at bounding box center [598, 288] width 1 height 8
radio input "true"
click at [648, 480] on button "Next" at bounding box center [598, 474] width 203 height 50
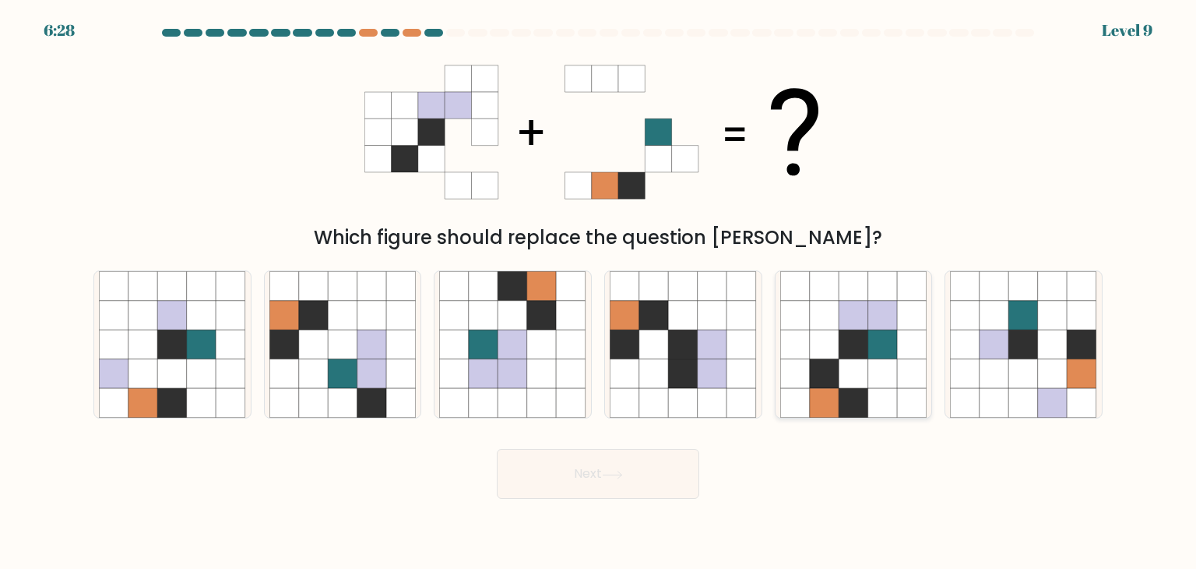
click at [883, 357] on icon at bounding box center [883, 344] width 30 height 30
click at [599, 292] on input "e." at bounding box center [598, 288] width 1 height 8
radio input "true"
click at [646, 505] on body "6:27 Level 9" at bounding box center [598, 284] width 1196 height 569
click at [647, 482] on button "Next" at bounding box center [598, 474] width 203 height 50
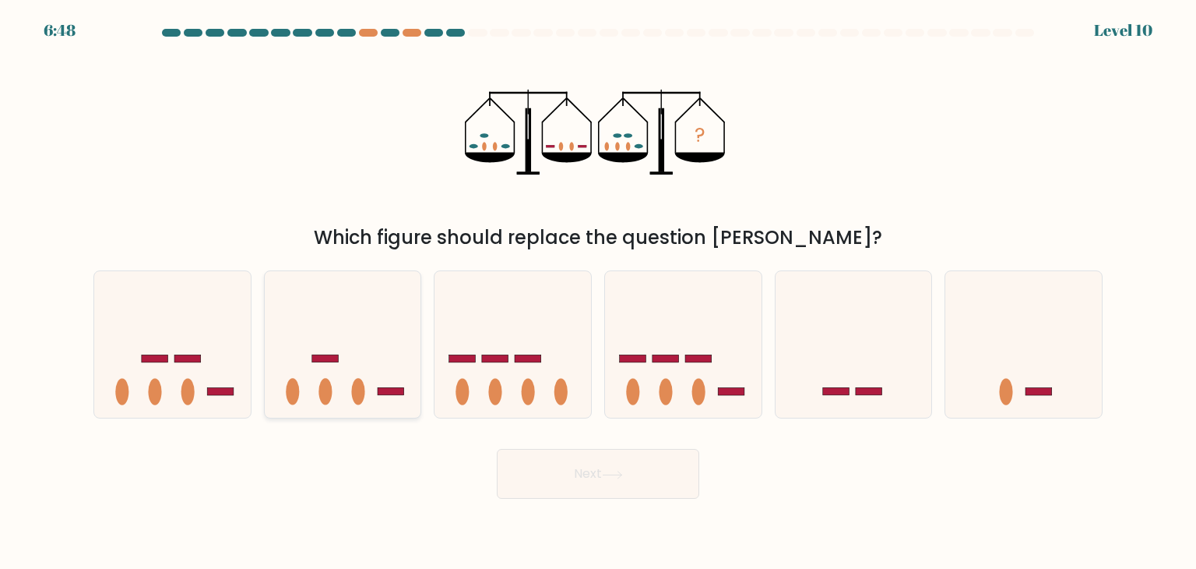
click at [353, 379] on icon at bounding box center [343, 344] width 157 height 129
click at [598, 292] on input "b." at bounding box center [598, 288] width 1 height 8
radio input "true"
click at [592, 477] on button "Next" at bounding box center [598, 474] width 203 height 50
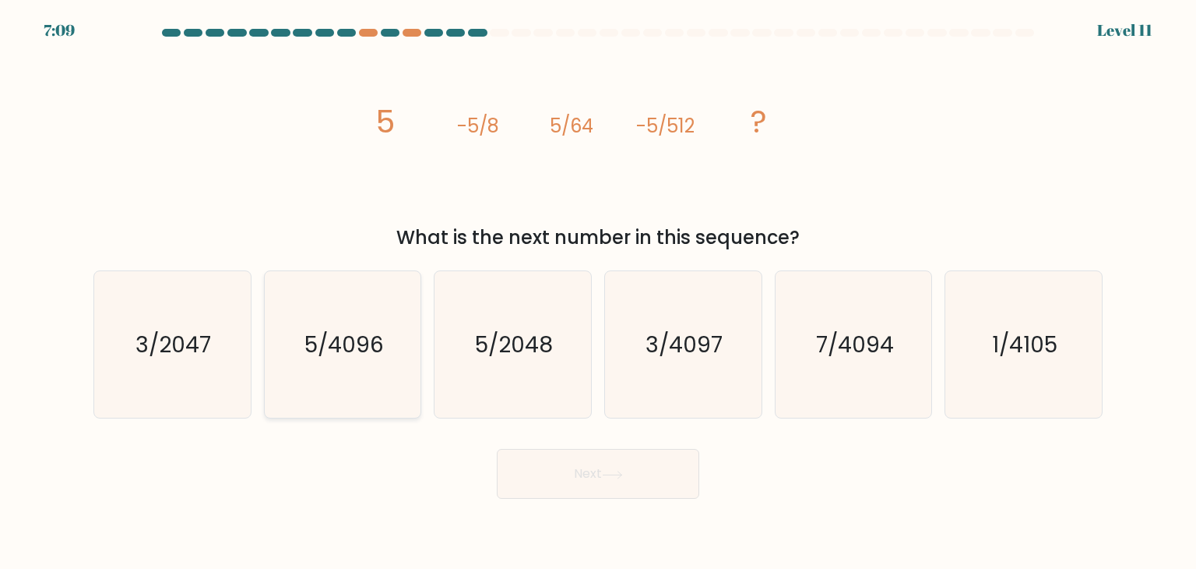
click at [310, 350] on text "5/4096" at bounding box center [344, 344] width 79 height 31
click at [598, 292] on input "b. 5/4096" at bounding box center [598, 288] width 1 height 8
radio input "true"
click at [617, 466] on button "Next" at bounding box center [598, 474] width 203 height 50
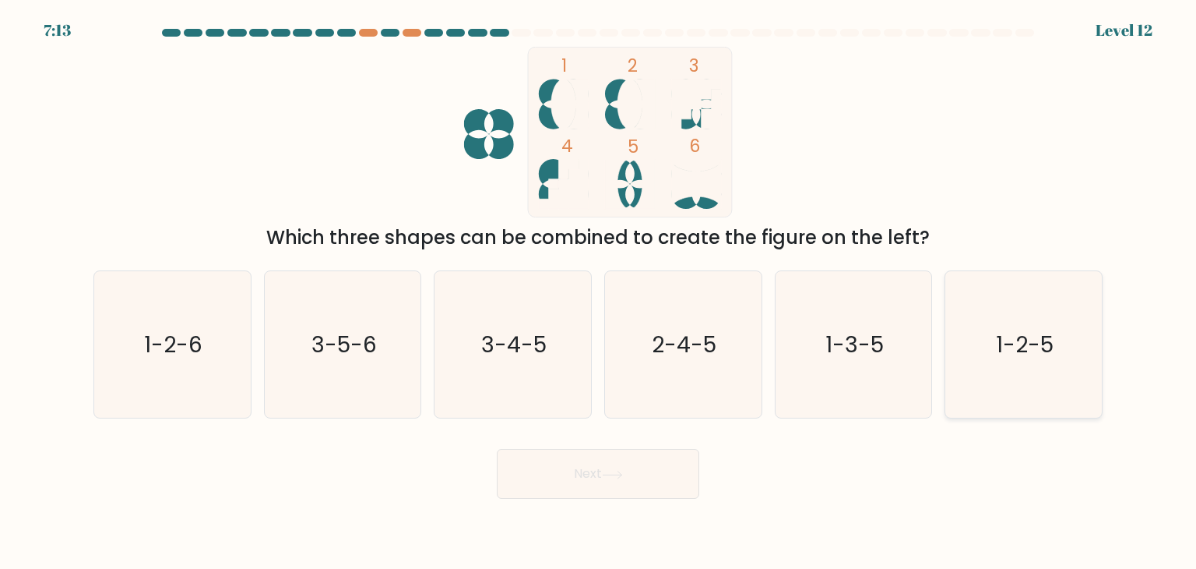
click at [1022, 354] on text "1-2-5" at bounding box center [1025, 344] width 58 height 31
click at [599, 292] on input "f. 1-2-5" at bounding box center [598, 288] width 1 height 8
radio input "true"
click at [586, 502] on body "7:12 Level 12" at bounding box center [598, 284] width 1196 height 569
click at [597, 481] on button "Next" at bounding box center [598, 474] width 203 height 50
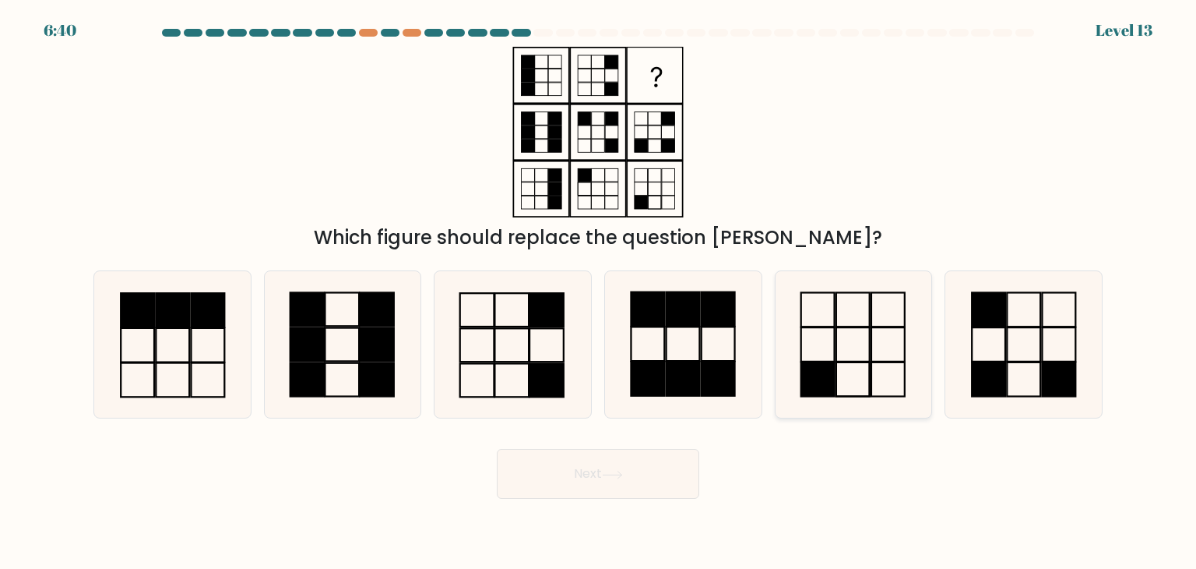
click at [837, 360] on rect at bounding box center [853, 344] width 33 height 34
click at [599, 292] on input "e." at bounding box center [598, 288] width 1 height 8
radio input "true"
click at [629, 477] on button "Next" at bounding box center [598, 474] width 203 height 50
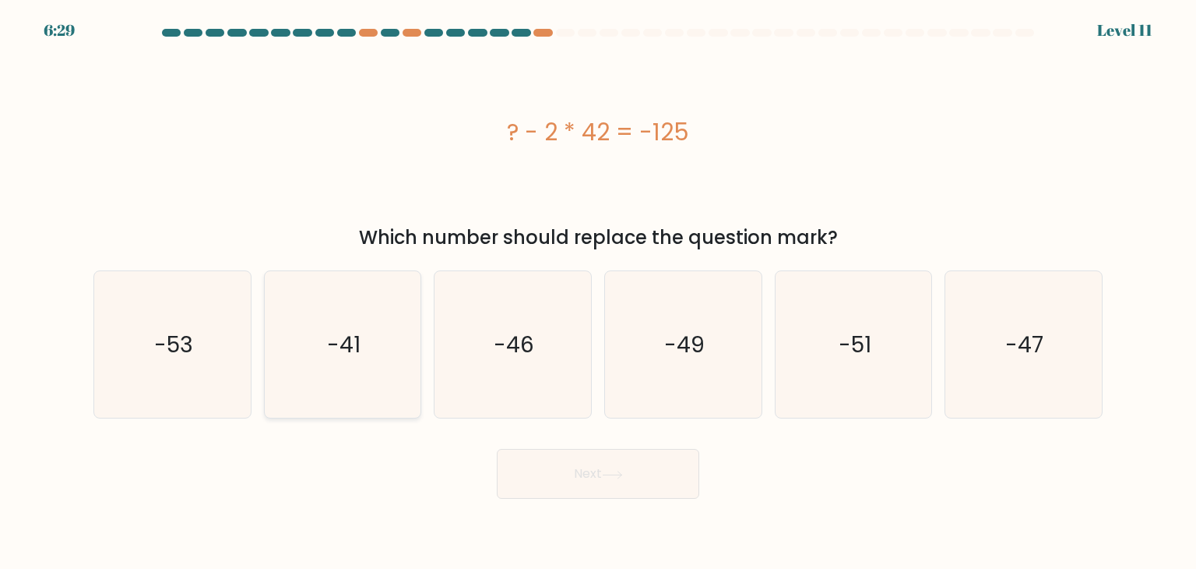
click at [303, 364] on icon "-41" at bounding box center [343, 344] width 146 height 146
click at [598, 292] on input "b. -41" at bounding box center [598, 288] width 1 height 8
radio input "true"
click at [528, 480] on button "Next" at bounding box center [598, 474] width 203 height 50
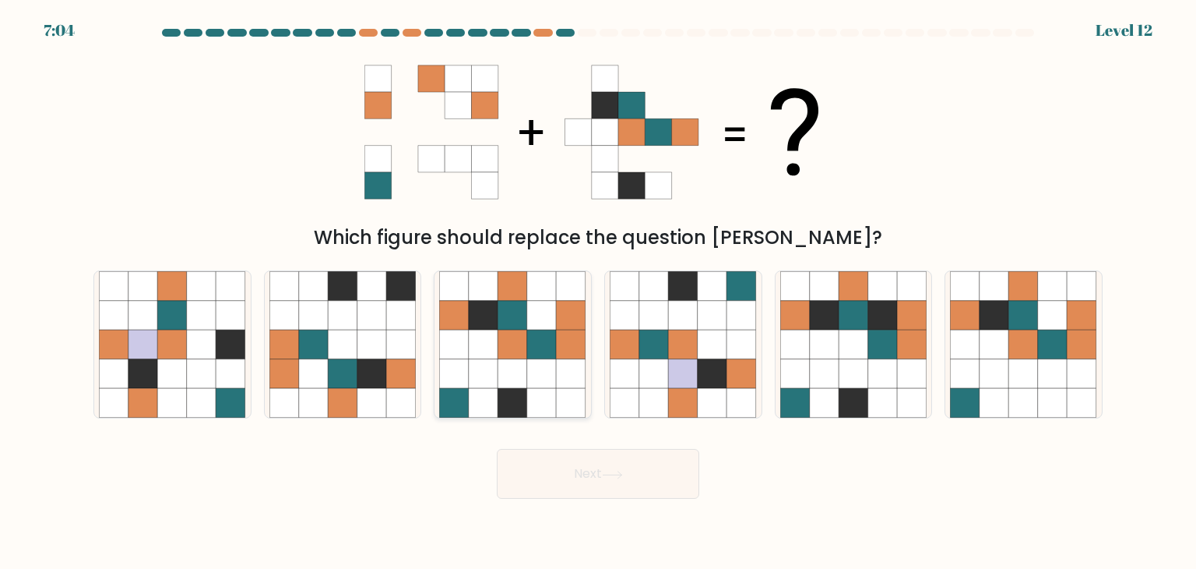
click at [517, 350] on icon at bounding box center [514, 344] width 30 height 30
click at [598, 292] on input "c." at bounding box center [598, 288] width 1 height 8
radio input "true"
click at [613, 491] on button "Next" at bounding box center [598, 474] width 203 height 50
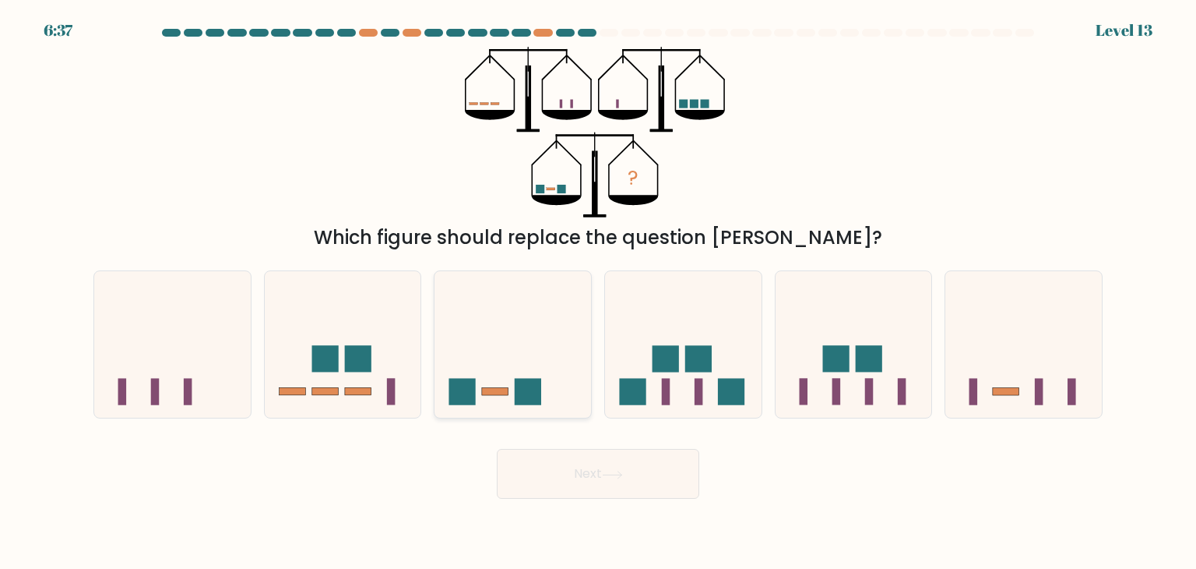
click at [489, 352] on icon at bounding box center [513, 344] width 157 height 129
click at [598, 292] on input "c." at bounding box center [598, 288] width 1 height 8
radio input "true"
click at [587, 473] on button "Next" at bounding box center [598, 474] width 203 height 50
click at [601, 479] on button "Next" at bounding box center [598, 474] width 203 height 50
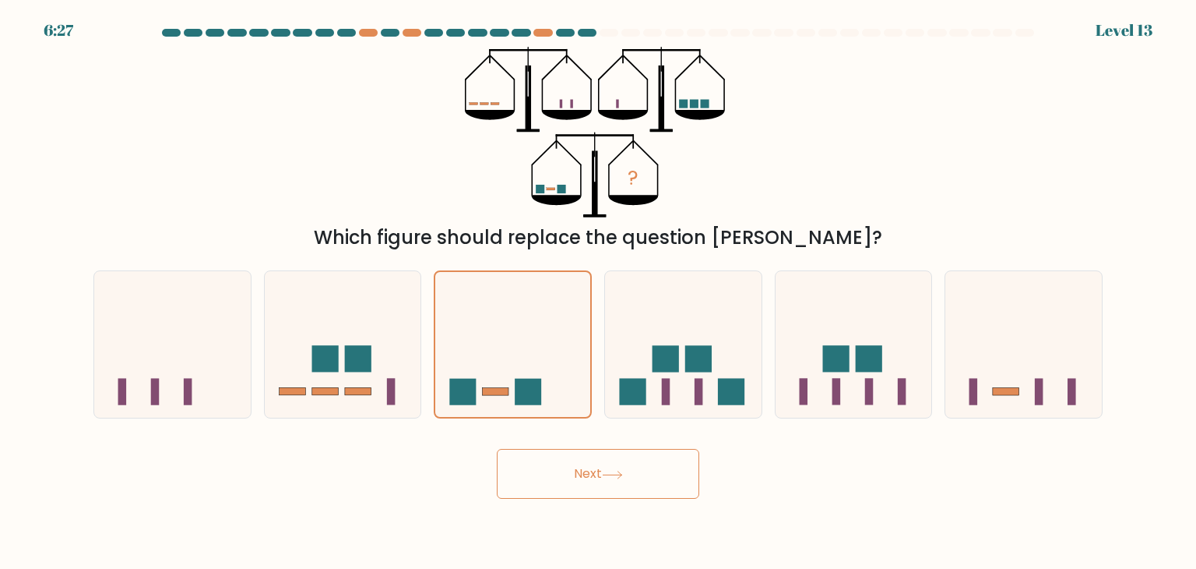
click at [573, 484] on button "Next" at bounding box center [598, 474] width 203 height 50
click at [540, 290] on icon at bounding box center [512, 344] width 155 height 129
click at [598, 290] on input "c." at bounding box center [598, 288] width 1 height 8
click at [611, 477] on icon at bounding box center [612, 474] width 21 height 9
click at [417, 481] on div "Next" at bounding box center [598, 468] width 1028 height 62
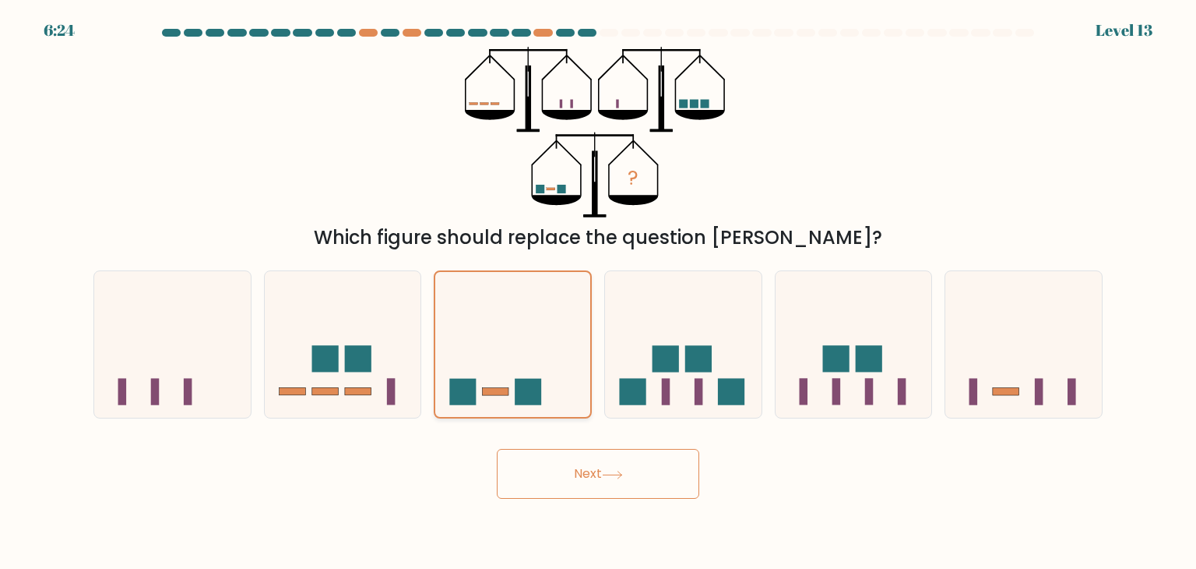
click at [511, 361] on icon at bounding box center [512, 344] width 155 height 129
click at [598, 292] on input "c." at bounding box center [598, 288] width 1 height 8
click at [386, 351] on icon at bounding box center [343, 344] width 157 height 129
click at [598, 292] on input "b." at bounding box center [598, 288] width 1 height 8
radio input "true"
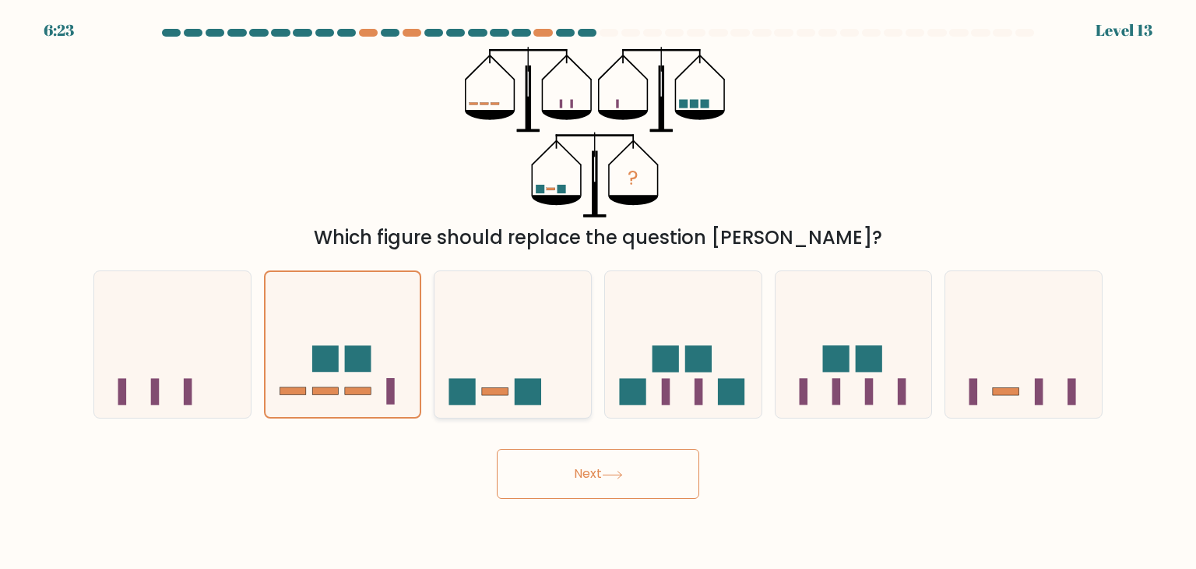
click at [527, 349] on icon at bounding box center [513, 344] width 157 height 129
click at [598, 292] on input "c." at bounding box center [598, 288] width 1 height 8
radio input "true"
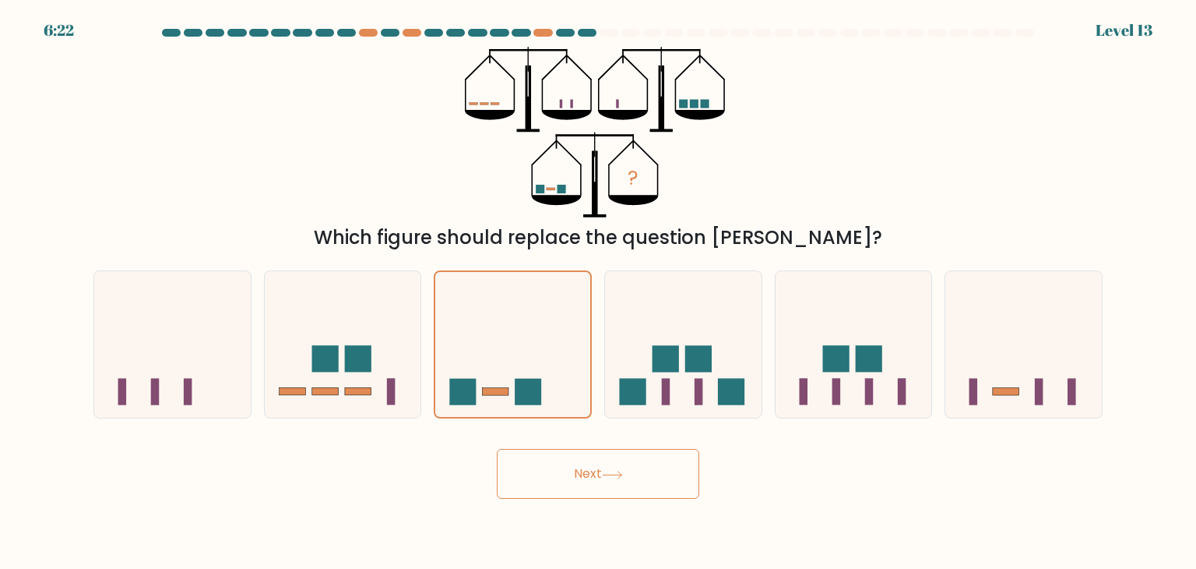
click at [583, 477] on button "Next" at bounding box center [598, 474] width 203 height 50
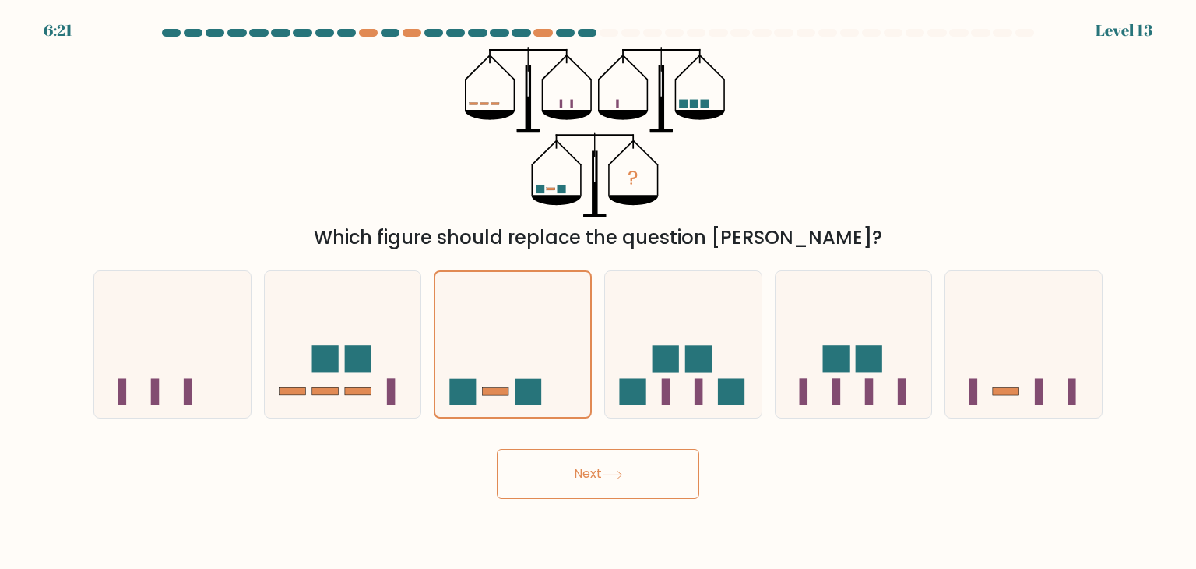
click at [583, 477] on button "Next" at bounding box center [598, 474] width 203 height 50
click at [675, 474] on button "Next" at bounding box center [598, 474] width 203 height 50
click at [742, 350] on icon at bounding box center [683, 344] width 157 height 129
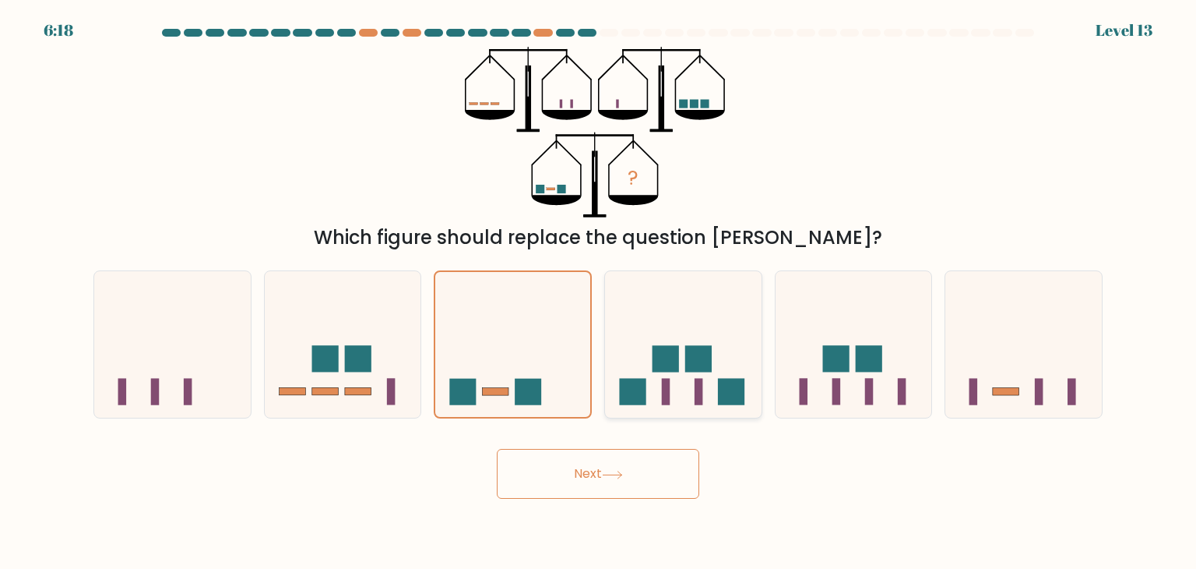
click at [599, 292] on input "d." at bounding box center [598, 288] width 1 height 8
radio input "true"
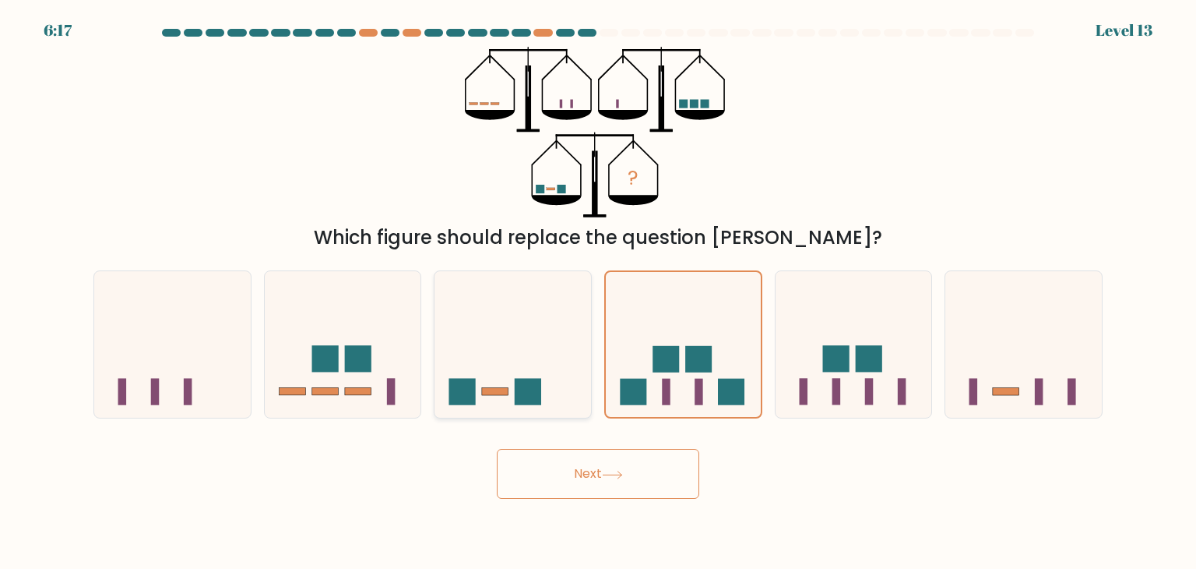
click at [583, 358] on icon at bounding box center [513, 344] width 157 height 129
click at [598, 292] on input "c." at bounding box center [598, 288] width 1 height 8
radio input "true"
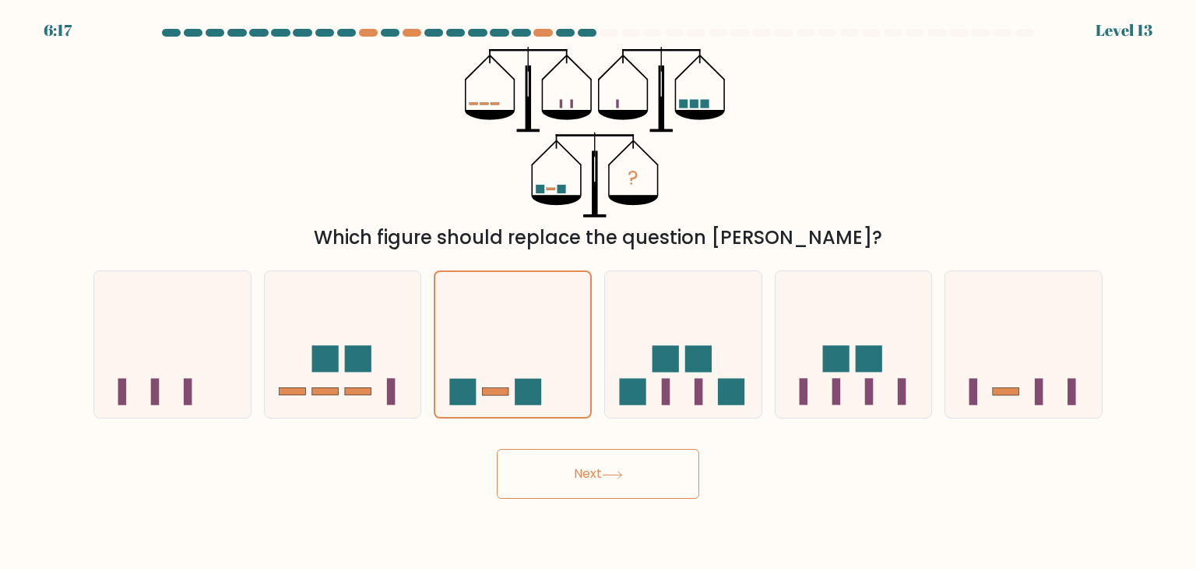
click at [615, 476] on icon at bounding box center [612, 474] width 21 height 9
click at [999, 374] on icon at bounding box center [1024, 344] width 157 height 129
click at [599, 292] on input "f." at bounding box center [598, 288] width 1 height 8
radio input "true"
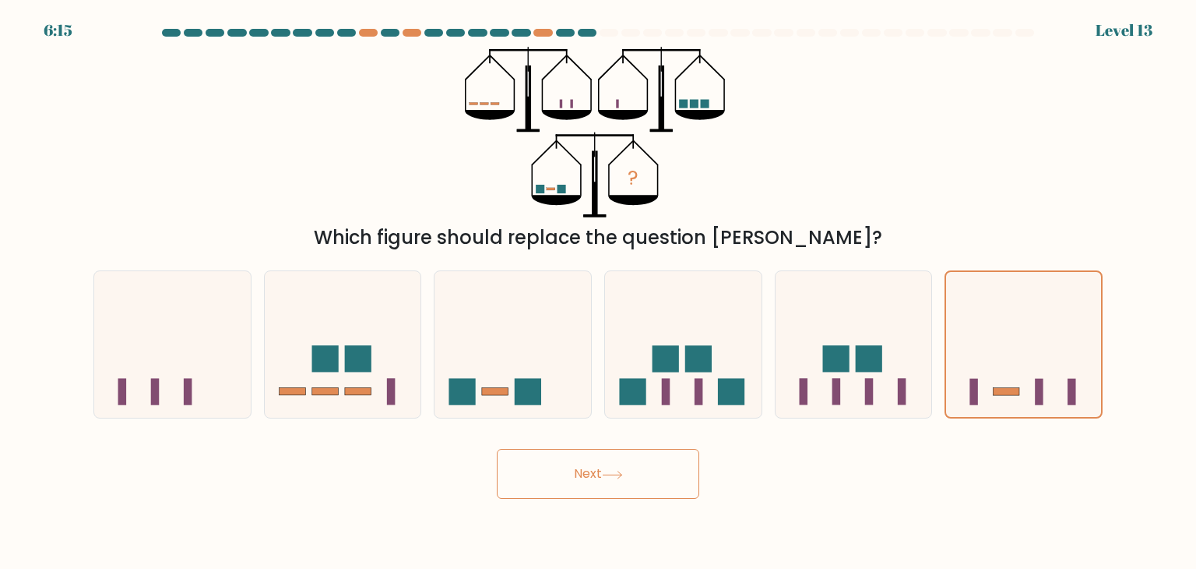
click at [648, 458] on button "Next" at bounding box center [598, 474] width 203 height 50
click at [561, 382] on icon at bounding box center [513, 344] width 157 height 129
click at [598, 292] on input "c." at bounding box center [598, 288] width 1 height 8
radio input "true"
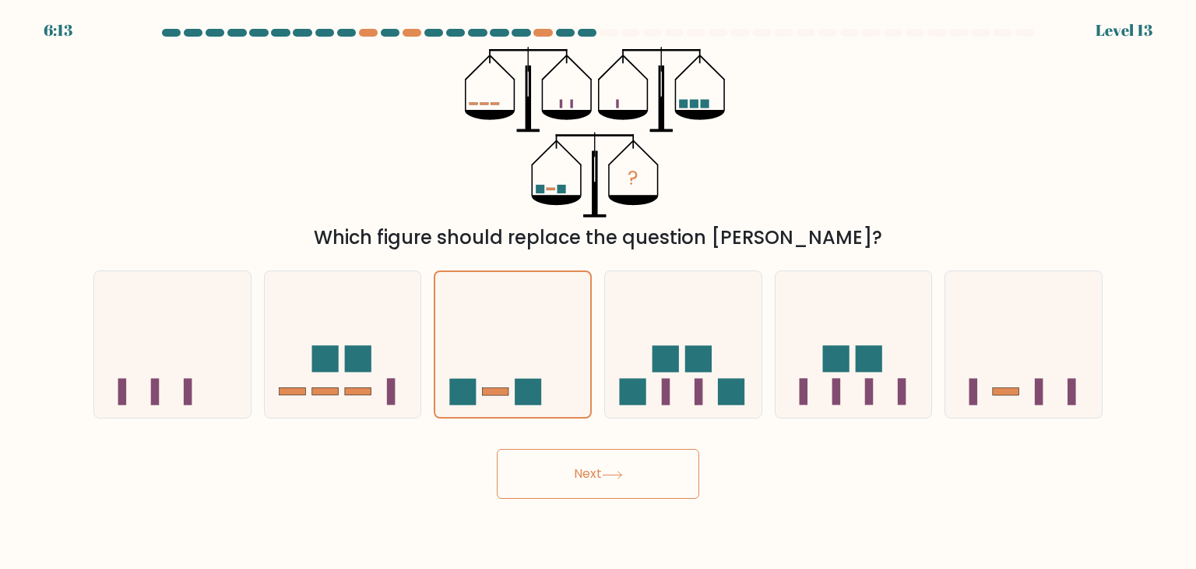
click at [573, 484] on button "Next" at bounding box center [598, 474] width 203 height 50
click at [503, 379] on icon at bounding box center [513, 344] width 157 height 129
click at [598, 292] on input "c." at bounding box center [598, 288] width 1 height 8
radio input "true"
click at [571, 463] on button "Next" at bounding box center [598, 474] width 203 height 50
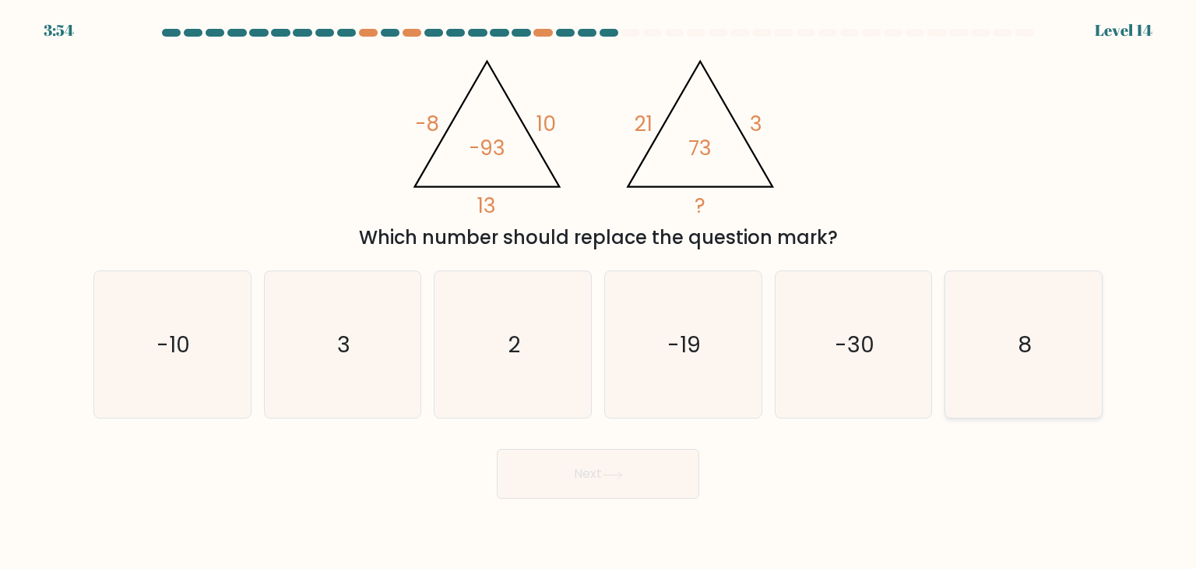
click at [1041, 368] on icon "8" at bounding box center [1023, 344] width 146 height 146
click at [599, 292] on input "f. 8" at bounding box center [598, 288] width 1 height 8
radio input "true"
click at [635, 477] on button "Next" at bounding box center [598, 474] width 203 height 50
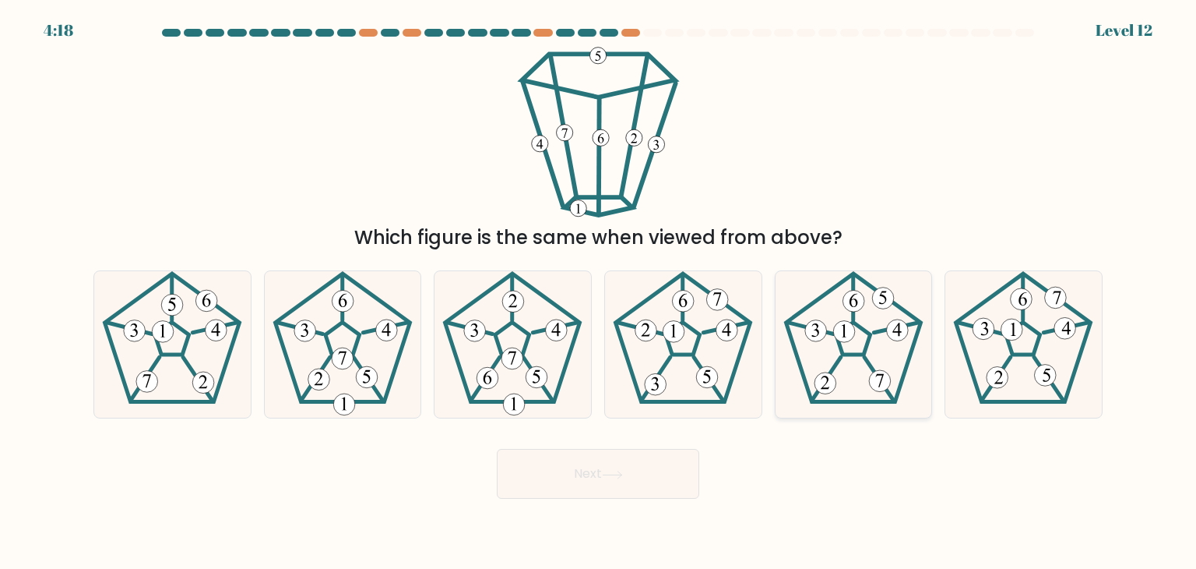
click at [864, 384] on icon at bounding box center [853, 344] width 146 height 146
click at [599, 292] on input "e." at bounding box center [598, 288] width 1 height 8
radio input "true"
click at [667, 471] on button "Next" at bounding box center [598, 474] width 203 height 50
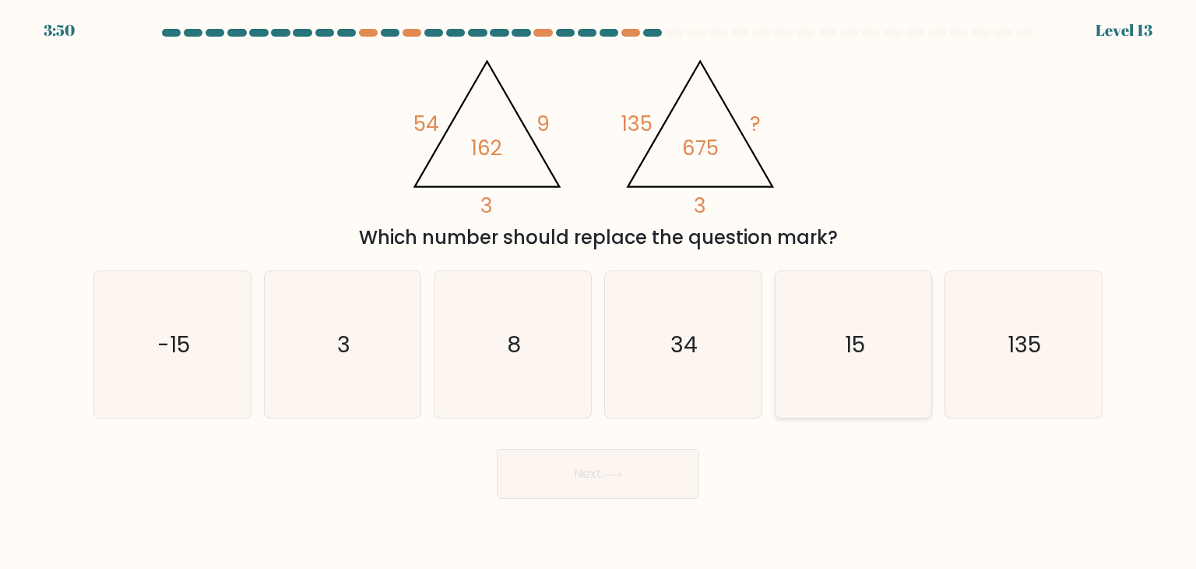
click at [857, 359] on text "15" at bounding box center [855, 344] width 20 height 31
click at [599, 292] on input "e. 15" at bounding box center [598, 288] width 1 height 8
radio input "true"
click at [688, 364] on icon "34" at bounding box center [683, 344] width 146 height 146
click at [599, 292] on input "d. 34" at bounding box center [598, 288] width 1 height 8
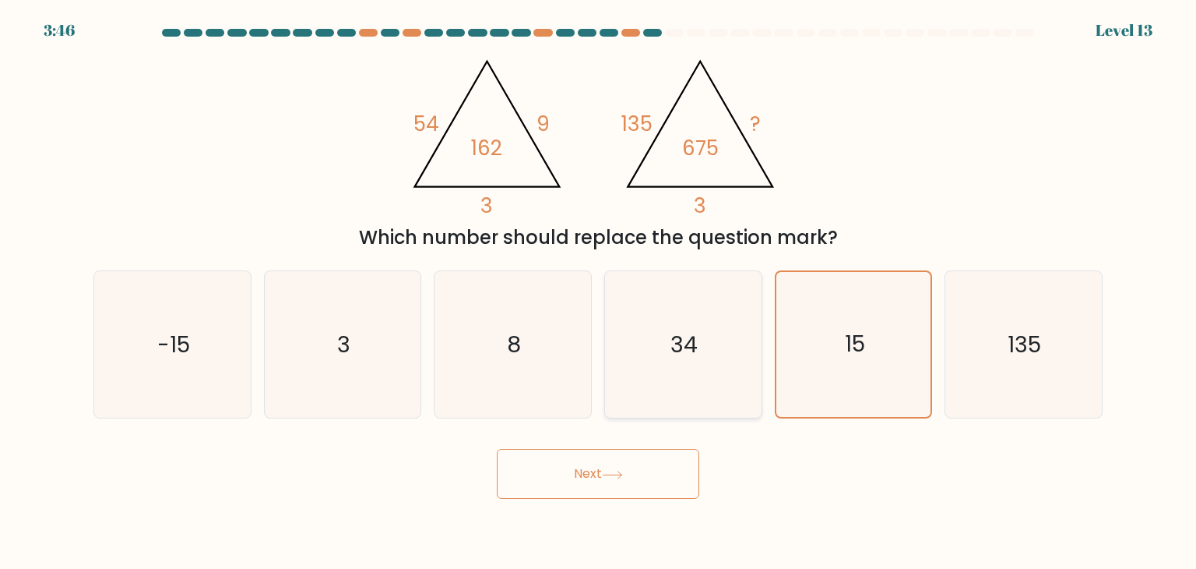
radio input "true"
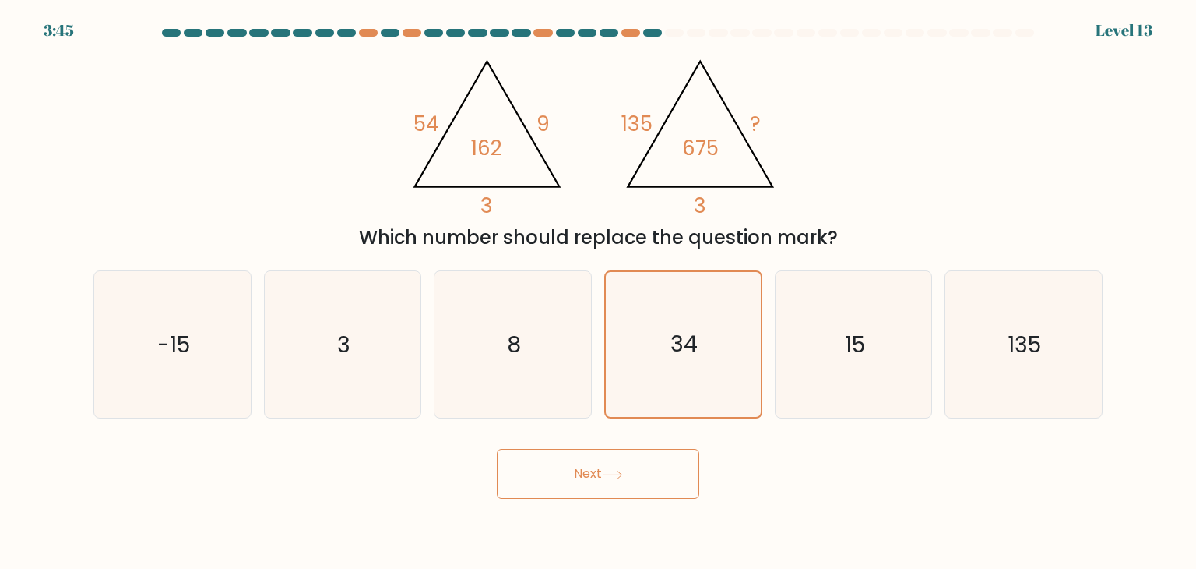
click at [589, 484] on button "Next" at bounding box center [598, 474] width 203 height 50
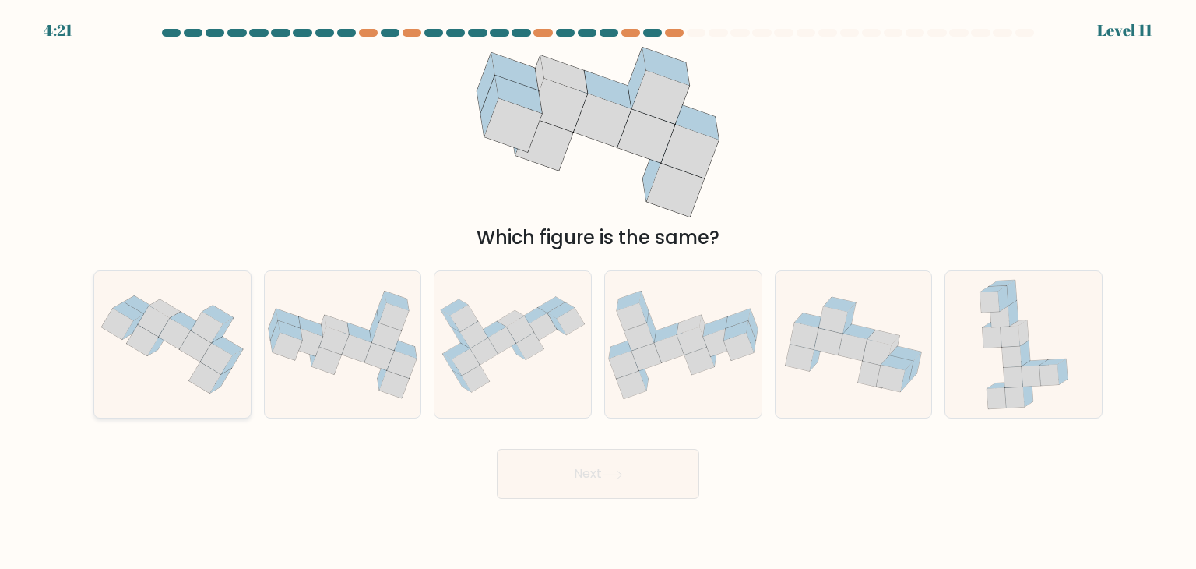
click at [222, 371] on icon at bounding box center [217, 359] width 32 height 31
click at [598, 292] on input "a." at bounding box center [598, 288] width 1 height 8
radio input "true"
click at [554, 468] on button "Next" at bounding box center [598, 474] width 203 height 50
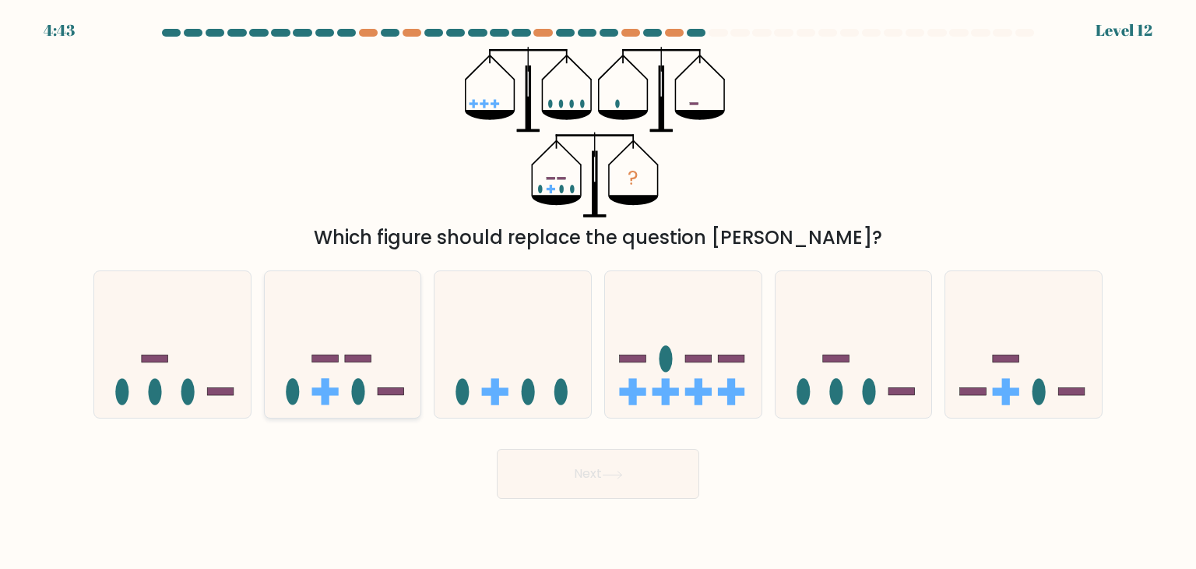
click at [396, 393] on rect at bounding box center [391, 392] width 26 height 8
click at [598, 292] on input "b." at bounding box center [598, 288] width 1 height 8
radio input "true"
click at [595, 456] on button "Next" at bounding box center [598, 474] width 203 height 50
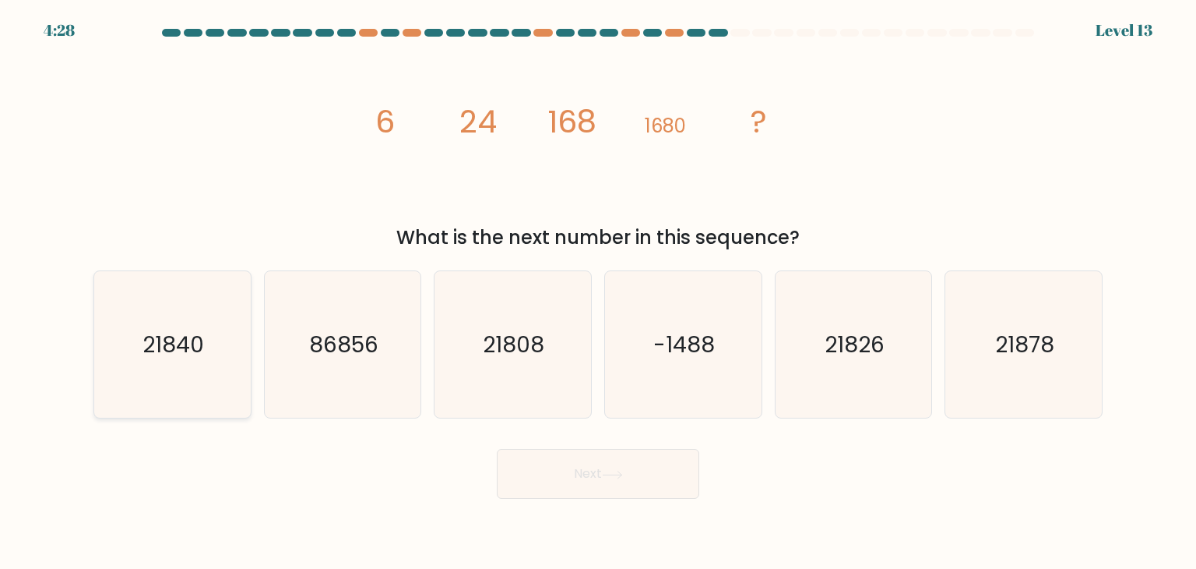
click at [176, 368] on icon "21840" at bounding box center [172, 344] width 146 height 146
click at [598, 292] on input "a. 21840" at bounding box center [598, 288] width 1 height 8
radio input "true"
click at [609, 491] on button "Next" at bounding box center [598, 474] width 203 height 50
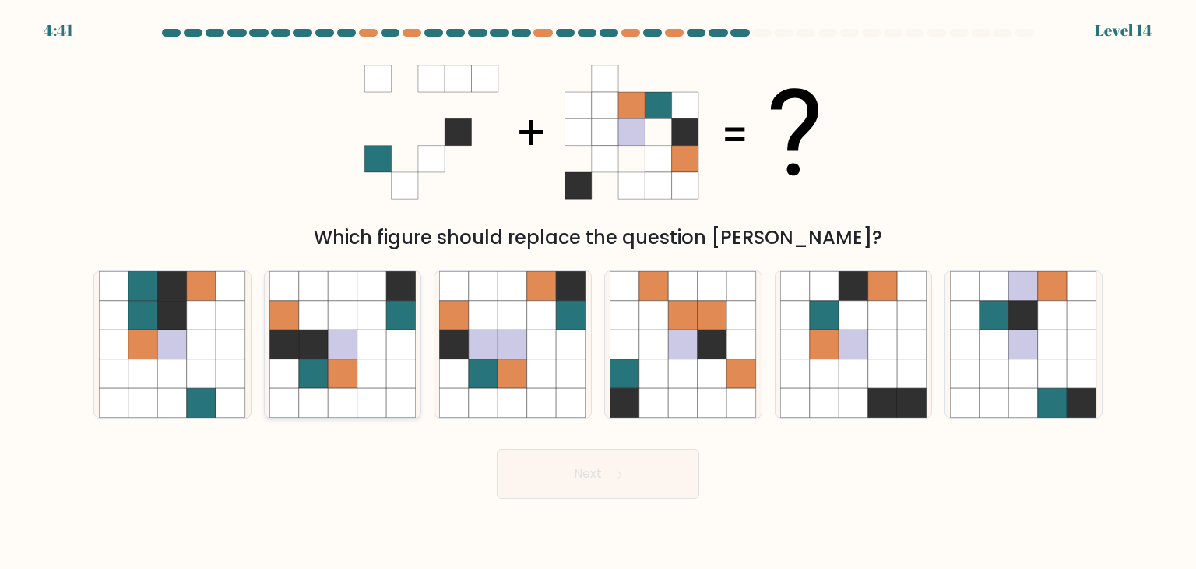
click at [389, 365] on icon at bounding box center [401, 374] width 30 height 30
click at [598, 292] on input "b." at bounding box center [598, 288] width 1 height 8
radio input "true"
click at [594, 475] on button "Next" at bounding box center [598, 474] width 203 height 50
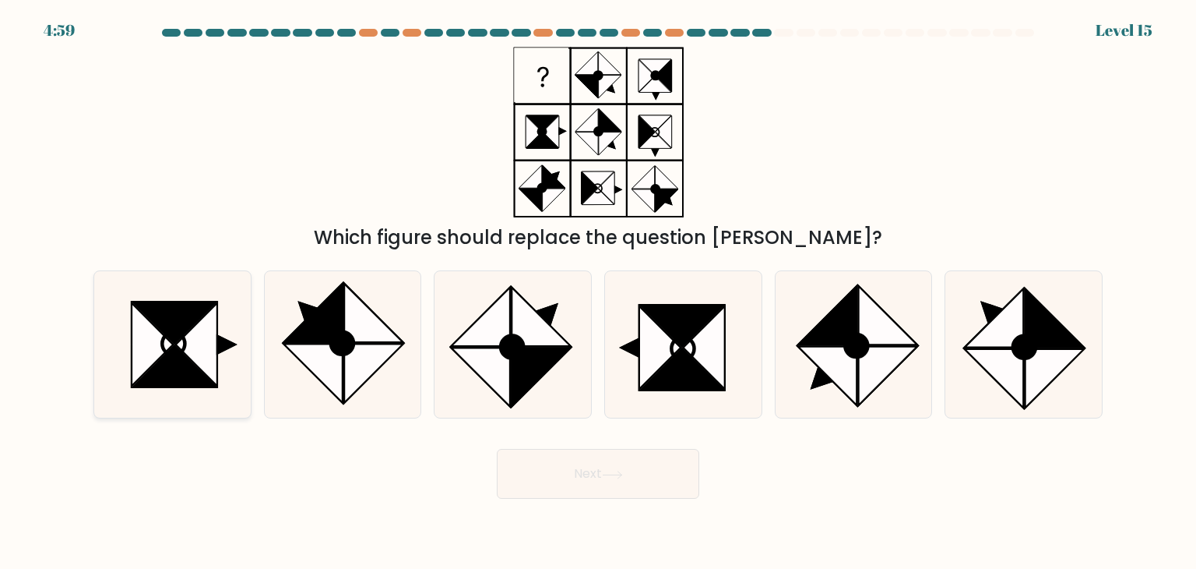
click at [212, 340] on icon at bounding box center [196, 344] width 41 height 83
click at [598, 292] on input "a." at bounding box center [598, 288] width 1 height 8
radio input "true"
click at [675, 479] on button "Next" at bounding box center [598, 474] width 203 height 50
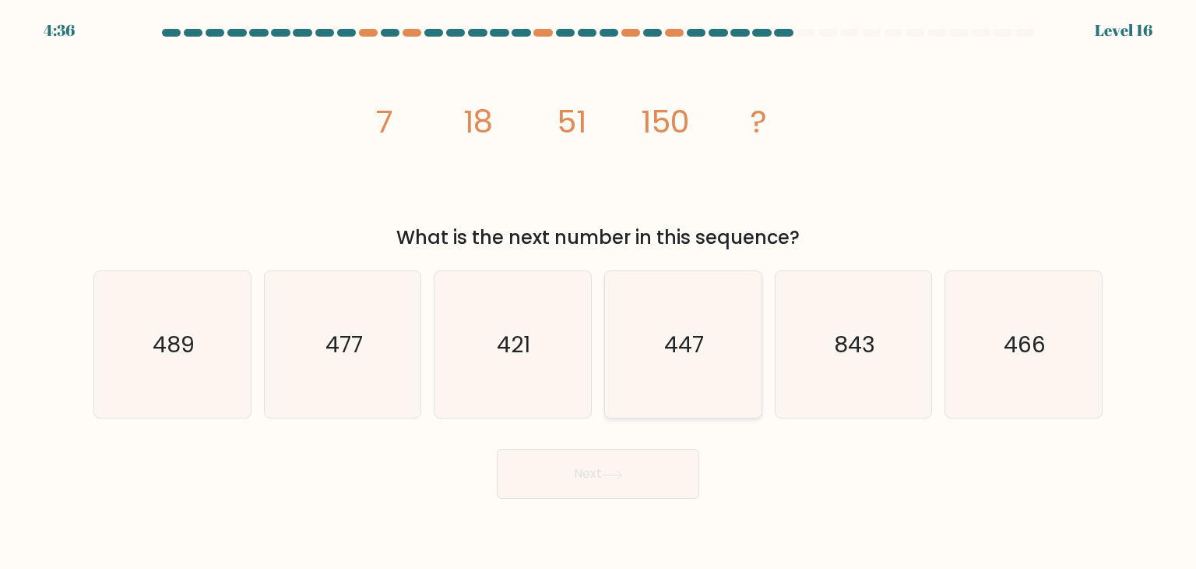
click at [704, 300] on icon "447" at bounding box center [683, 344] width 146 height 146
click at [599, 292] on input "d. 447" at bounding box center [598, 288] width 1 height 8
radio input "true"
click at [639, 460] on button "Next" at bounding box center [598, 474] width 203 height 50
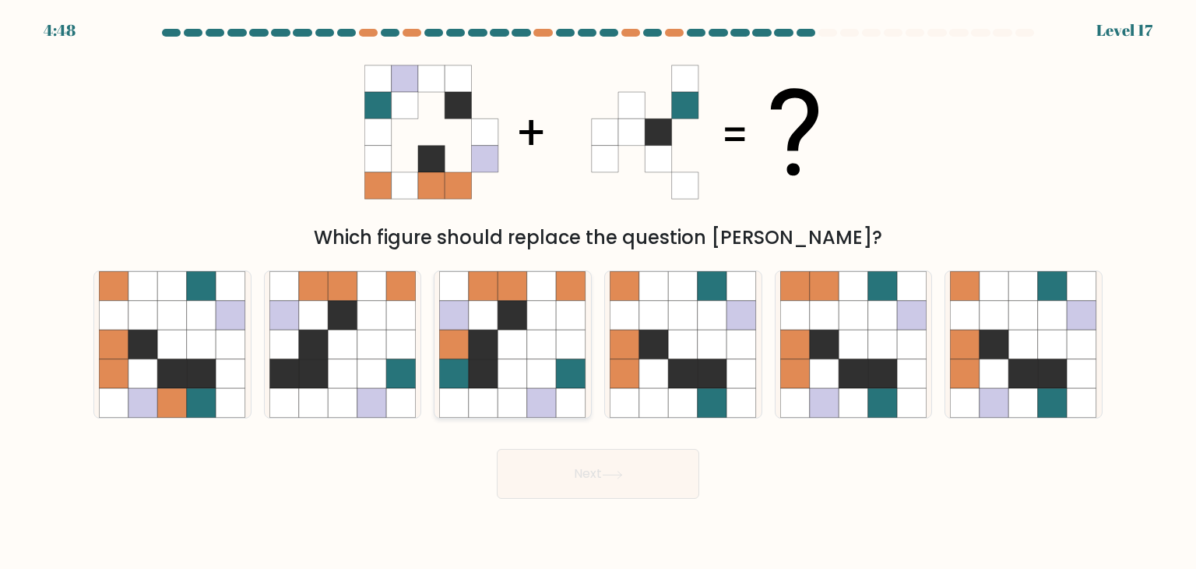
click at [497, 365] on icon at bounding box center [484, 374] width 30 height 30
click at [598, 292] on input "c." at bounding box center [598, 288] width 1 height 8
radio input "true"
click at [609, 474] on icon at bounding box center [612, 474] width 21 height 9
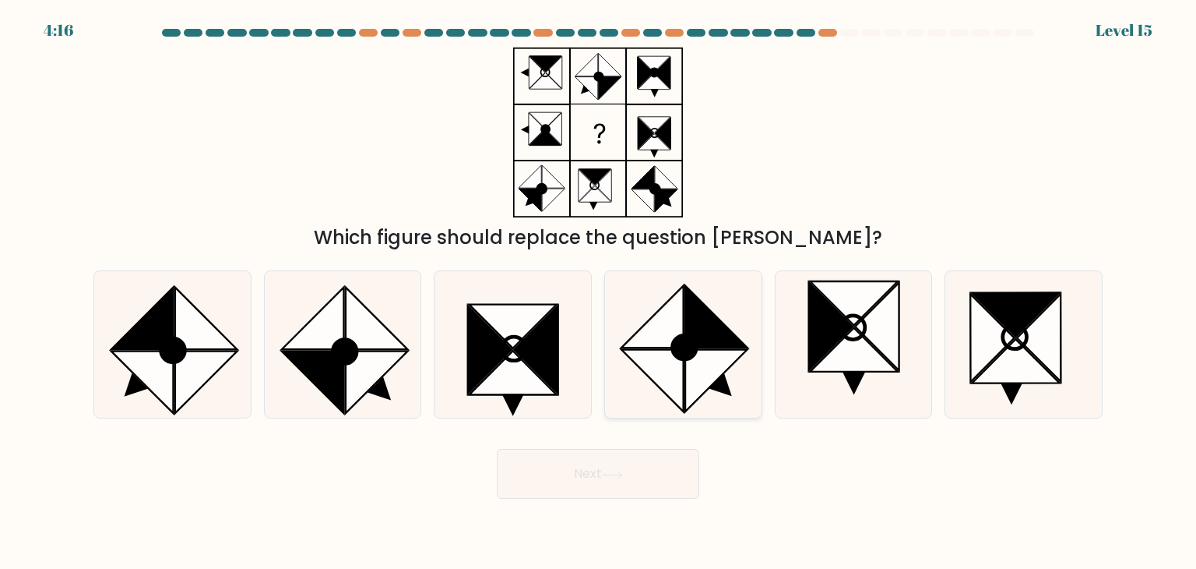
click at [717, 387] on icon at bounding box center [720, 384] width 23 height 23
click at [599, 292] on input "d." at bounding box center [598, 288] width 1 height 8
radio input "true"
click at [655, 462] on button "Next" at bounding box center [598, 474] width 203 height 50
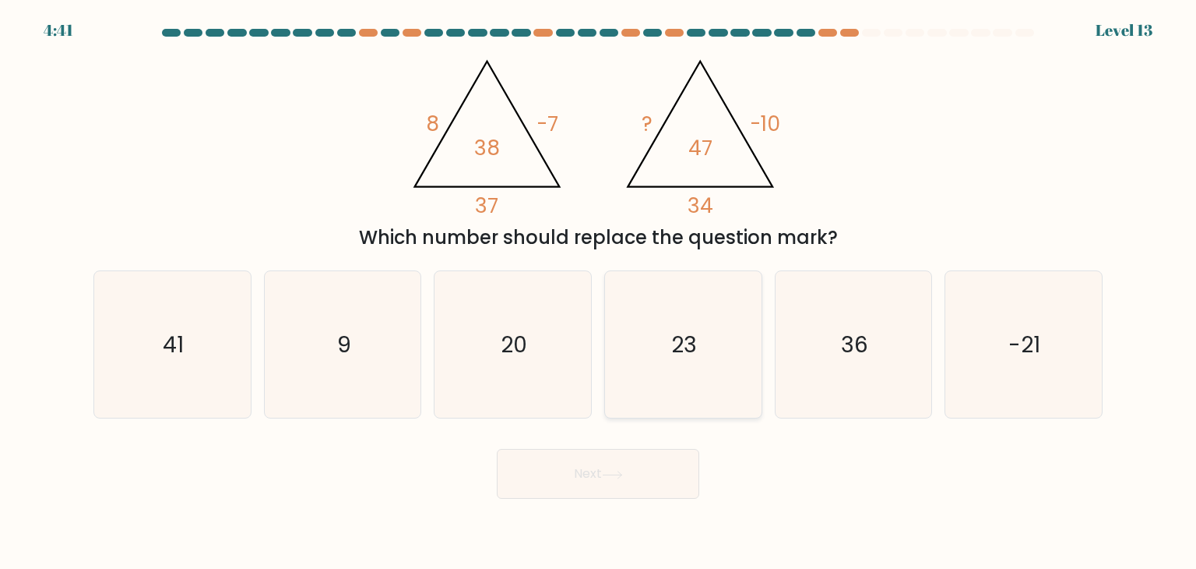
click at [705, 294] on icon "23" at bounding box center [683, 344] width 146 height 146
click at [599, 292] on input "d. 23" at bounding box center [598, 288] width 1 height 8
radio input "true"
click at [632, 453] on button "Next" at bounding box center [598, 474] width 203 height 50
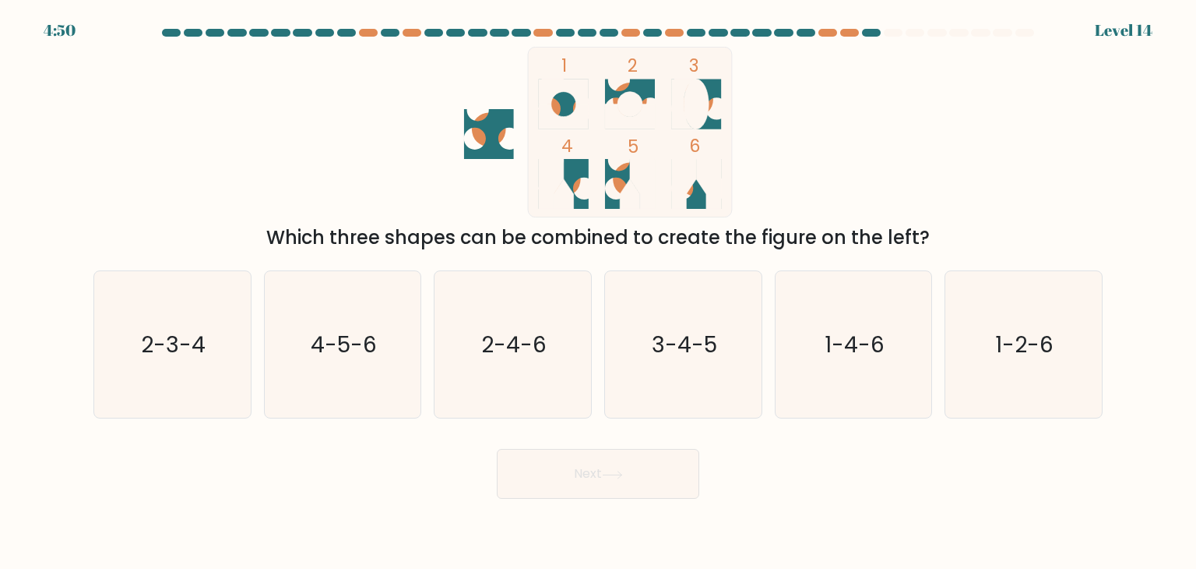
drag, startPoint x: 335, startPoint y: 385, endPoint x: 435, endPoint y: 425, distance: 107.3
click at [335, 384] on icon "4-5-6" at bounding box center [343, 344] width 146 height 146
click at [598, 292] on input "b. 4-5-6" at bounding box center [598, 288] width 1 height 8
radio input "true"
click at [618, 467] on button "Next" at bounding box center [598, 474] width 203 height 50
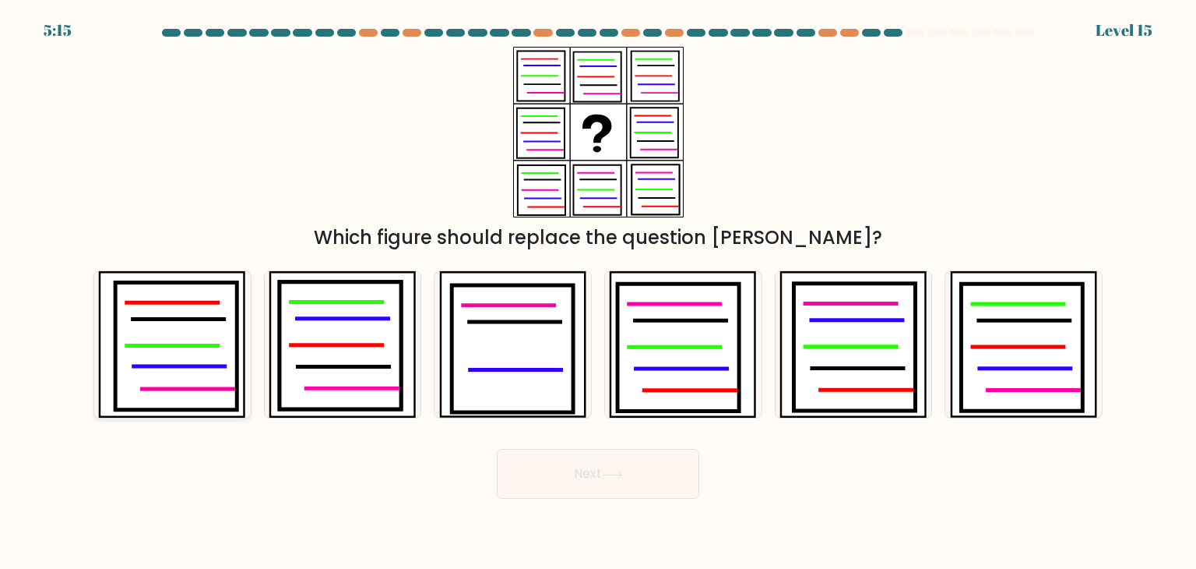
click at [205, 323] on icon at bounding box center [177, 347] width 122 height 128
click at [598, 292] on input "a." at bounding box center [598, 288] width 1 height 8
radio input "true"
click at [653, 491] on button "Next" at bounding box center [598, 474] width 203 height 50
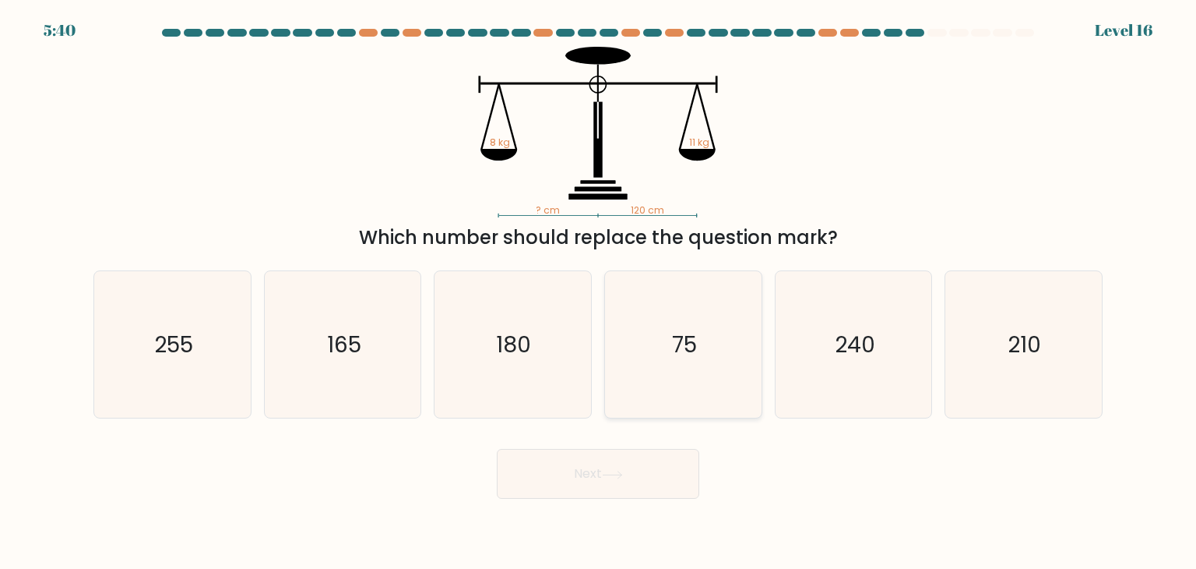
click at [682, 362] on icon "75" at bounding box center [683, 344] width 146 height 146
click at [599, 292] on input "d. 75" at bounding box center [598, 288] width 1 height 8
radio input "true"
click at [623, 472] on icon at bounding box center [612, 474] width 21 height 9
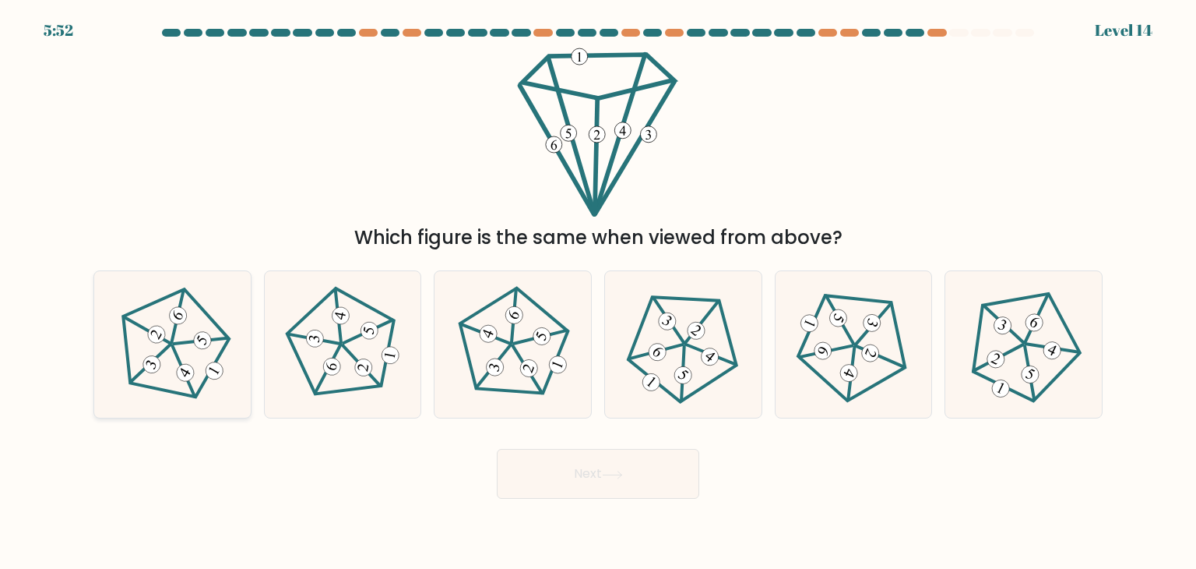
click at [212, 356] on icon at bounding box center [173, 345] width 118 height 118
click at [598, 292] on input "a." at bounding box center [598, 288] width 1 height 8
radio input "true"
click at [530, 459] on button "Next" at bounding box center [598, 474] width 203 height 50
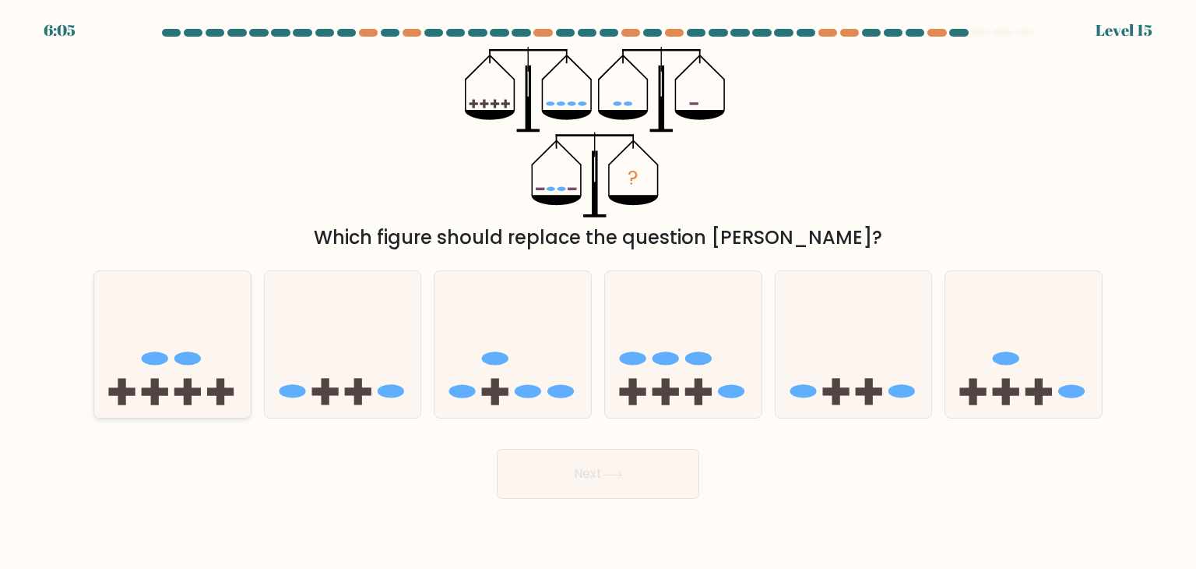
click at [144, 406] on icon at bounding box center [172, 344] width 157 height 129
click at [598, 292] on input "a." at bounding box center [598, 288] width 1 height 8
radio input "true"
click at [567, 467] on button "Next" at bounding box center [598, 474] width 203 height 50
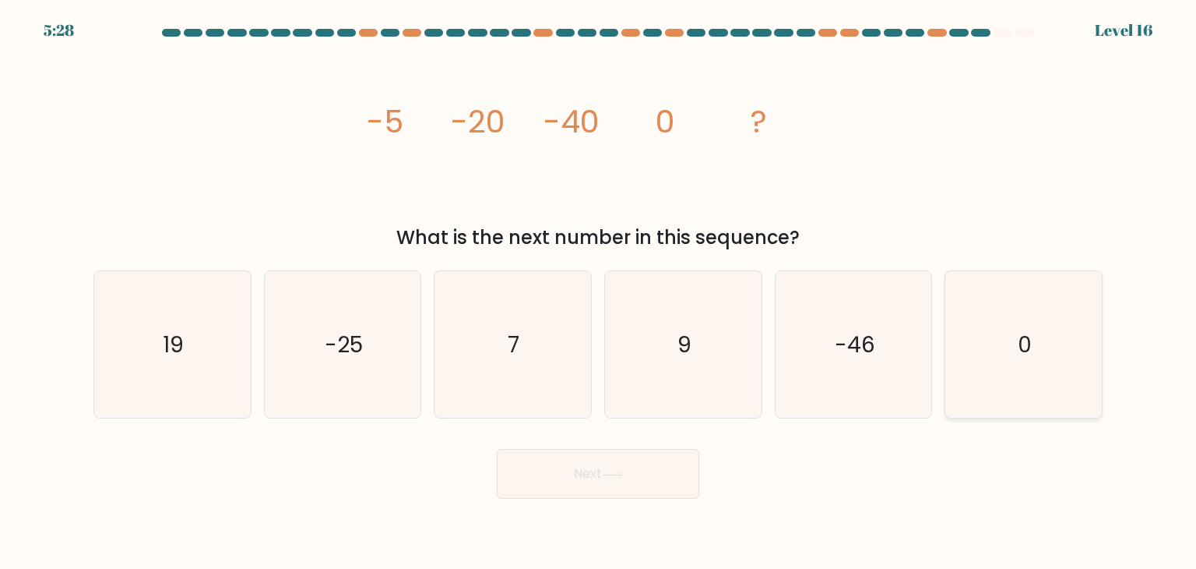
click at [982, 358] on icon "0" at bounding box center [1023, 344] width 146 height 146
click at [599, 292] on input "f. 0" at bounding box center [598, 288] width 1 height 8
radio input "true"
click at [631, 451] on button "Next" at bounding box center [598, 474] width 203 height 50
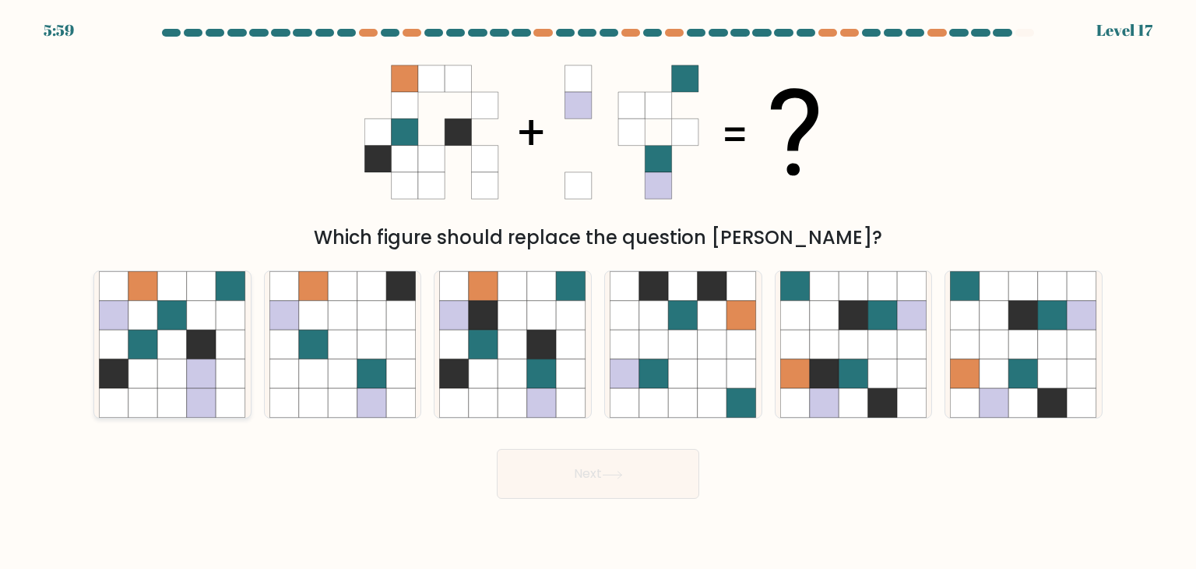
click at [206, 365] on icon at bounding box center [202, 374] width 30 height 30
click at [598, 292] on input "a." at bounding box center [598, 288] width 1 height 8
radio input "true"
click at [581, 478] on button "Next" at bounding box center [598, 474] width 203 height 50
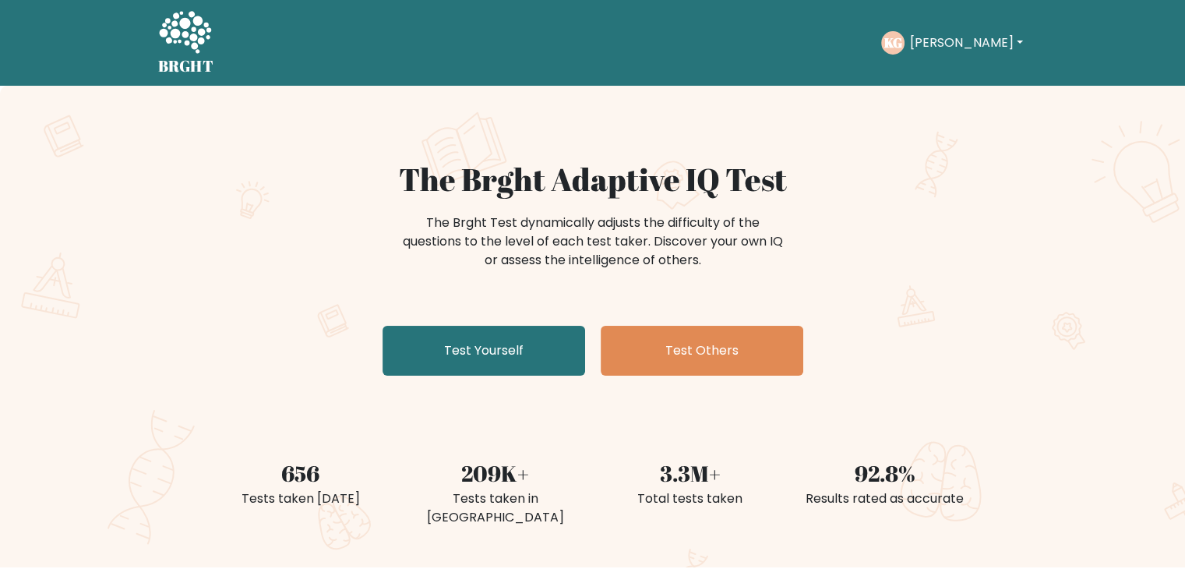
click at [573, 319] on div "The Brght Adaptive IQ Test The Brght Test dynamically adjusts the difficulty of…" at bounding box center [592, 270] width 779 height 221
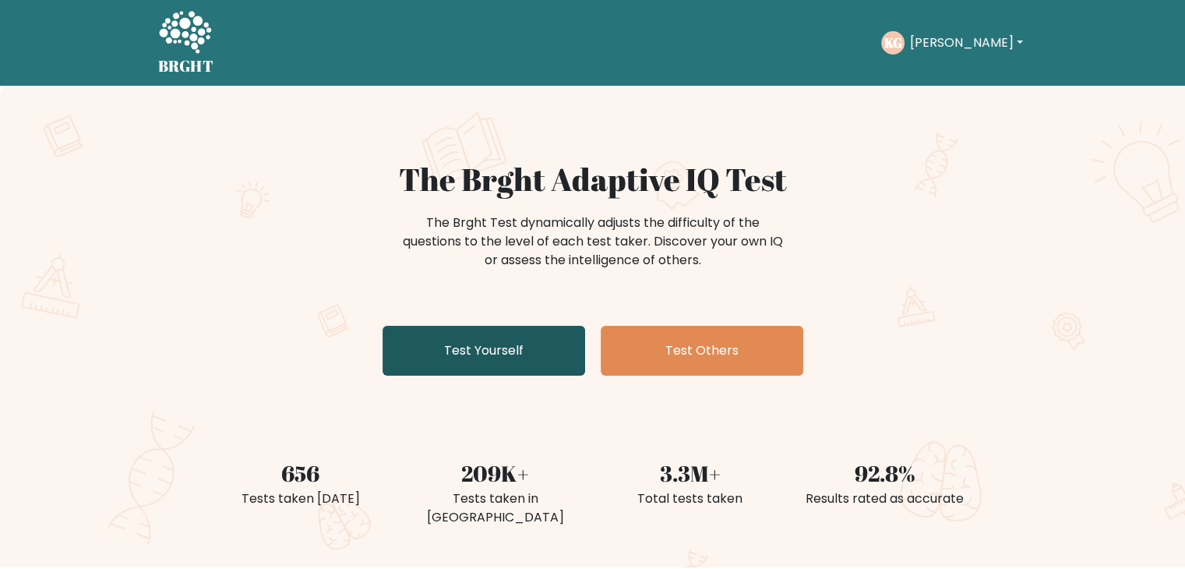
click at [556, 342] on link "Test Yourself" at bounding box center [483, 351] width 203 height 50
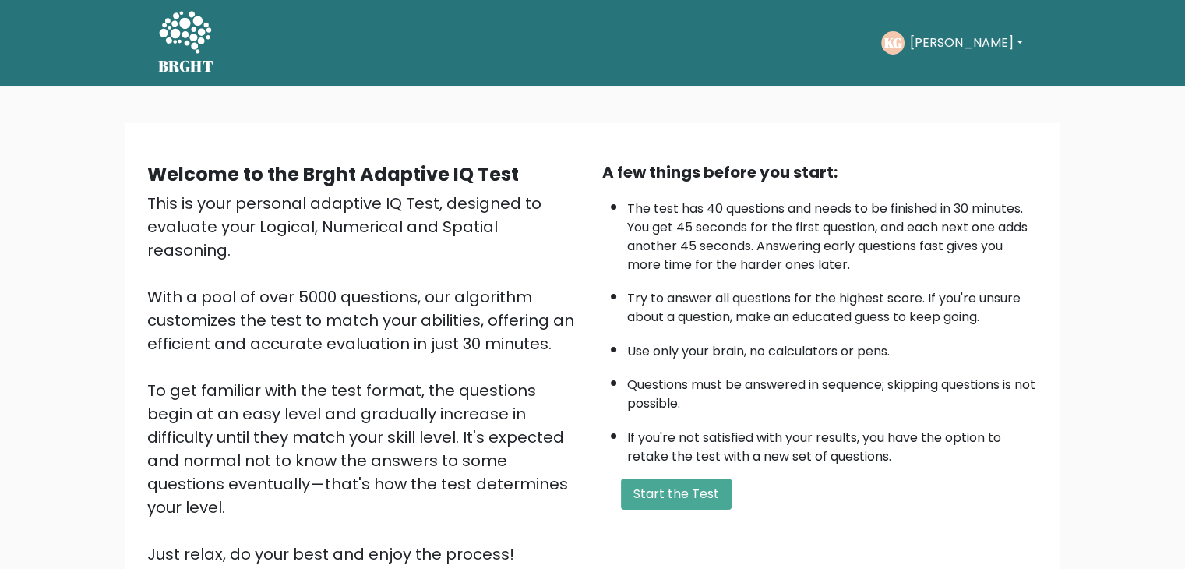
scroll to position [145, 0]
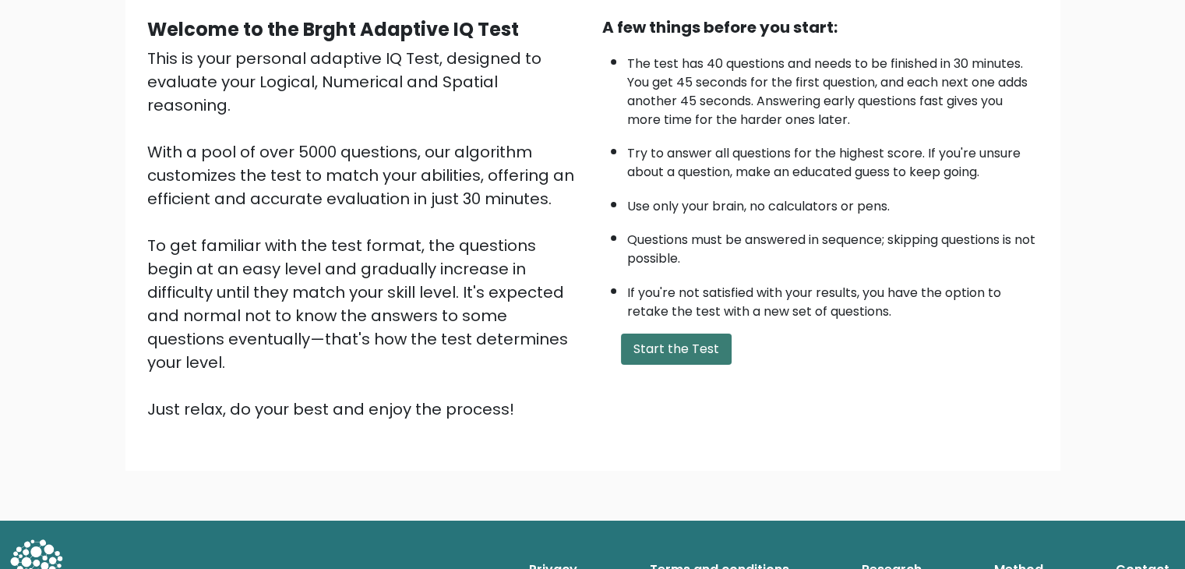
click at [694, 343] on button "Start the Test" at bounding box center [676, 348] width 111 height 31
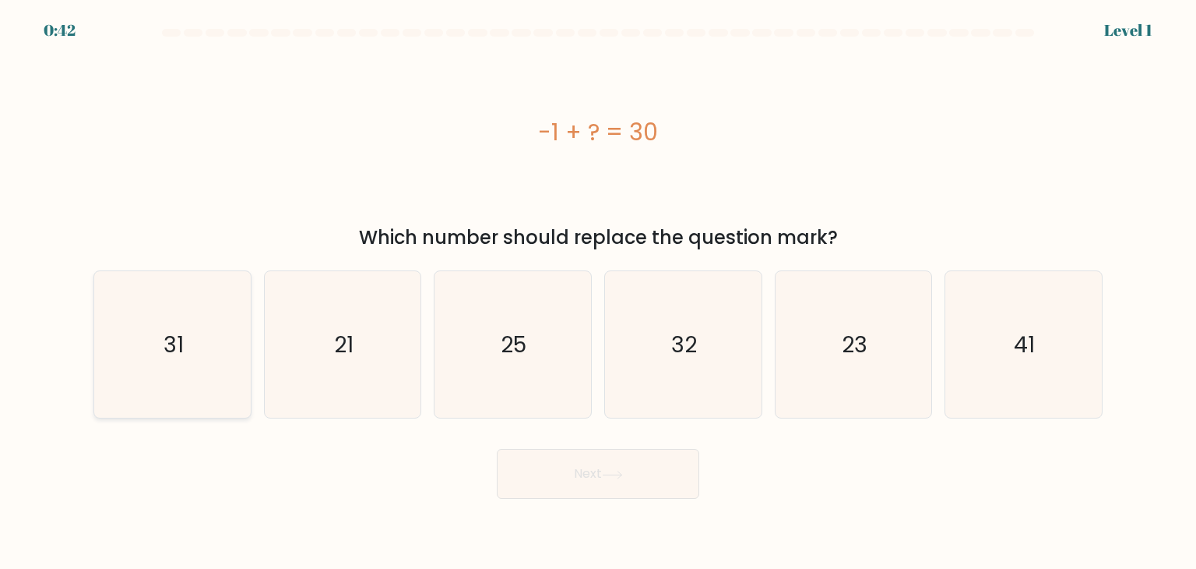
click at [166, 364] on icon "31" at bounding box center [172, 344] width 146 height 146
click at [598, 292] on input "a. 31" at bounding box center [598, 288] width 1 height 8
radio input "true"
click at [527, 473] on button "Next" at bounding box center [598, 474] width 203 height 50
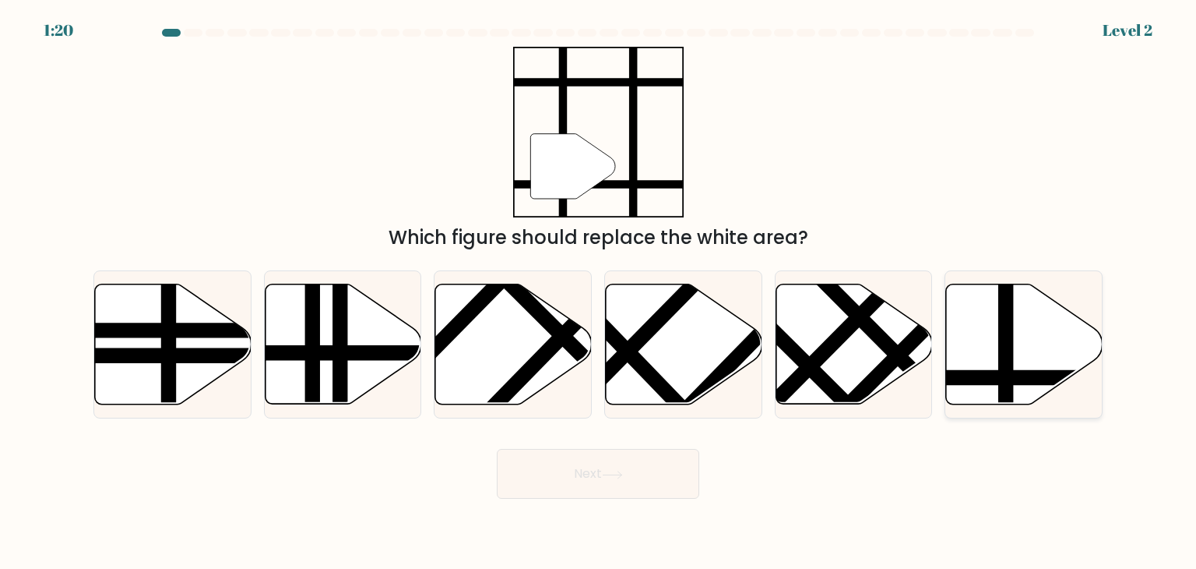
drag, startPoint x: 1011, startPoint y: 319, endPoint x: 1003, endPoint y: 323, distance: 9.1
click at [1006, 319] on line at bounding box center [1006, 280] width 0 height 315
click at [599, 292] on input "f." at bounding box center [598, 288] width 1 height 8
radio input "true"
click at [661, 477] on button "Next" at bounding box center [598, 474] width 203 height 50
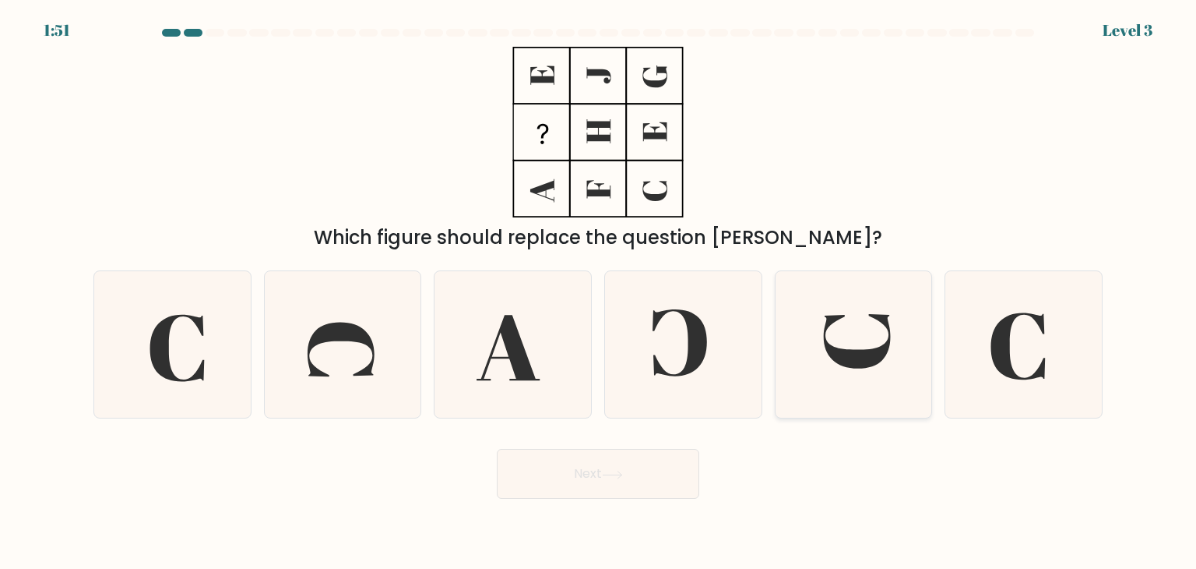
click at [838, 365] on icon at bounding box center [853, 344] width 146 height 146
click at [599, 292] on input "e." at bounding box center [598, 288] width 1 height 8
radio input "true"
click at [577, 462] on button "Next" at bounding box center [598, 474] width 203 height 50
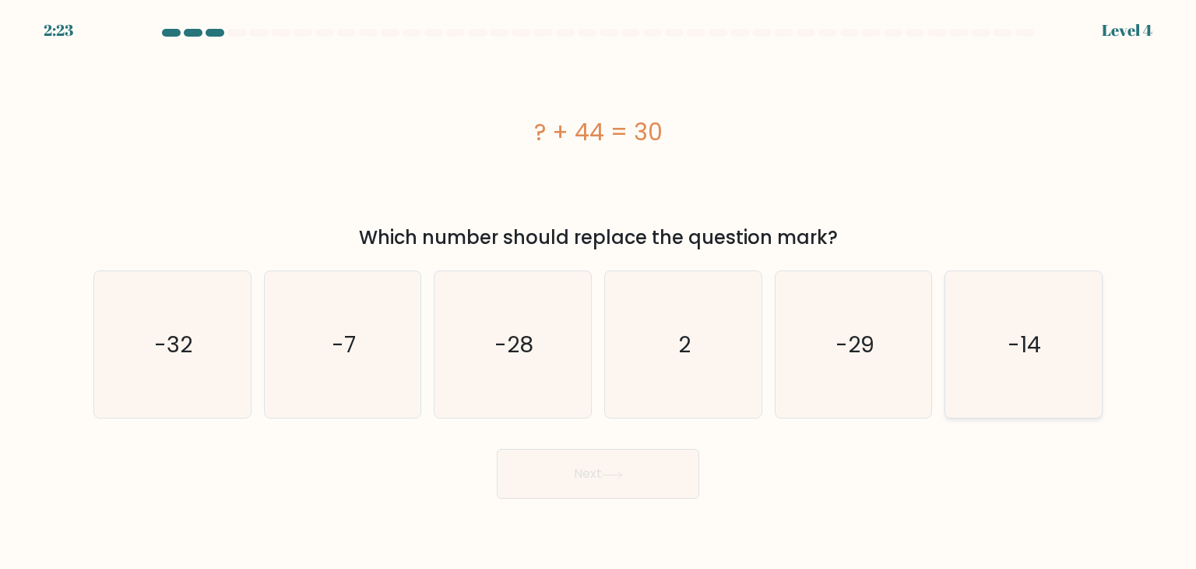
click at [992, 331] on icon "-14" at bounding box center [1023, 344] width 146 height 146
click at [599, 292] on input "f. -14" at bounding box center [598, 288] width 1 height 8
radio input "true"
click at [645, 471] on button "Next" at bounding box center [598, 474] width 203 height 50
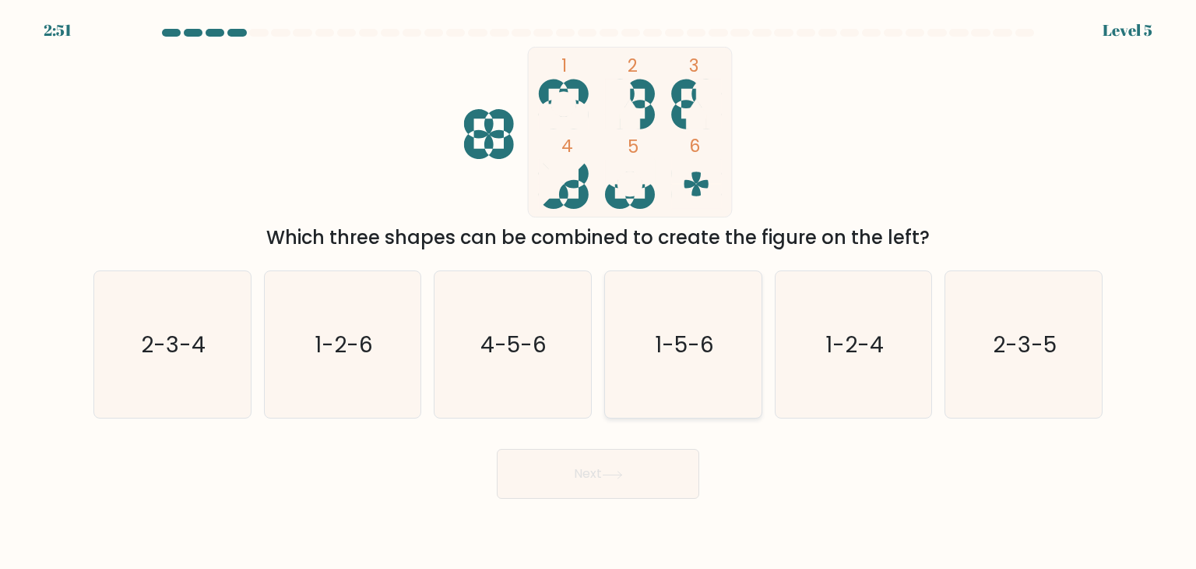
click at [682, 384] on icon "1-5-6" at bounding box center [683, 344] width 146 height 146
click at [599, 292] on input "d. 1-5-6" at bounding box center [598, 288] width 1 height 8
radio input "true"
click at [622, 486] on button "Next" at bounding box center [598, 474] width 203 height 50
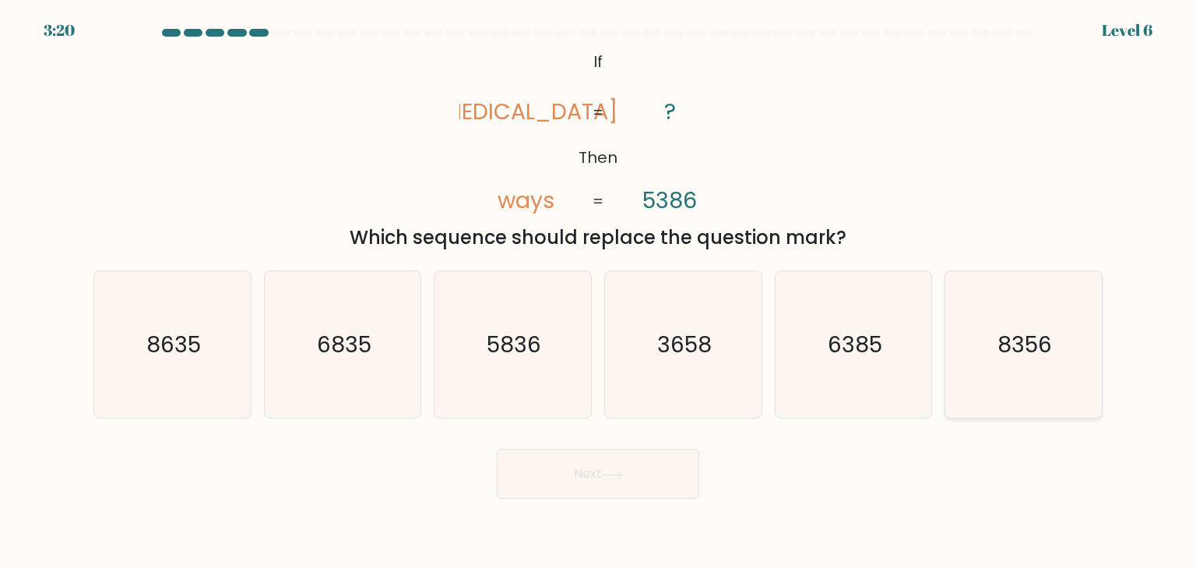
click at [1030, 366] on icon "8356" at bounding box center [1023, 344] width 146 height 146
click at [599, 292] on input "f. 8356" at bounding box center [598, 288] width 1 height 8
radio input "true"
click at [599, 461] on button "Next" at bounding box center [598, 474] width 203 height 50
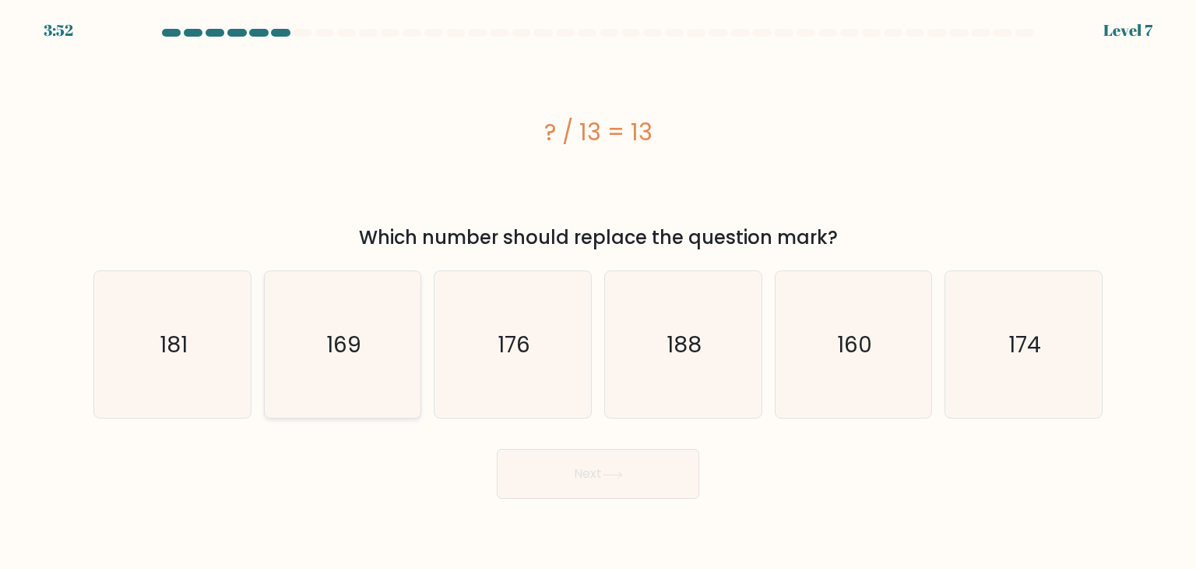
click at [342, 334] on text "169" at bounding box center [343, 344] width 35 height 31
click at [598, 292] on input "b. 169" at bounding box center [598, 288] width 1 height 8
radio input "true"
click at [516, 450] on button "Next" at bounding box center [598, 474] width 203 height 50
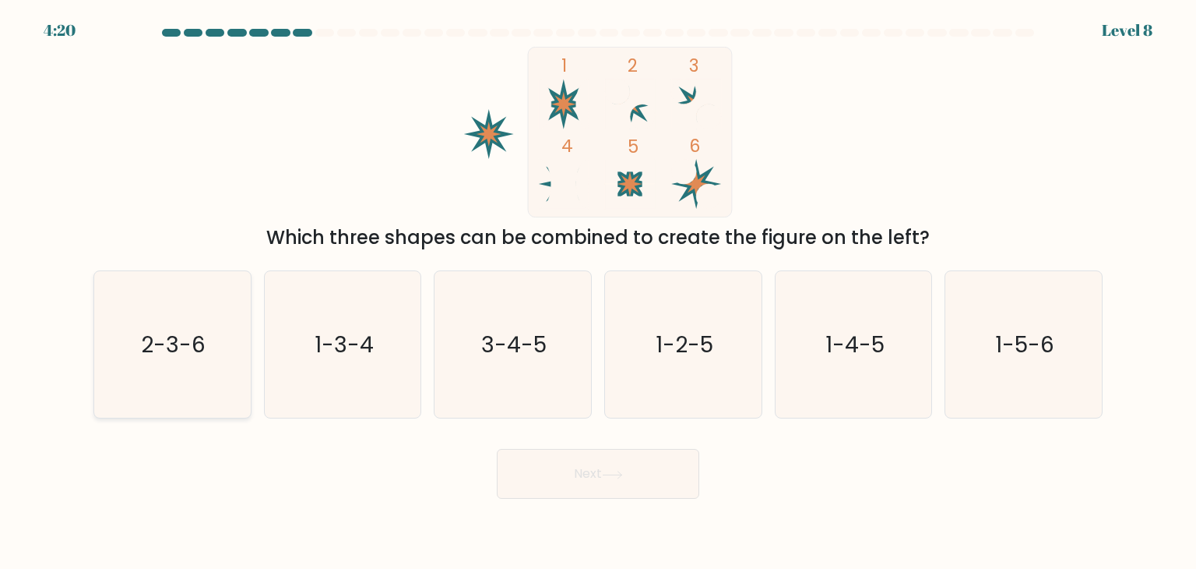
click at [232, 358] on icon "2-3-6" at bounding box center [172, 344] width 146 height 146
click at [598, 292] on input "a. 2-3-6" at bounding box center [598, 288] width 1 height 8
radio input "true"
click at [571, 471] on button "Next" at bounding box center [598, 474] width 203 height 50
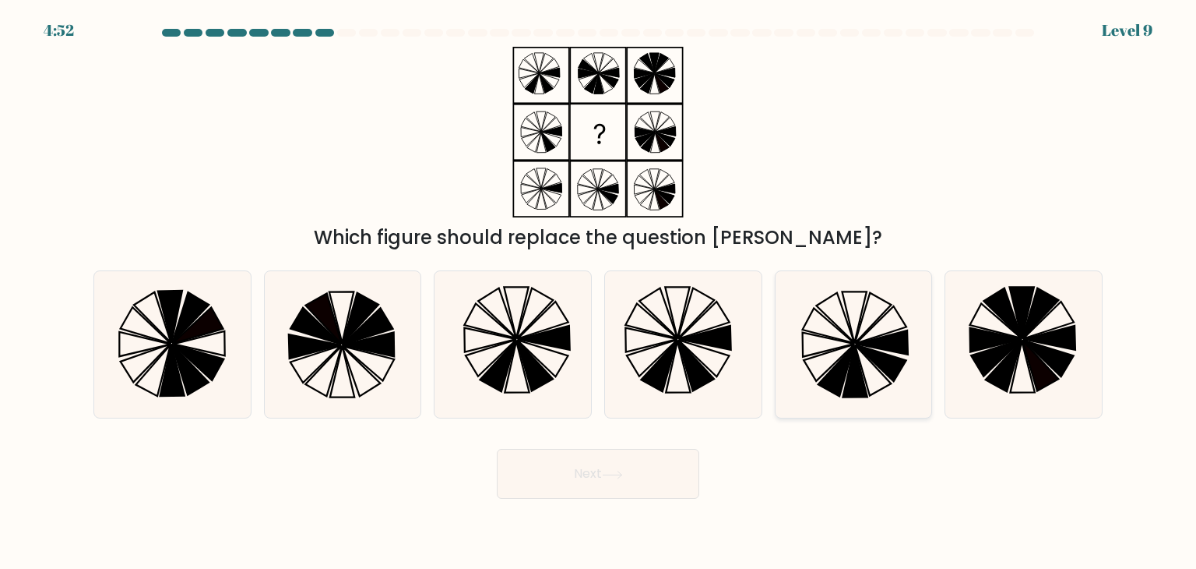
click at [812, 352] on icon at bounding box center [853, 344] width 146 height 146
click at [599, 292] on input "e." at bounding box center [598, 288] width 1 height 8
radio input "true"
click at [638, 476] on button "Next" at bounding box center [598, 474] width 203 height 50
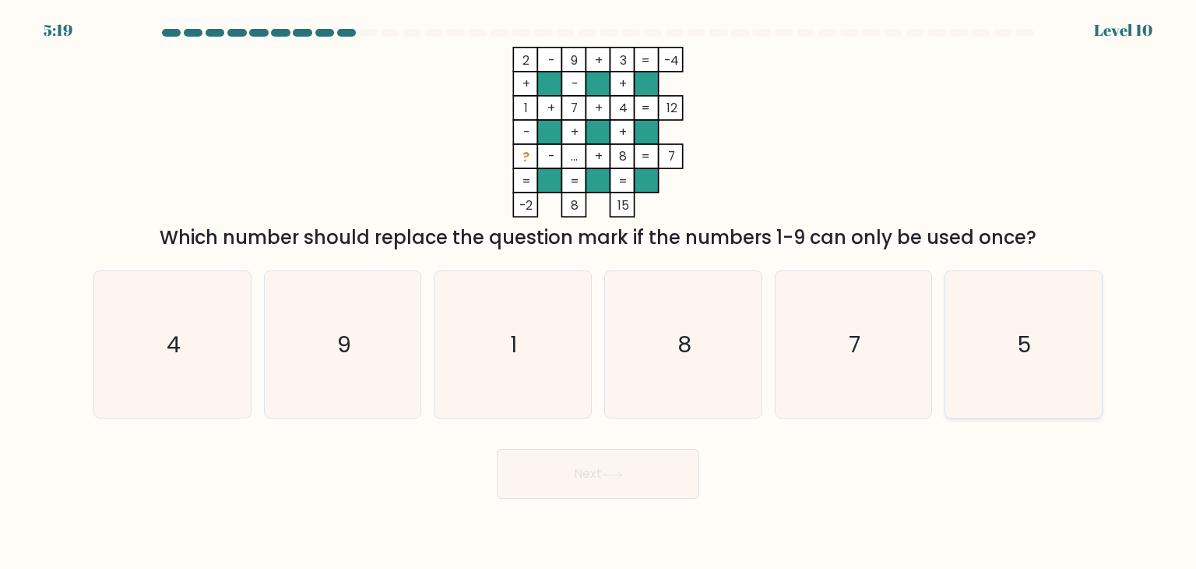
click at [950, 358] on icon "5" at bounding box center [1023, 344] width 146 height 146
click at [599, 292] on input "f. 5" at bounding box center [598, 288] width 1 height 8
radio input "true"
click at [614, 481] on button "Next" at bounding box center [598, 474] width 203 height 50
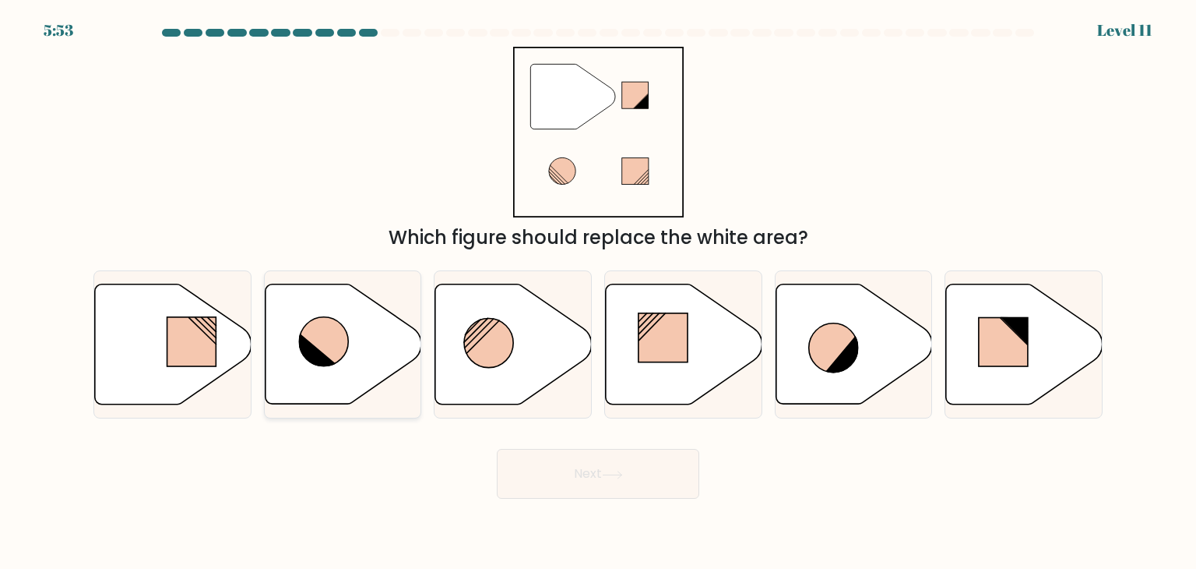
click at [328, 356] on icon at bounding box center [323, 341] width 49 height 49
click at [598, 292] on input "b." at bounding box center [598, 288] width 1 height 8
radio input "true"
click at [605, 490] on button "Next" at bounding box center [598, 474] width 203 height 50
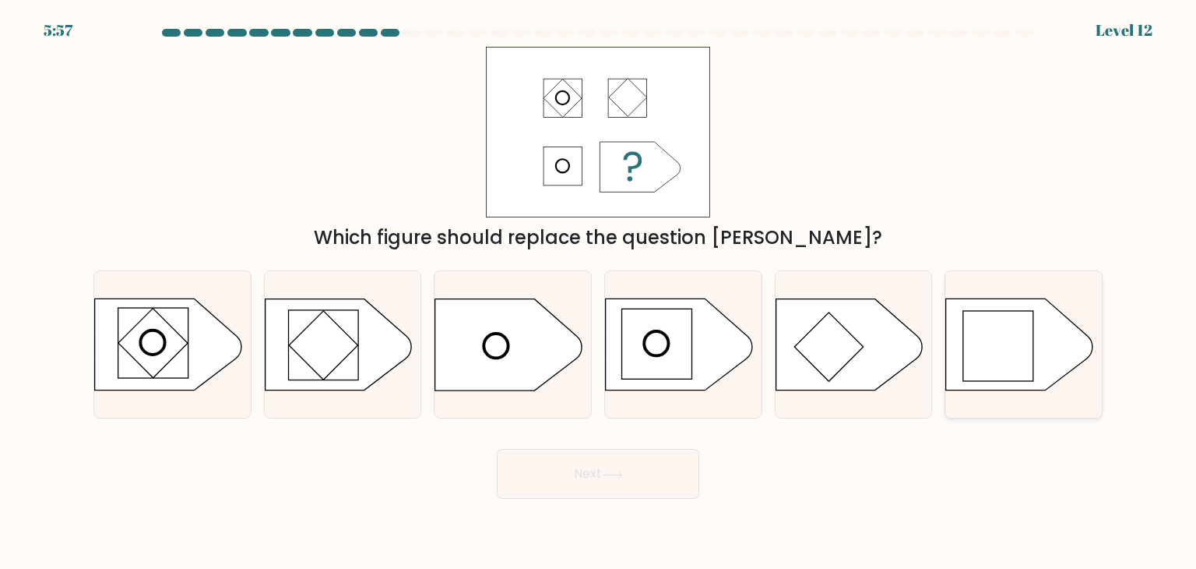
click at [1012, 391] on div at bounding box center [1024, 344] width 158 height 148
click at [599, 292] on input "f." at bounding box center [598, 288] width 1 height 8
radio input "true"
click at [613, 484] on button "Next" at bounding box center [598, 474] width 203 height 50
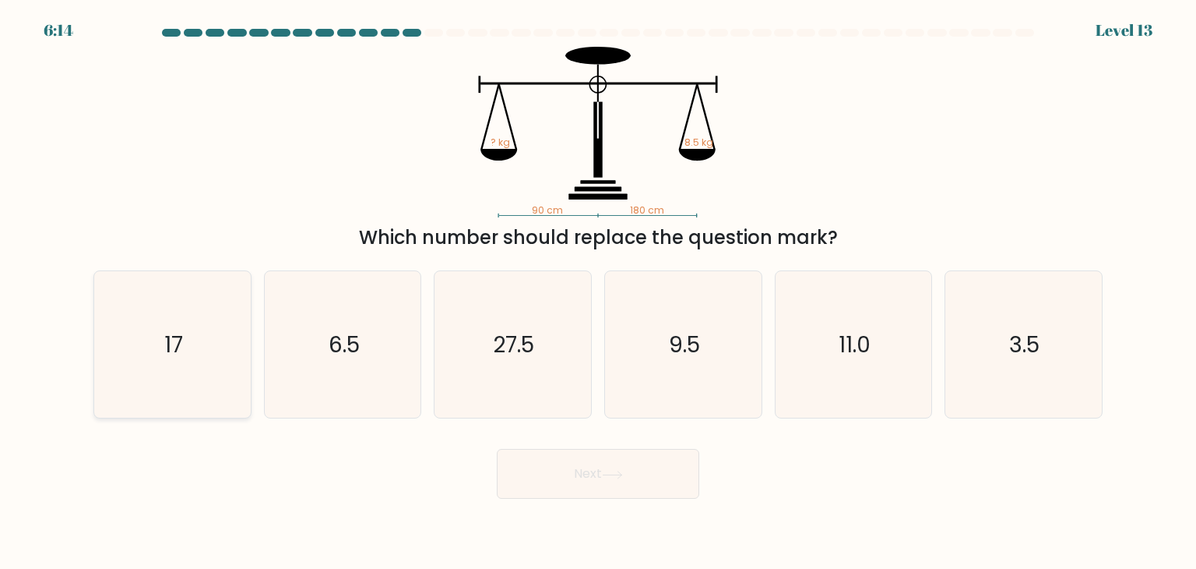
click at [214, 415] on icon "17" at bounding box center [172, 344] width 146 height 146
click at [598, 292] on input "a. 17" at bounding box center [598, 288] width 1 height 8
radio input "true"
click at [555, 480] on button "Next" at bounding box center [598, 474] width 203 height 50
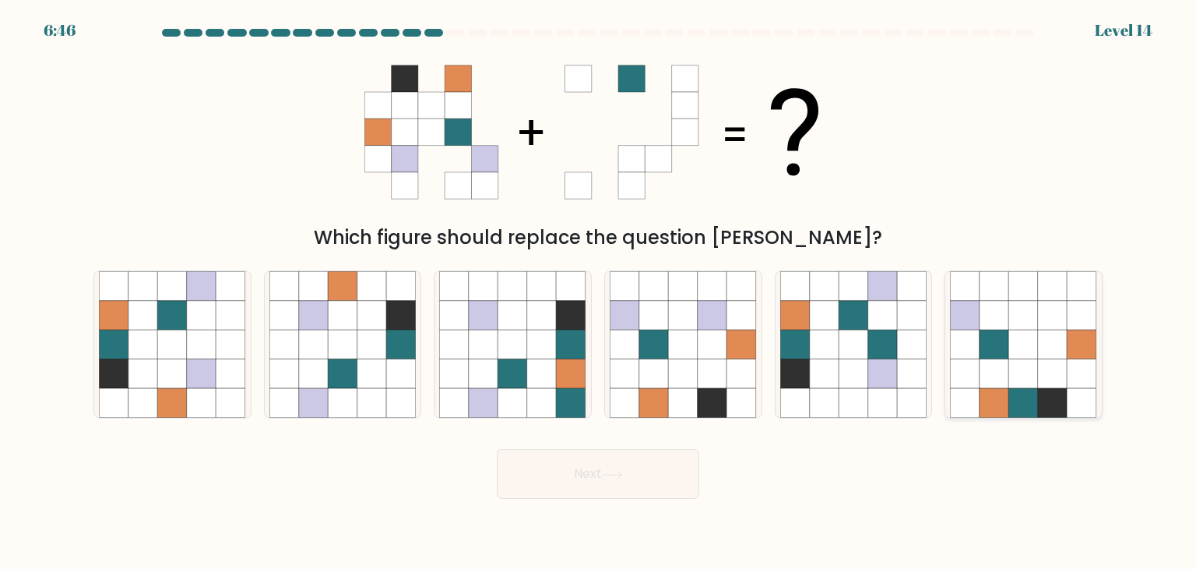
click at [1062, 410] on icon at bounding box center [1053, 404] width 30 height 30
click at [599, 292] on input "f." at bounding box center [598, 288] width 1 height 8
radio input "true"
click at [657, 478] on button "Next" at bounding box center [598, 474] width 203 height 50
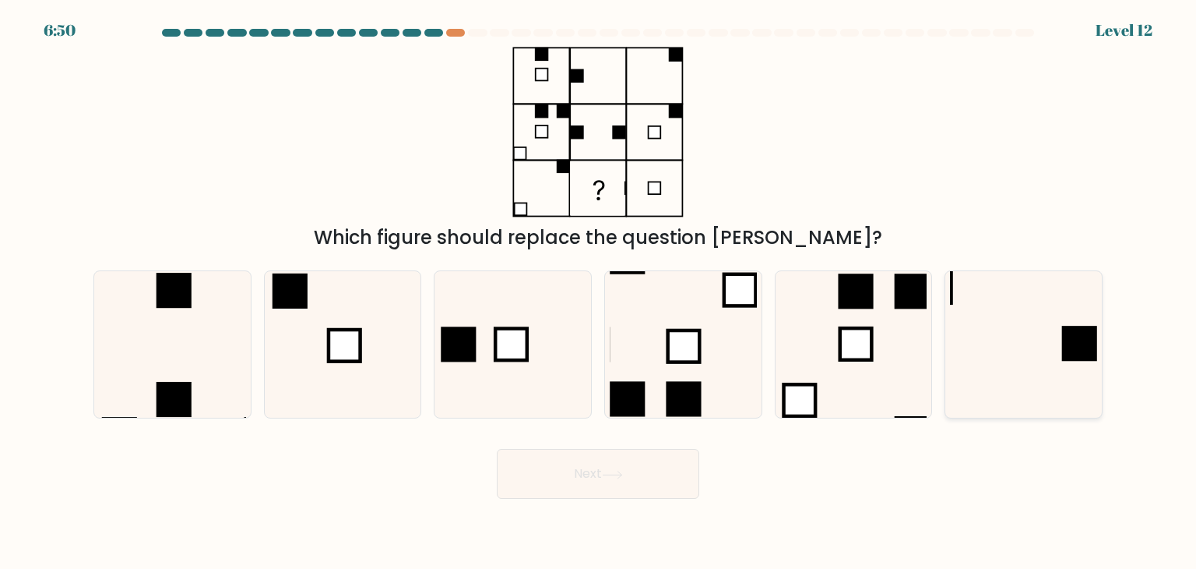
click at [968, 363] on icon at bounding box center [1023, 344] width 146 height 146
click at [599, 292] on input "f." at bounding box center [598, 288] width 1 height 8
radio input "true"
click at [661, 484] on button "Next" at bounding box center [598, 474] width 203 height 50
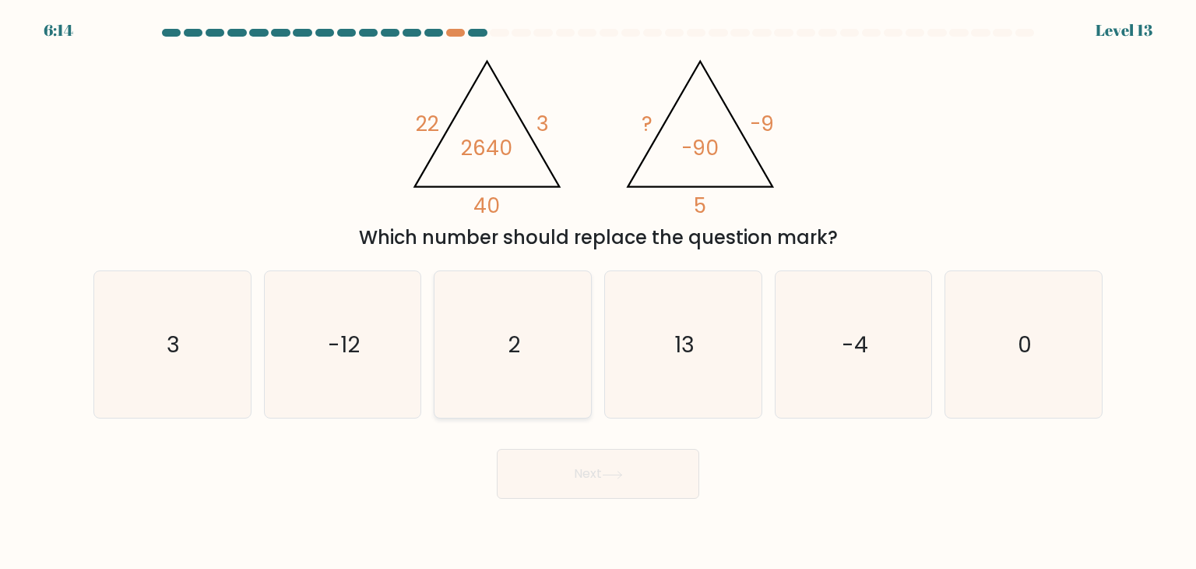
click at [533, 381] on icon "2" at bounding box center [512, 344] width 146 height 146
click at [598, 292] on input "c. 2" at bounding box center [598, 288] width 1 height 8
radio input "true"
click at [590, 467] on button "Next" at bounding box center [598, 474] width 203 height 50
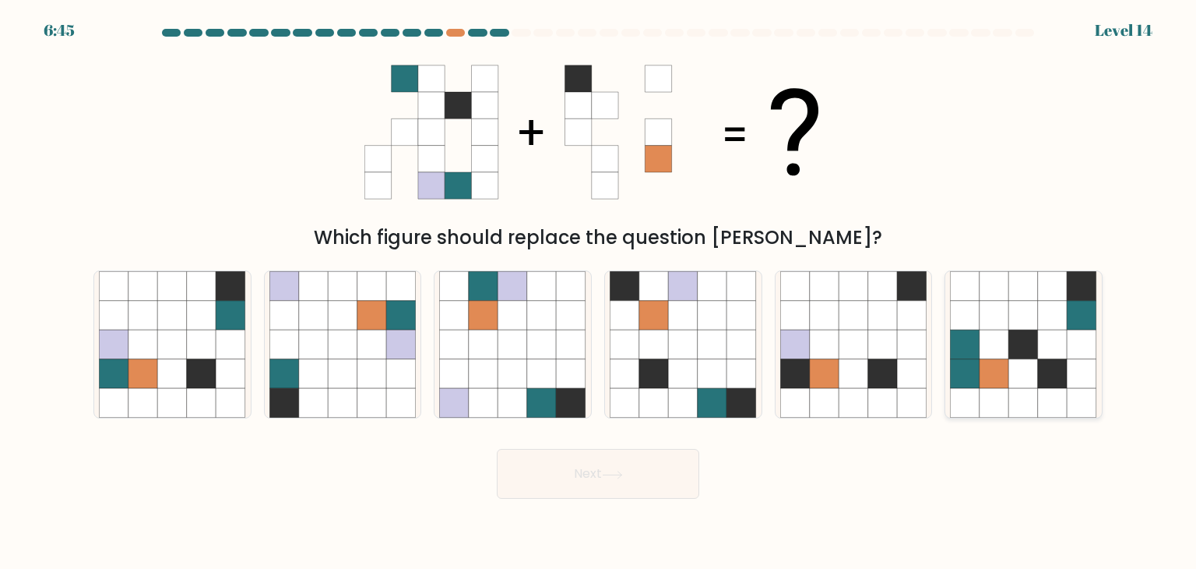
click at [1039, 354] on icon at bounding box center [1053, 344] width 30 height 30
click at [599, 292] on input "f." at bounding box center [598, 288] width 1 height 8
radio input "true"
click at [636, 482] on button "Next" at bounding box center [598, 474] width 203 height 50
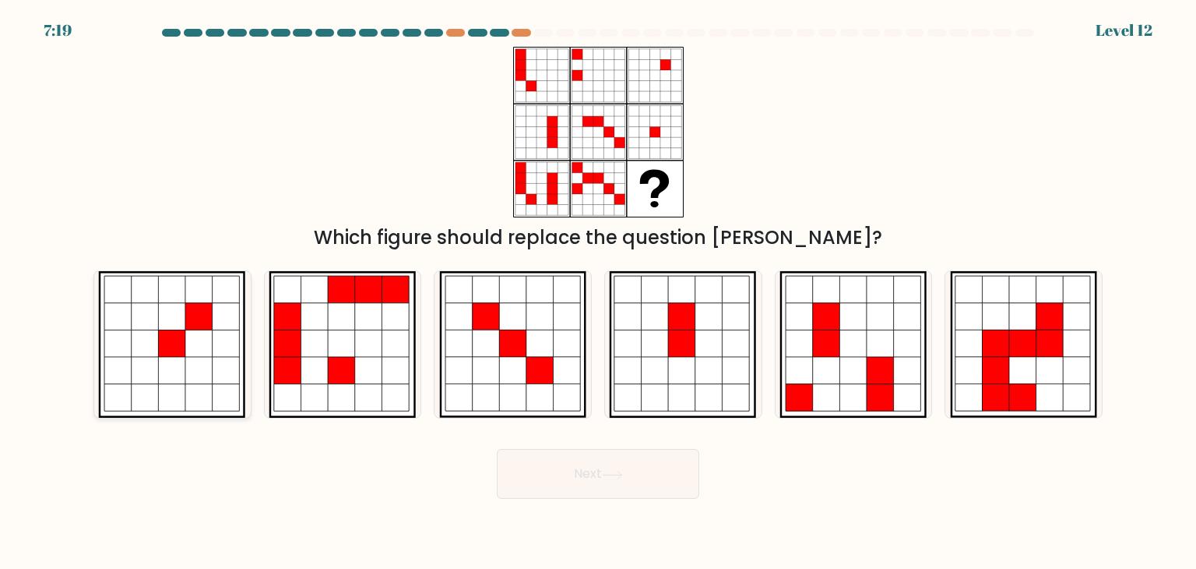
click at [192, 356] on icon at bounding box center [199, 343] width 27 height 27
click at [598, 292] on input "a." at bounding box center [598, 288] width 1 height 8
radio input "true"
click at [647, 489] on button "Next" at bounding box center [598, 474] width 203 height 50
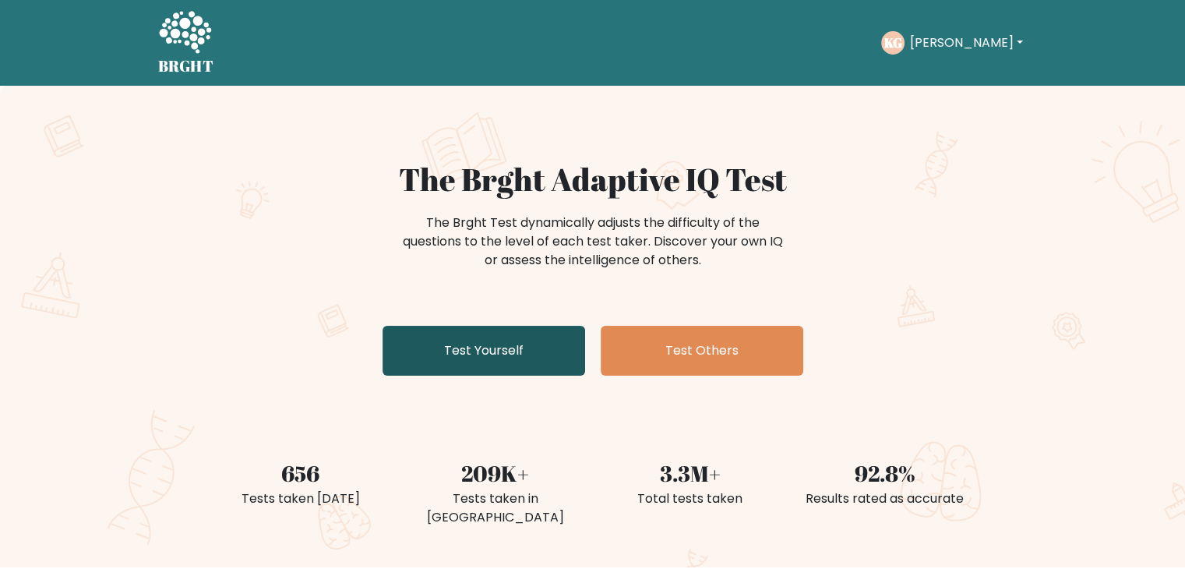
click at [452, 348] on link "Test Yourself" at bounding box center [483, 351] width 203 height 50
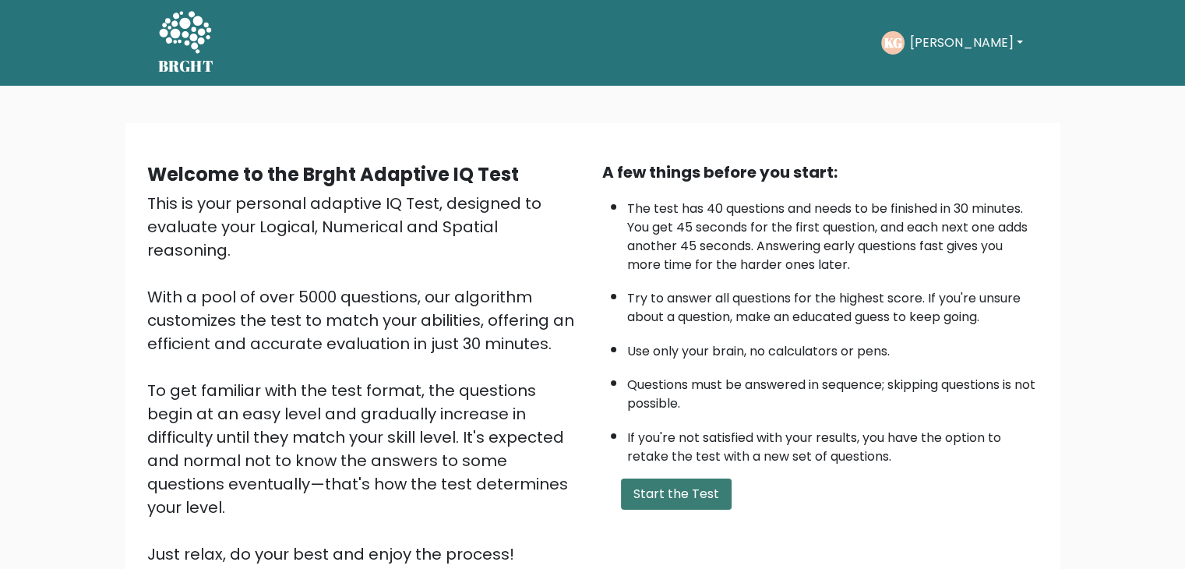
click at [671, 485] on button "Start the Test" at bounding box center [676, 493] width 111 height 31
click at [647, 485] on button "Start the Test" at bounding box center [676, 493] width 111 height 31
